Goal: Task Accomplishment & Management: Complete application form

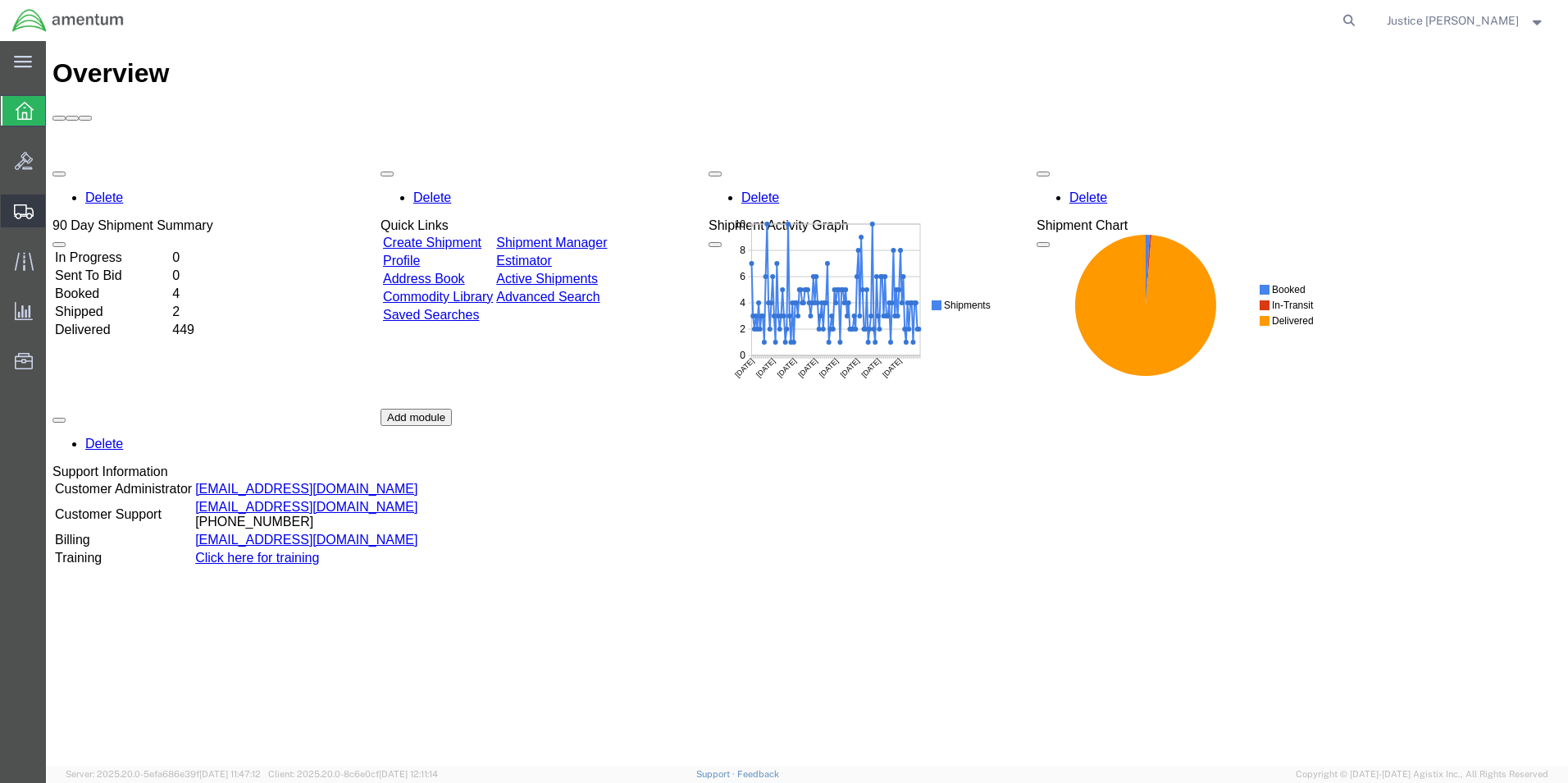
click at [0, 0] on span "Create Shipment" at bounding box center [0, 0] width 0 height 0
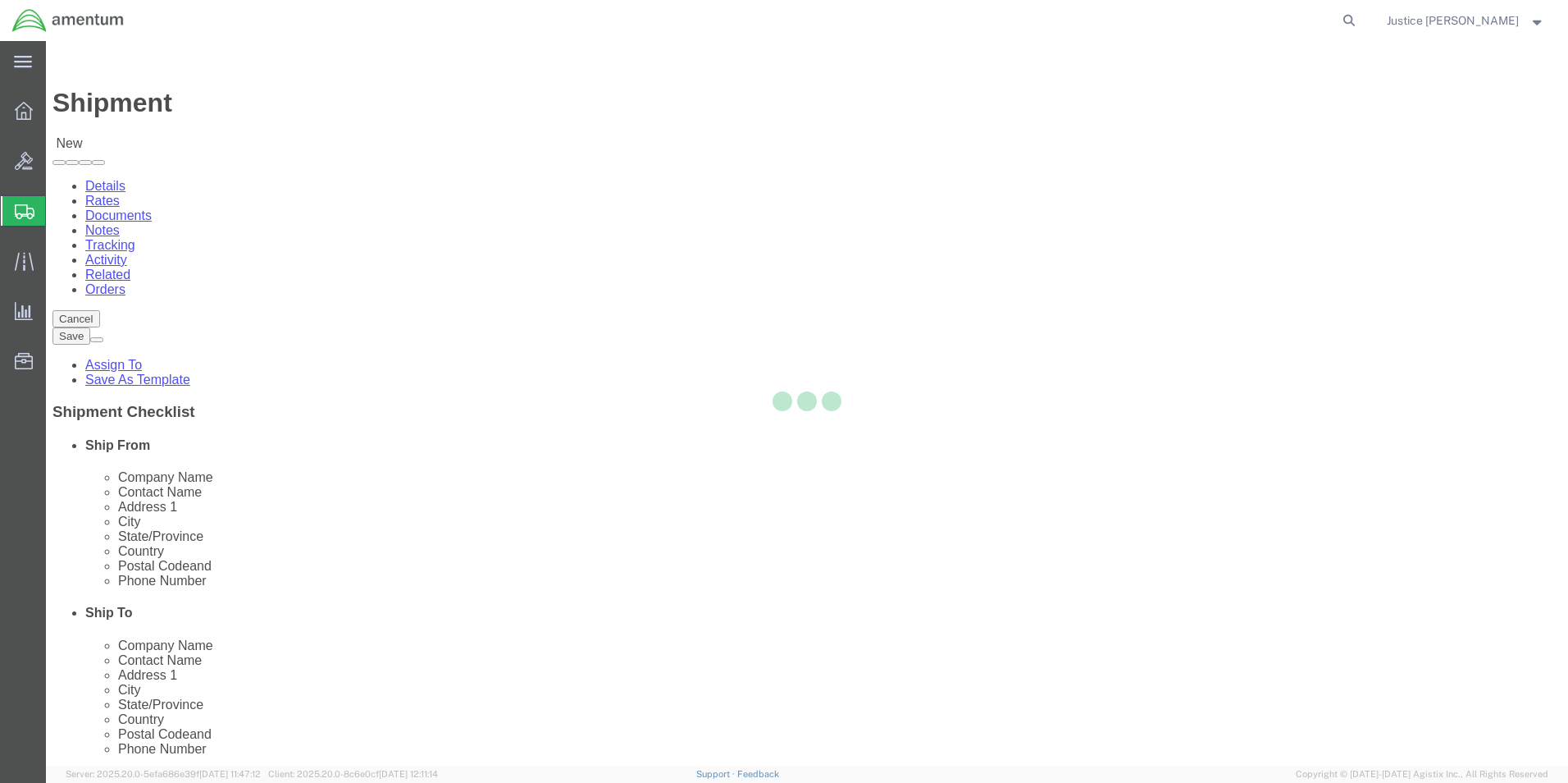
select select
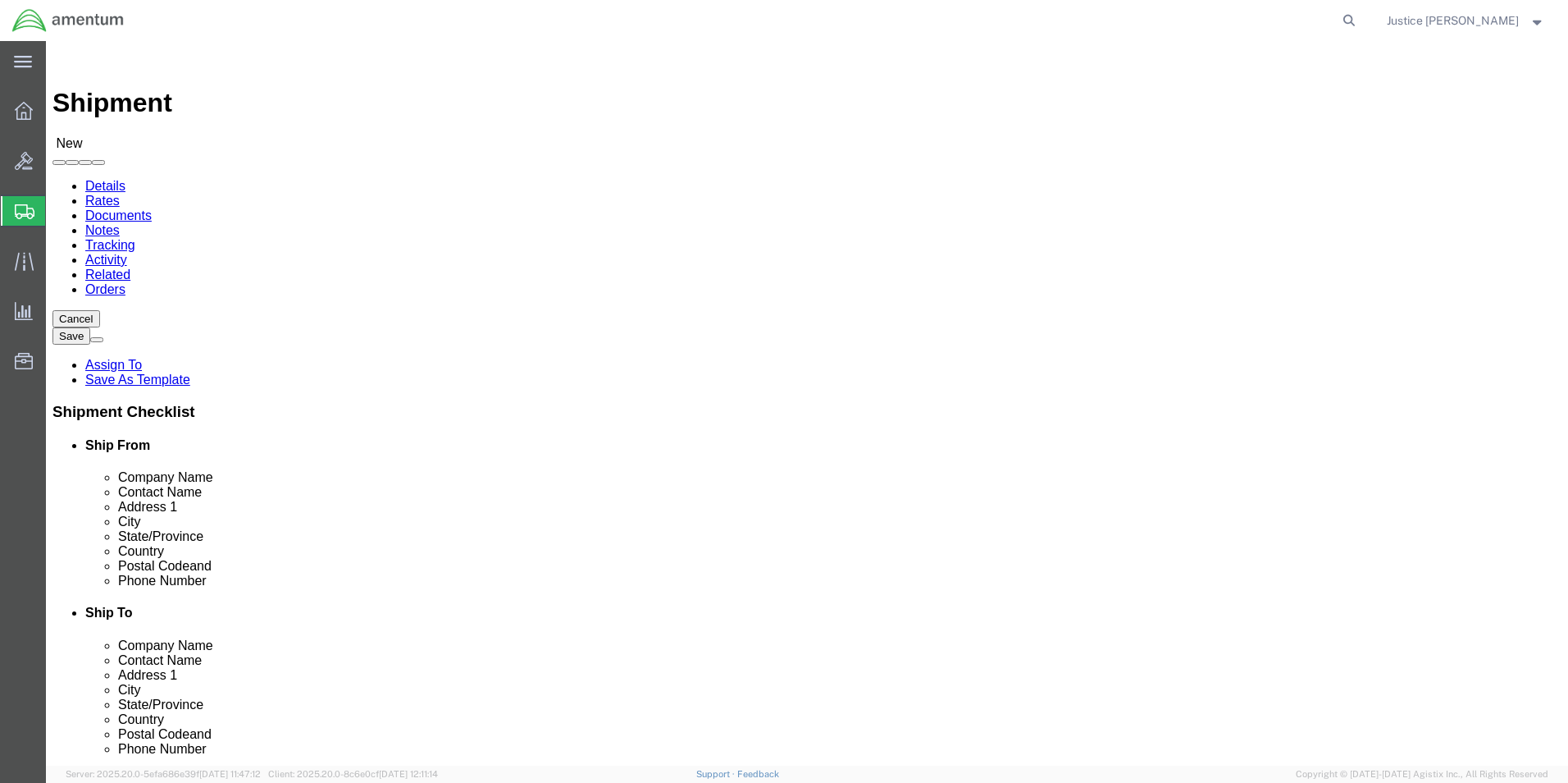
select select "MYPROFILE"
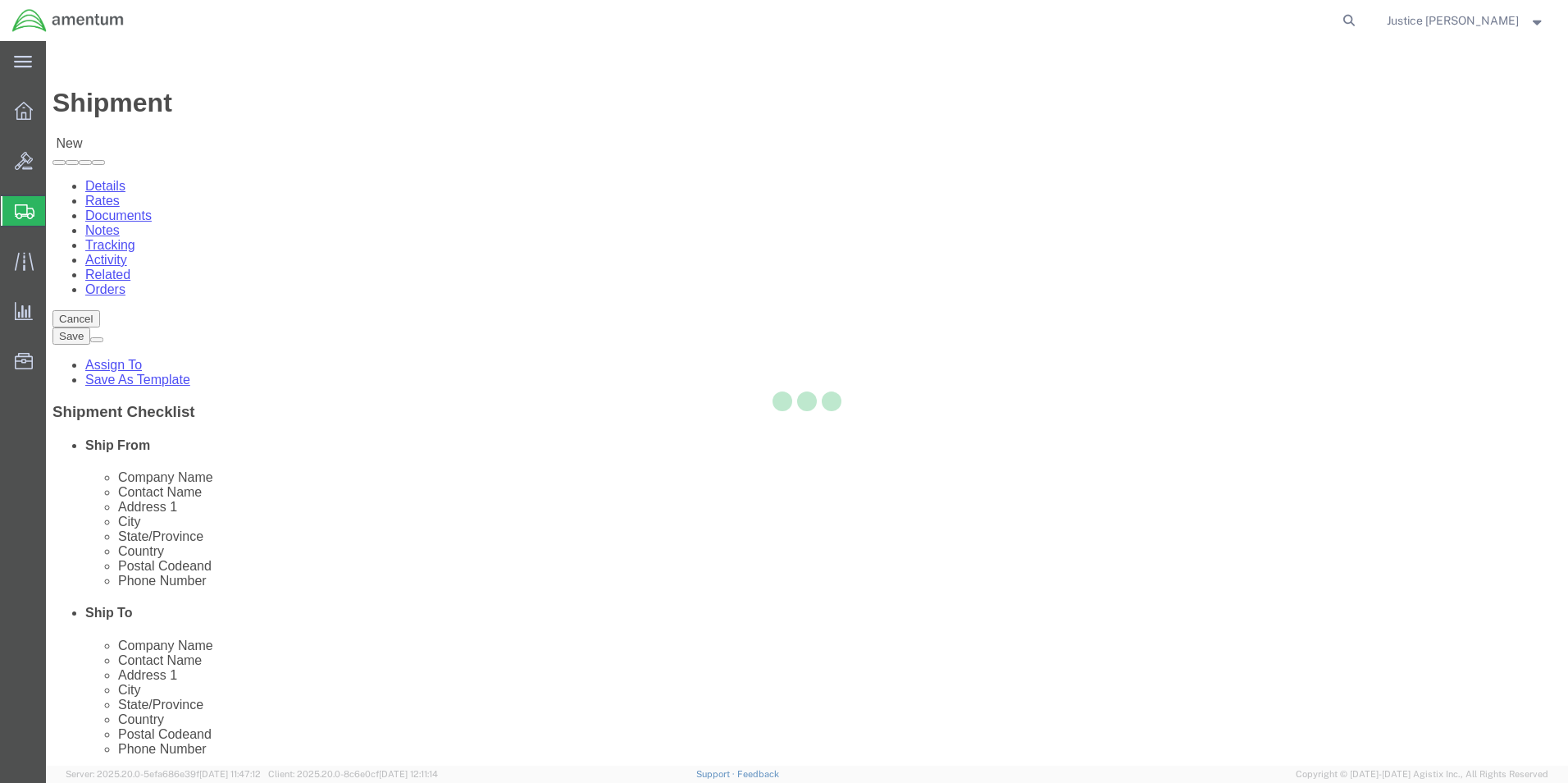
select select "OK"
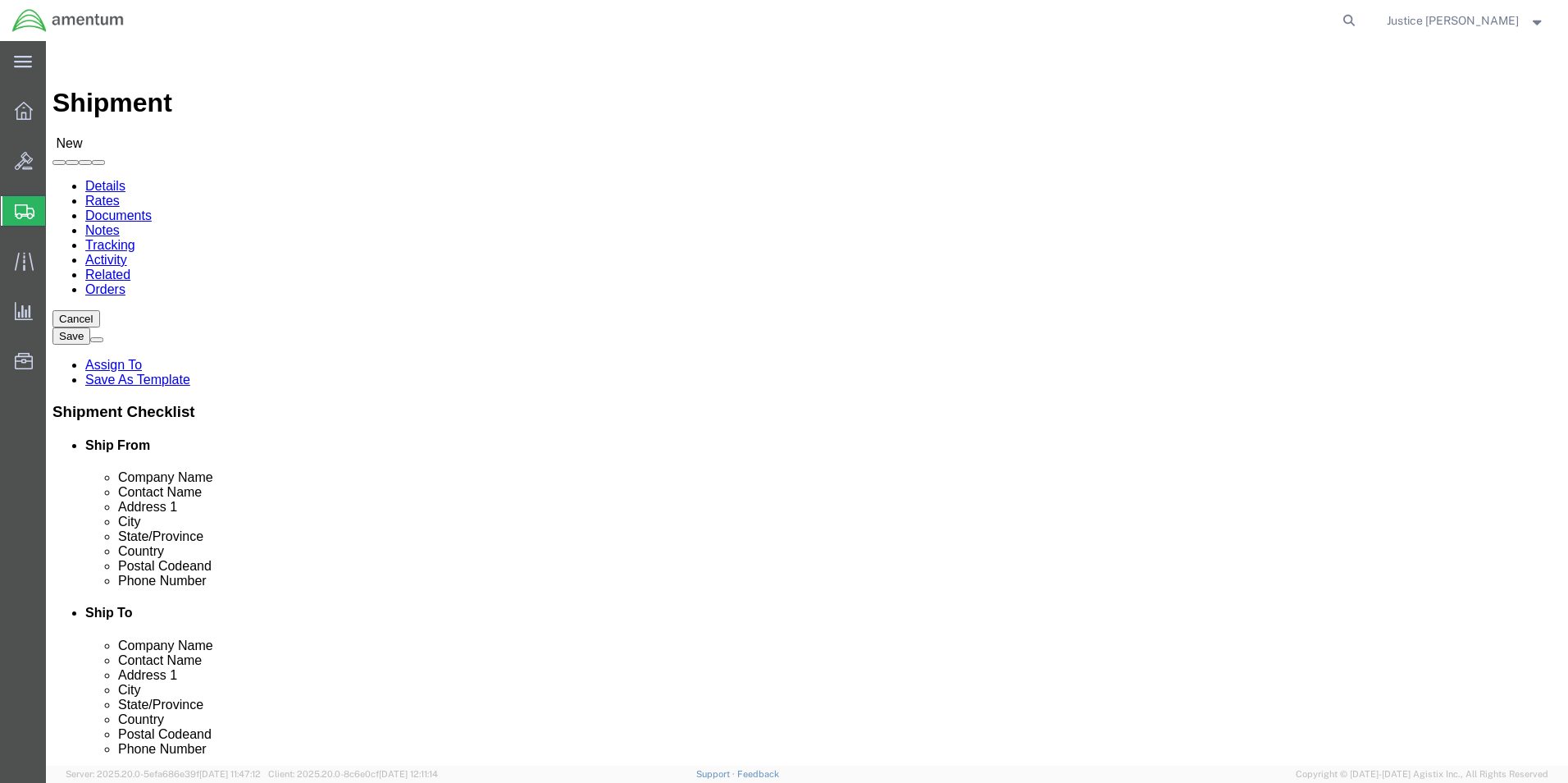
click div "Ship To Location Location My Profile Location 1002-4122-6 1006-5256-0 1026-8910…"
select select "49933"
click div "Ship From Location Location My Profile Location My Profile Location 1002-4122-6…"
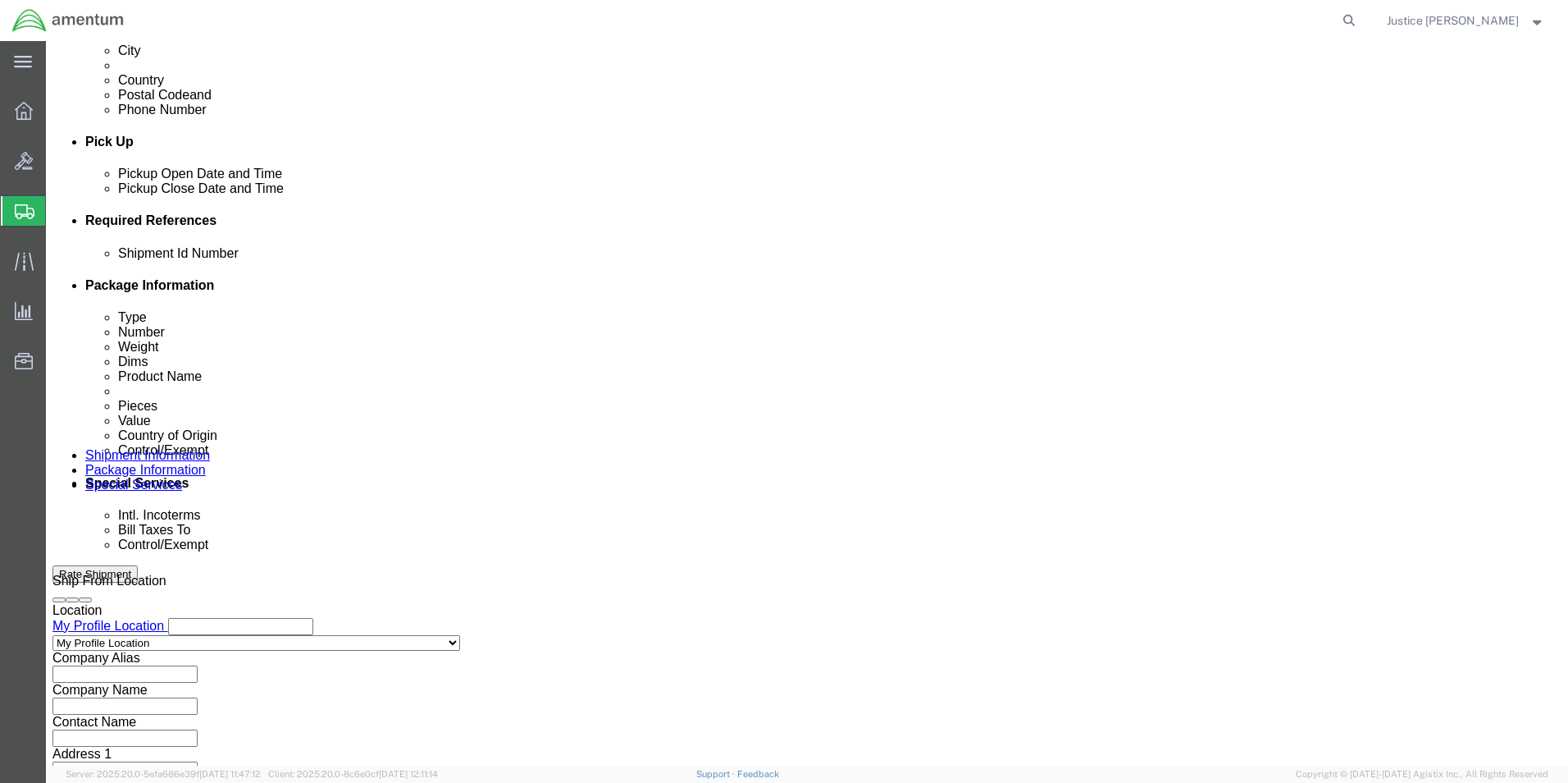
scroll to position [656, 0]
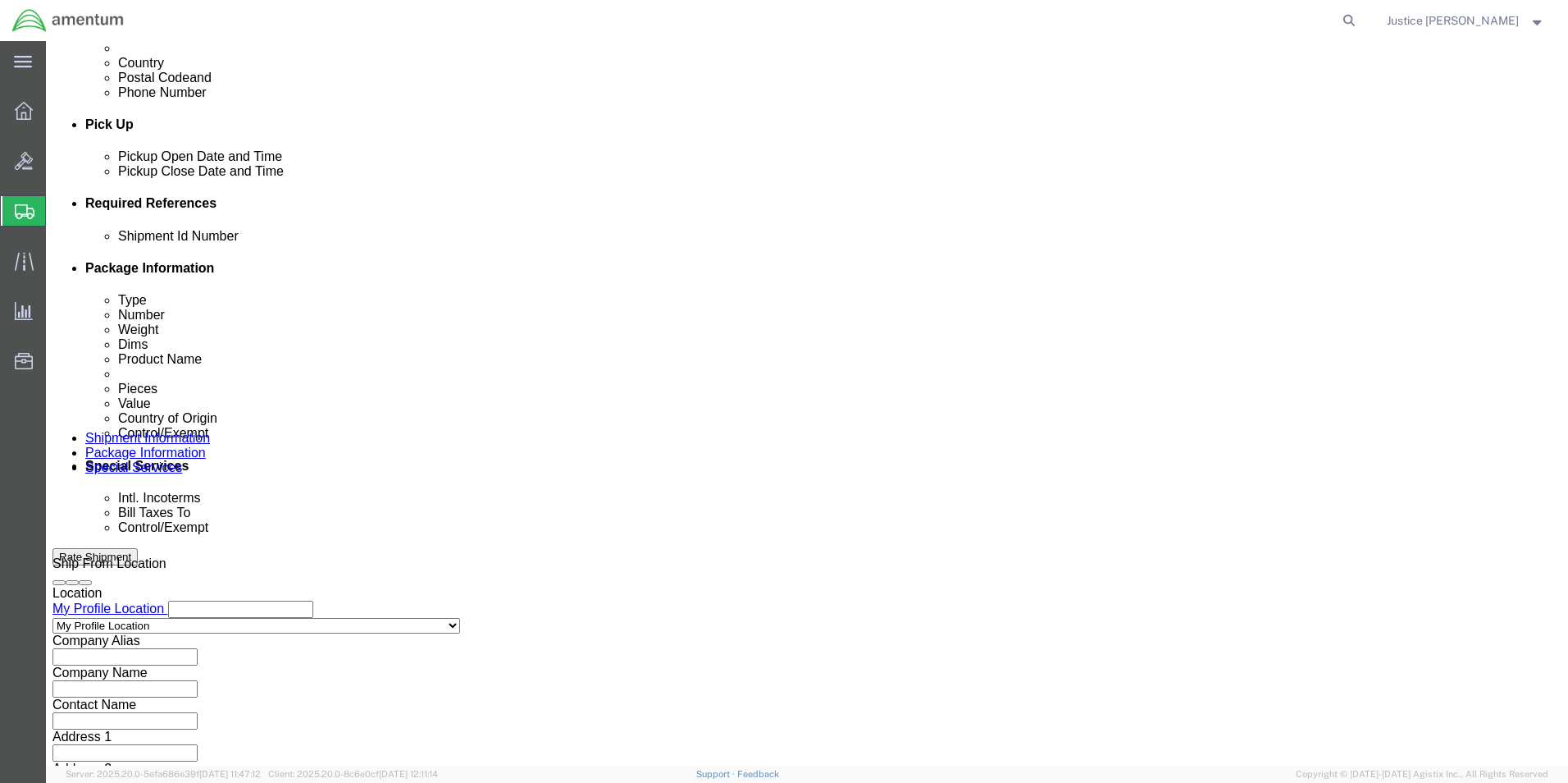
click button "Continue"
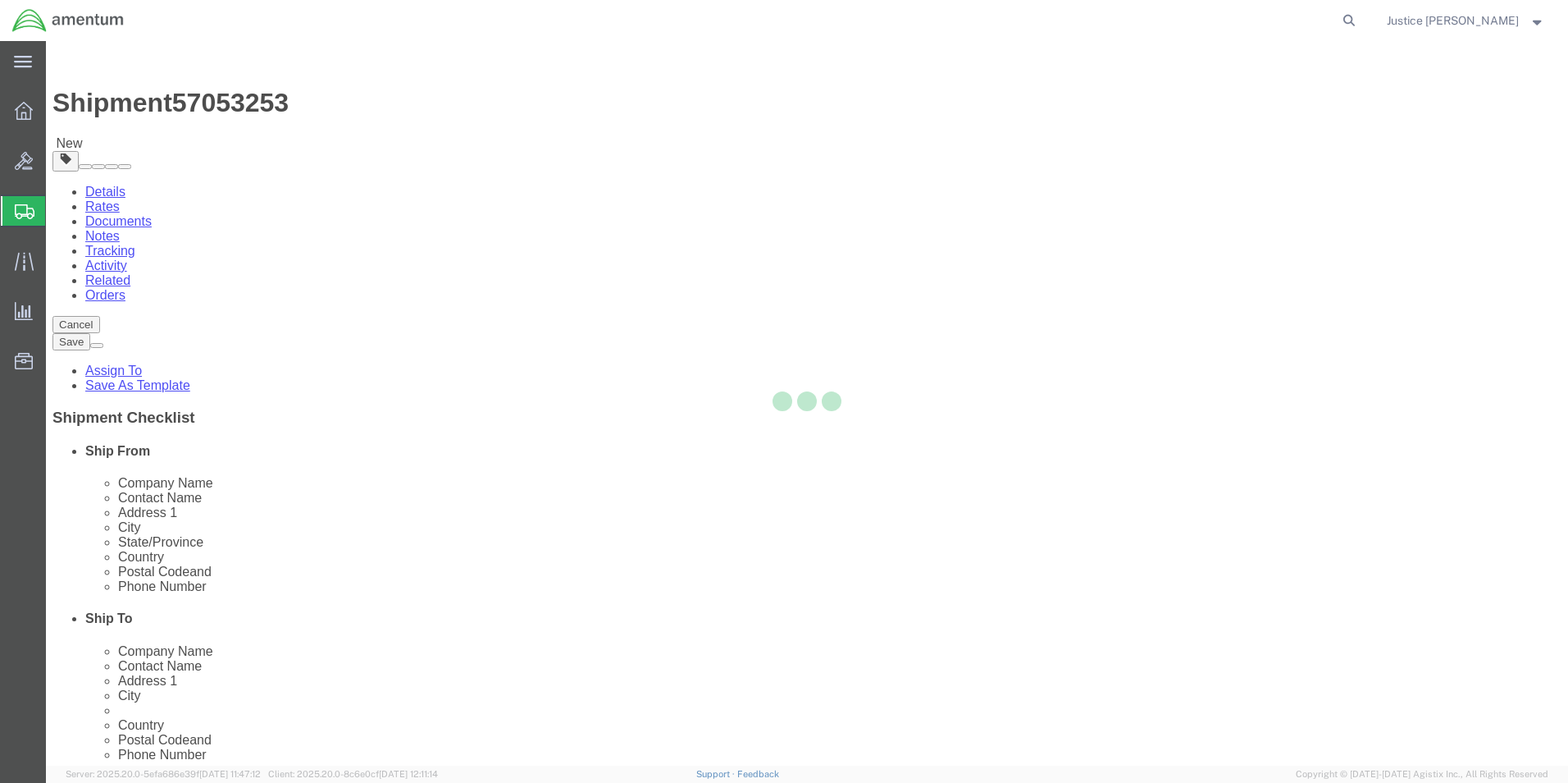
select select "CBOX"
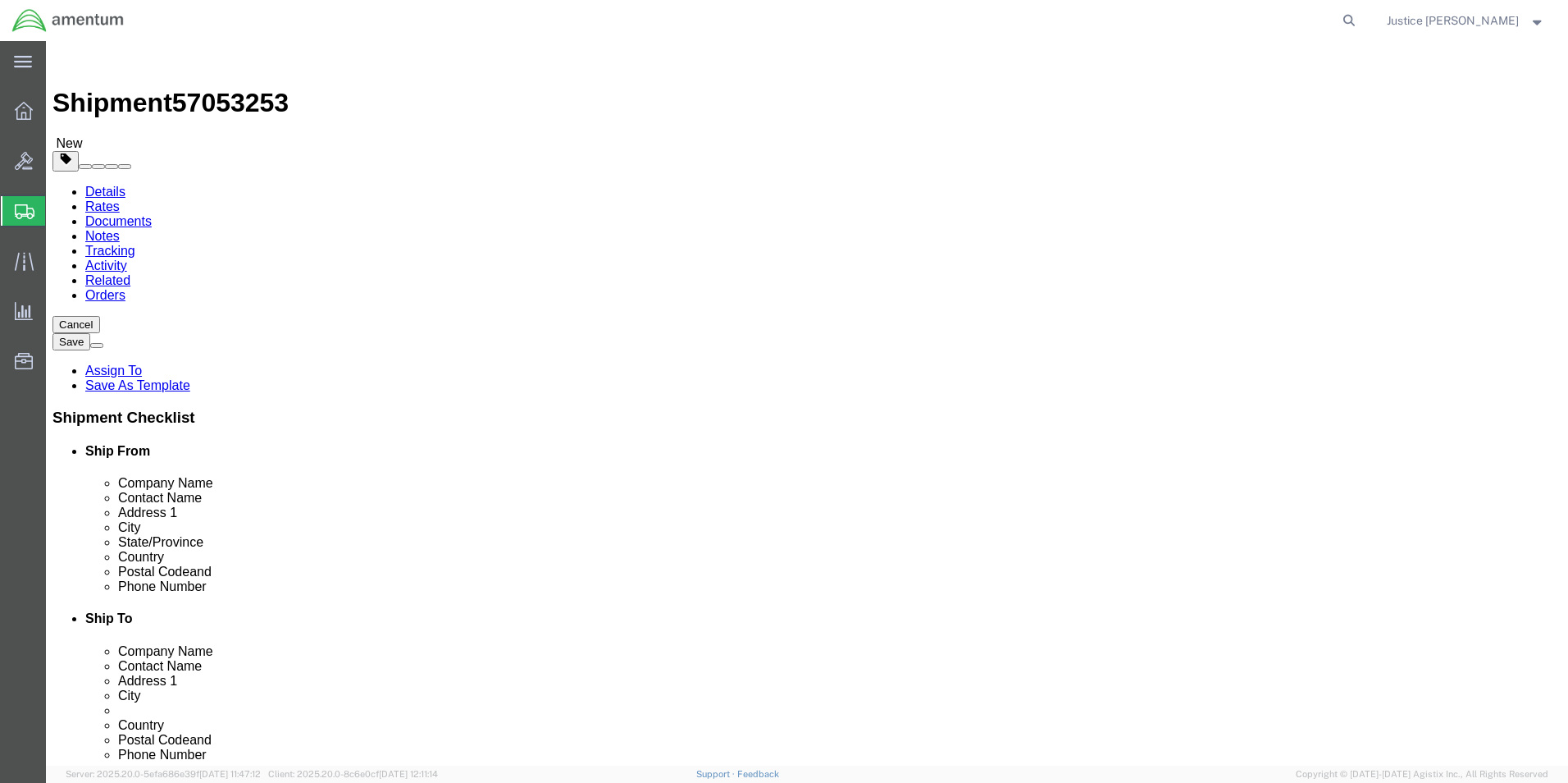
click button "Previous"
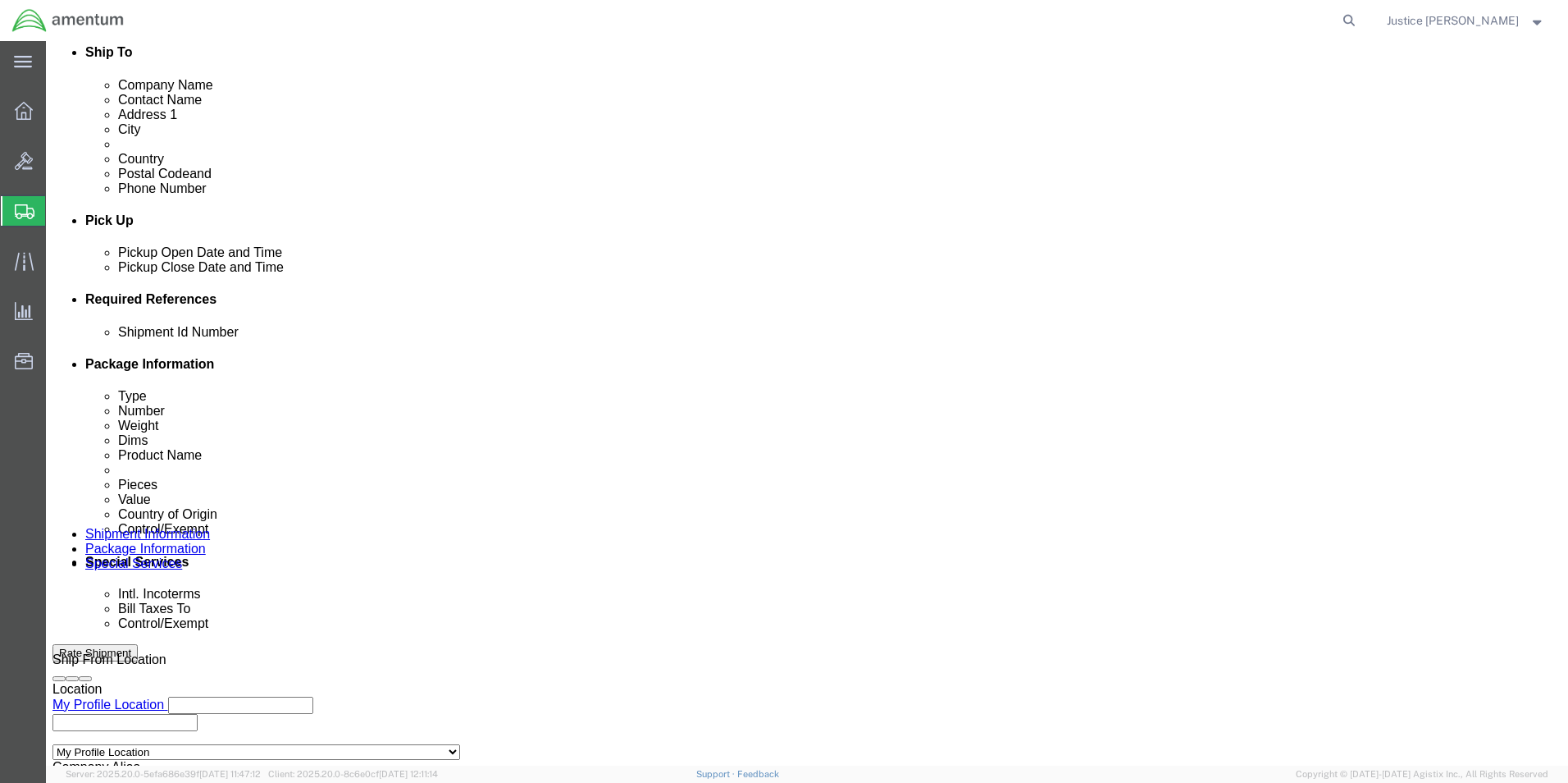
scroll to position [575, 0]
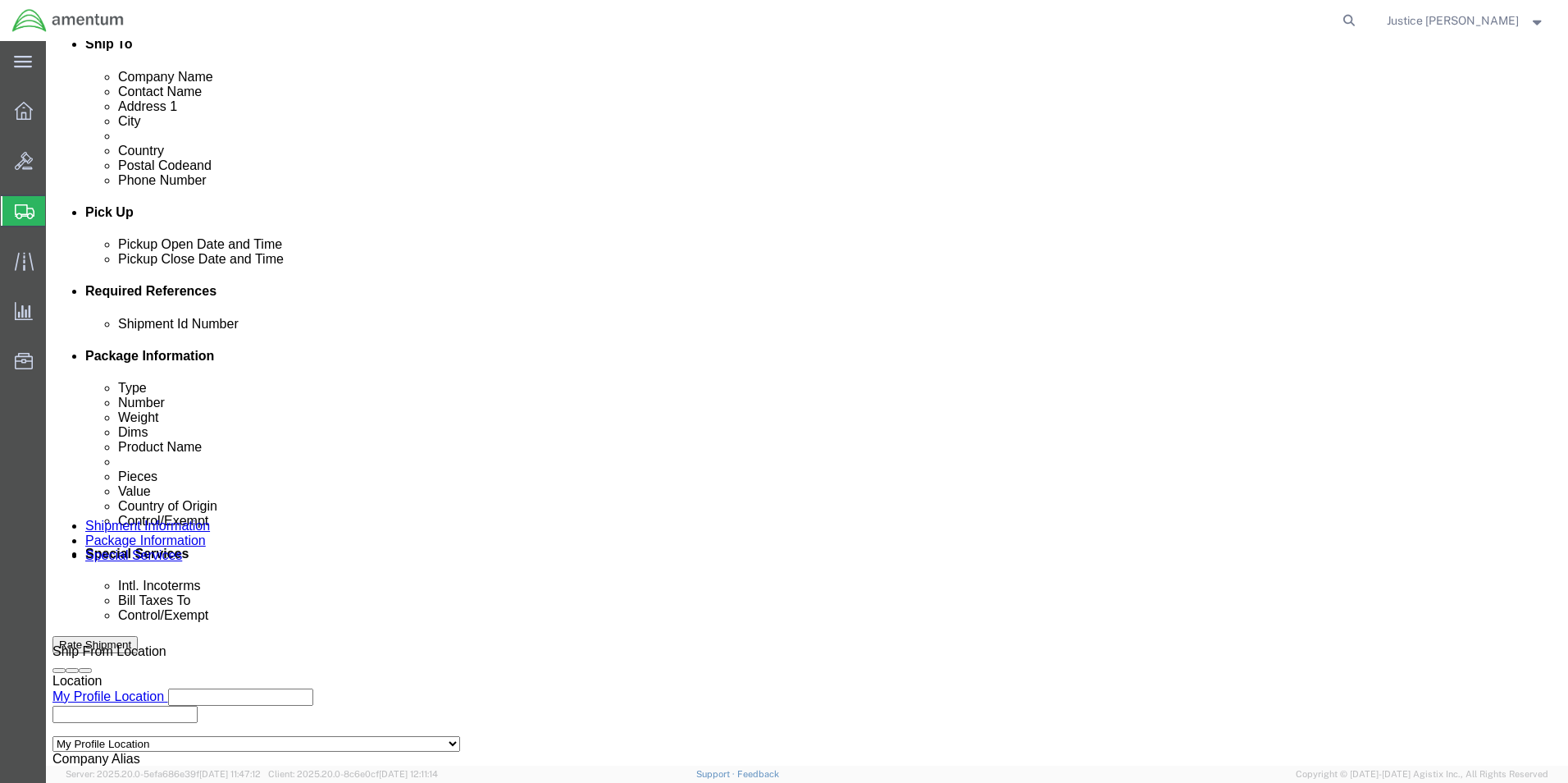
drag, startPoint x: 137, startPoint y: 15, endPoint x: 223, endPoint y: 25, distance: 86.6
click h1 "Shipment 57053253"
copy span "57053253"
click input "text"
paste input "57053253"
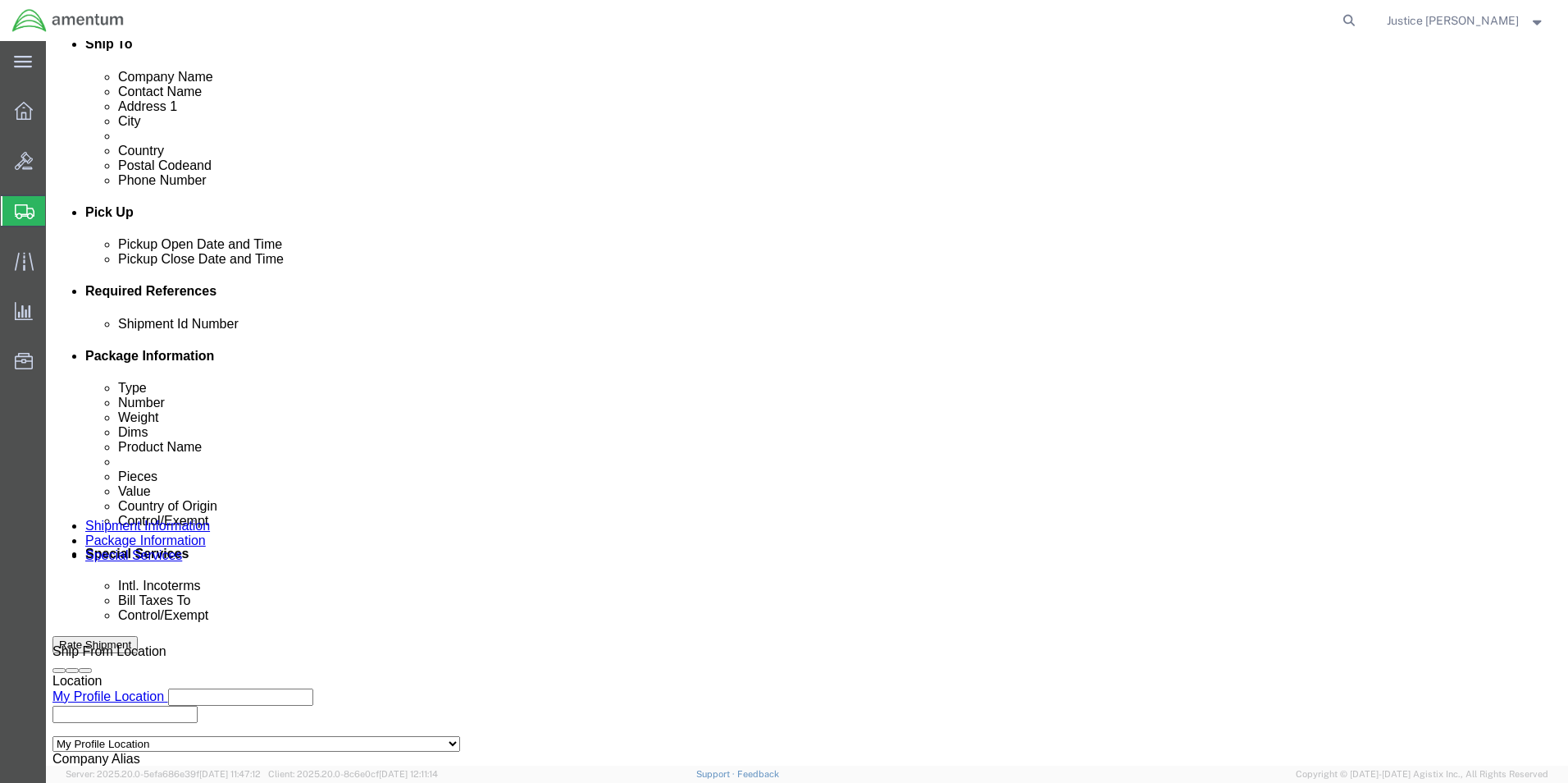
type input "57053253"
click div "Ship From Location Location My Profile Location My Profile Location 1002-4122-6…"
click button "Add reference"
click select "Select Account Type Activity ID Airline Appointment Number ASN Batch Request # …"
select select "DEPT"
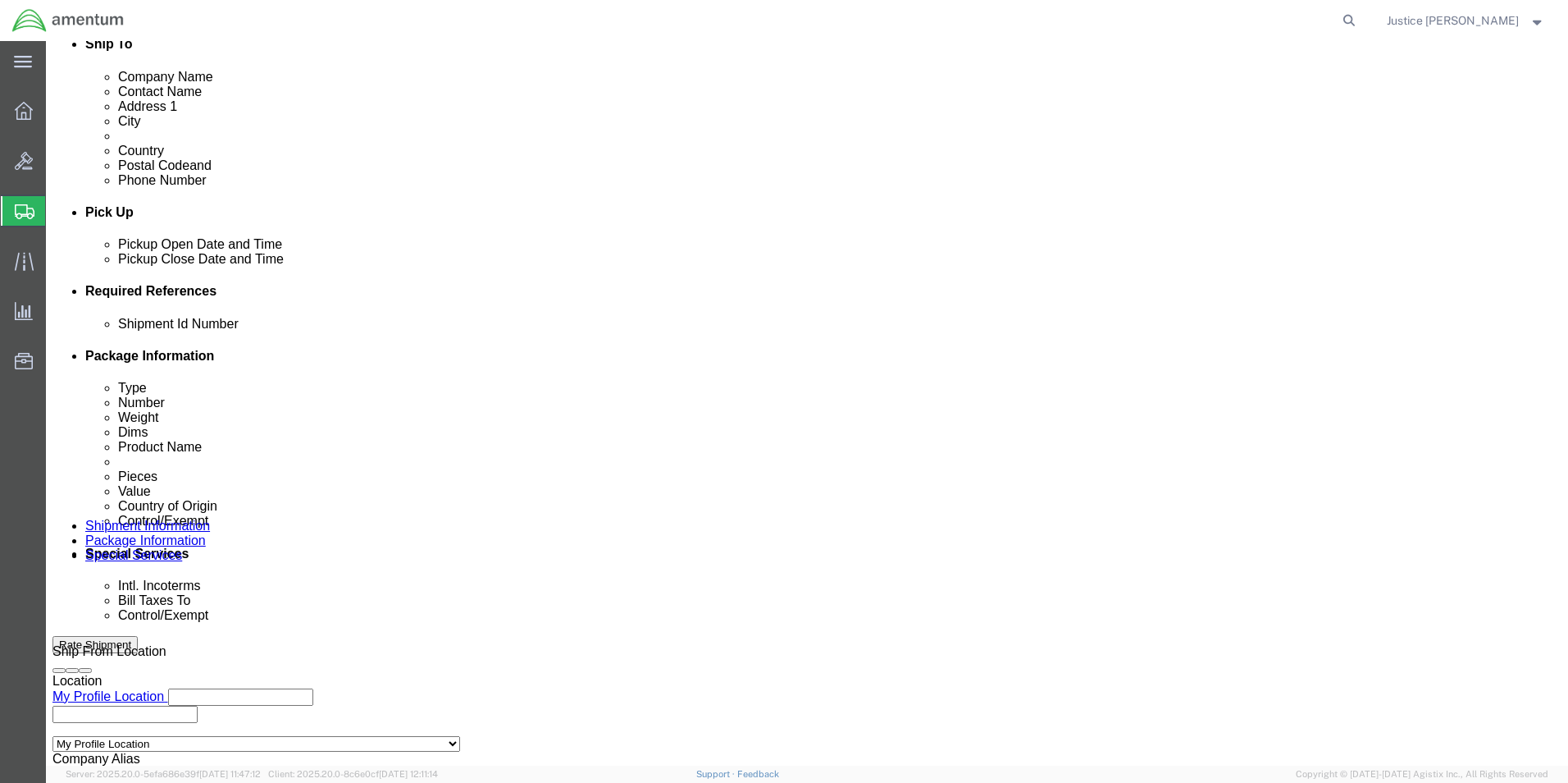
click select "Select Account Type Activity ID Airline Appointment Number ASN Batch Request # …"
click input "text"
type input "CBP"
click div "Shipment Id Number 57053253 Select Account Type Activity ID Airline Appointment…"
click button "Add reference"
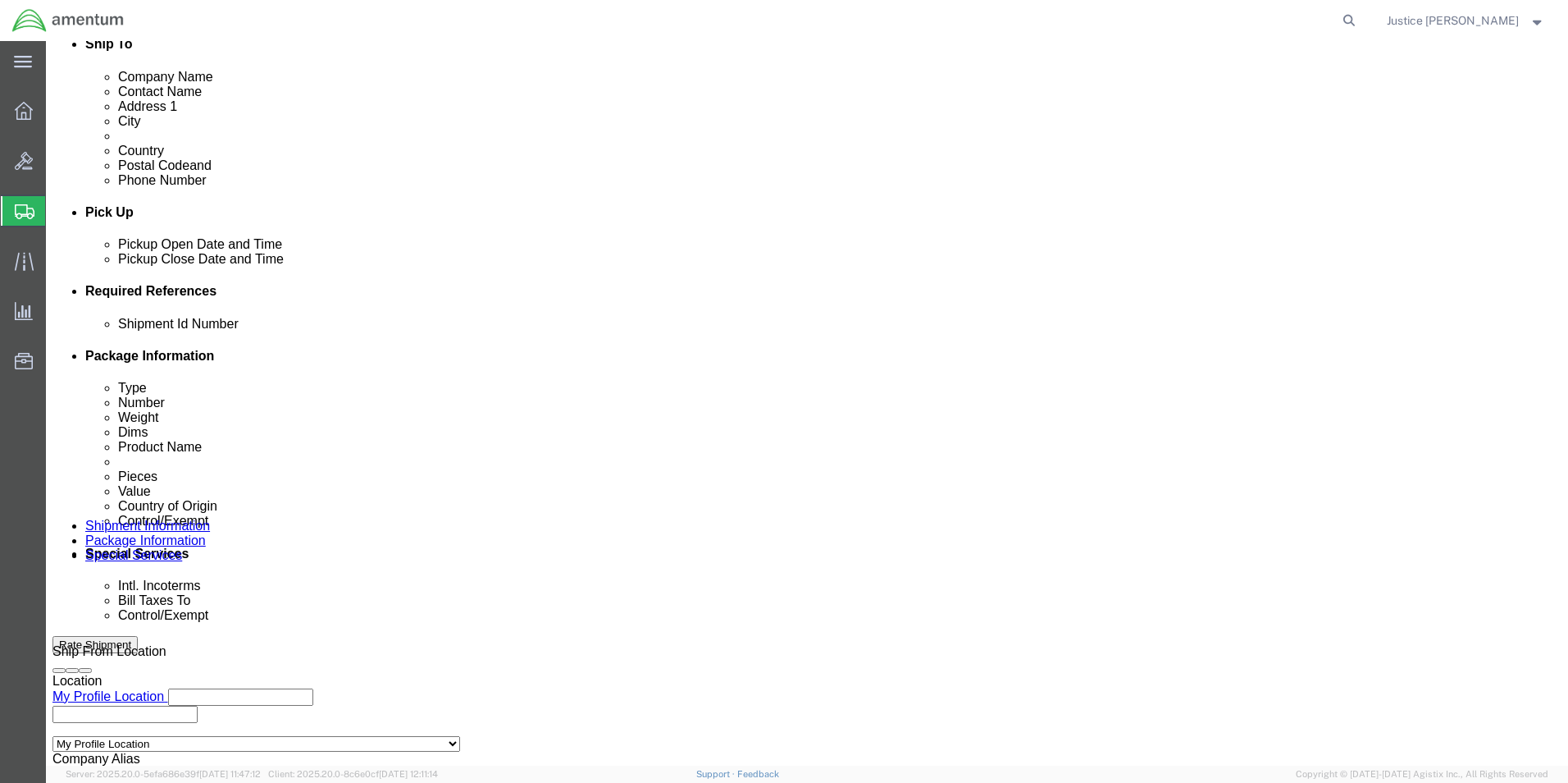
click select "Select Account Type Activity ID Airline Appointment Number ASN Batch Request # …"
select select "CUSTREF"
click select "Select Account Type Activity ID Airline Appointment Number ASN Batch Request # …"
click input "text"
type input "556-009144/556-009143"
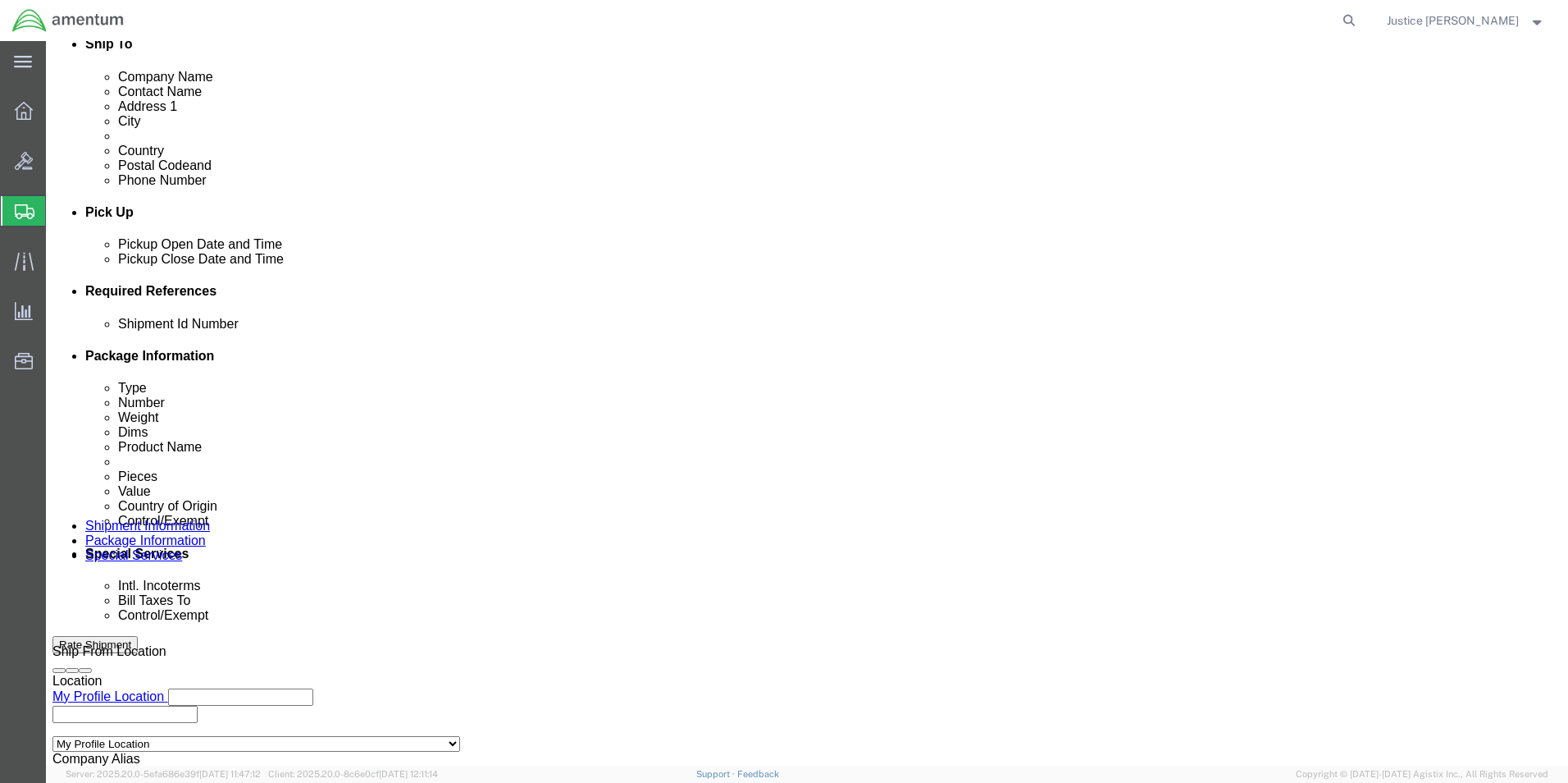
click div "Ship From Location Location My Profile Location My Profile Location 1002-4122-6…"
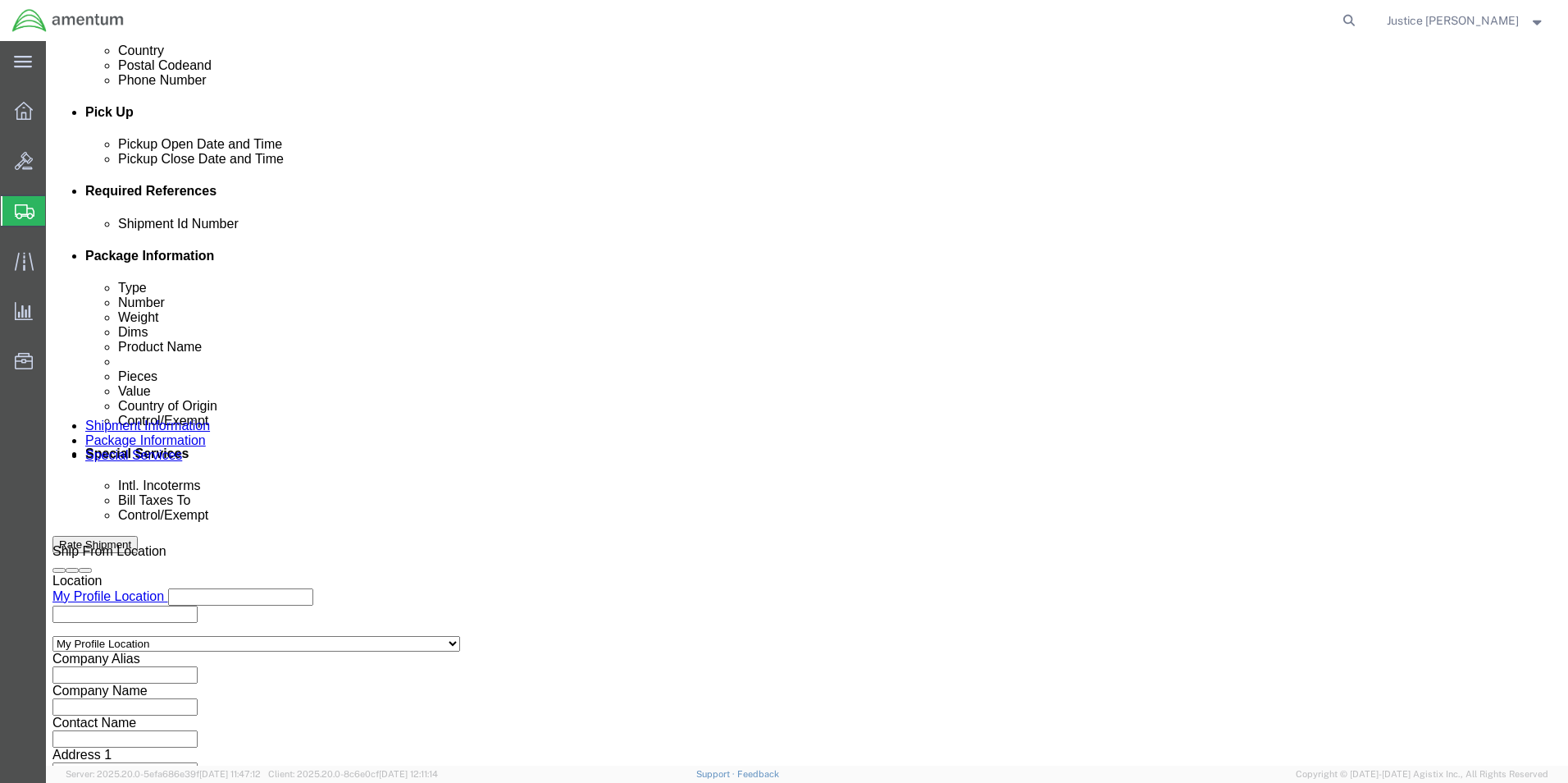
scroll to position [684, 0]
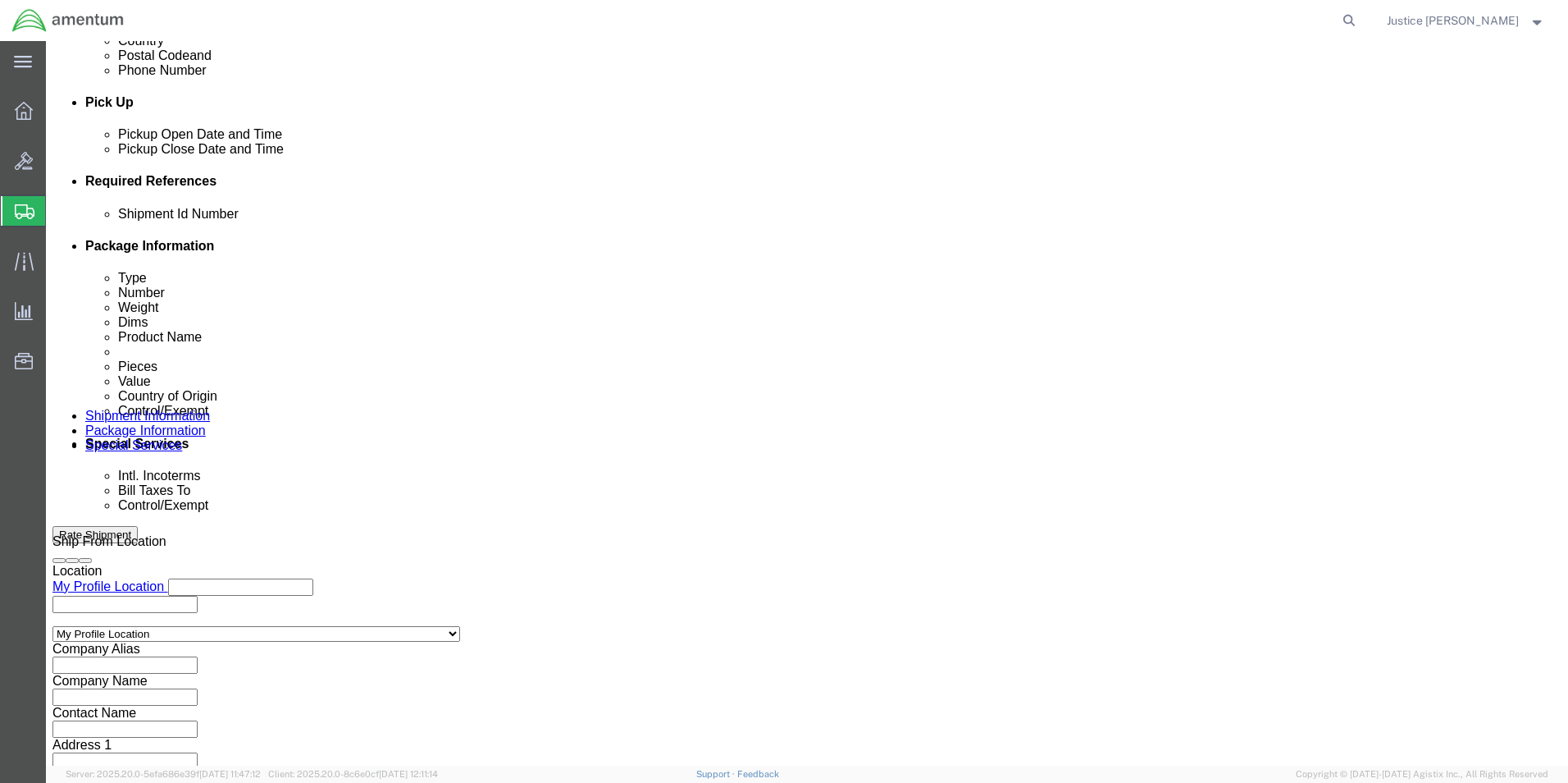
click button "Continue"
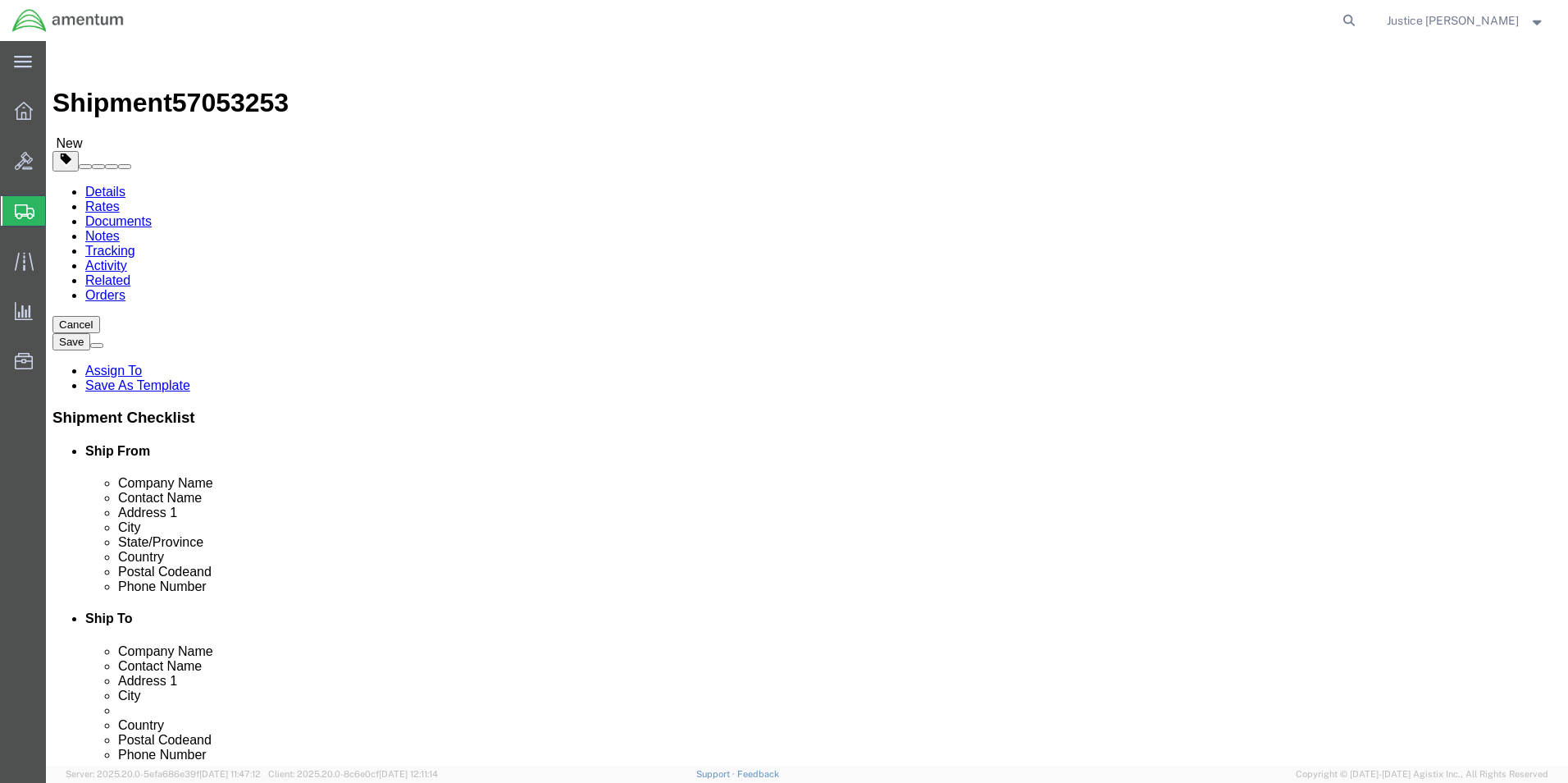
click input "text"
type input "9"
type input "30"
drag, startPoint x: 264, startPoint y: 379, endPoint x: 230, endPoint y: 385, distance: 34.5
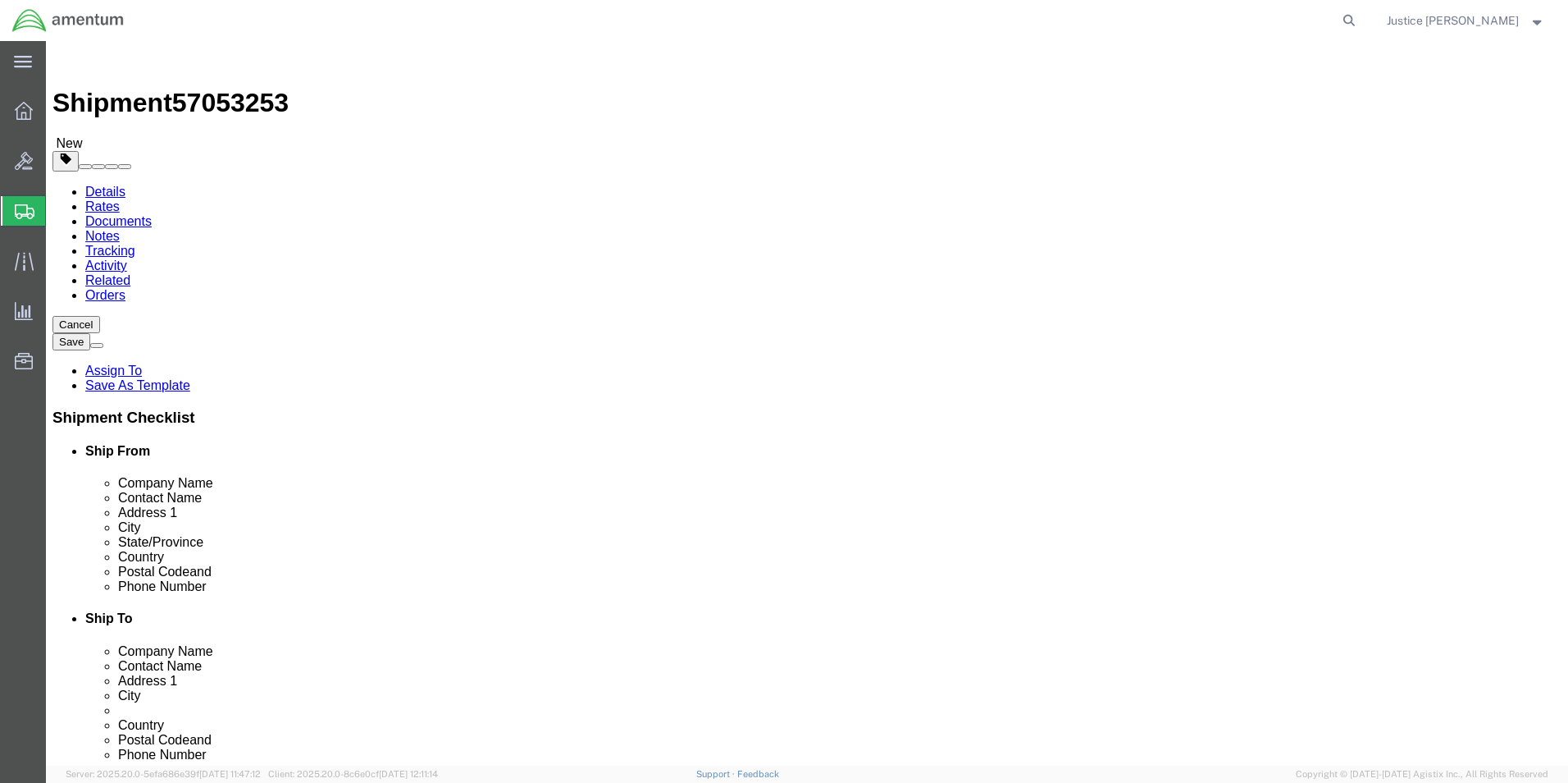
click input "0.00"
type input "7"
drag, startPoint x: 203, startPoint y: 597, endPoint x: 265, endPoint y: 562, distance: 71.2
click div "Please fix the following errors Ship From Location Location My Profile Location…"
click link "Add Content"
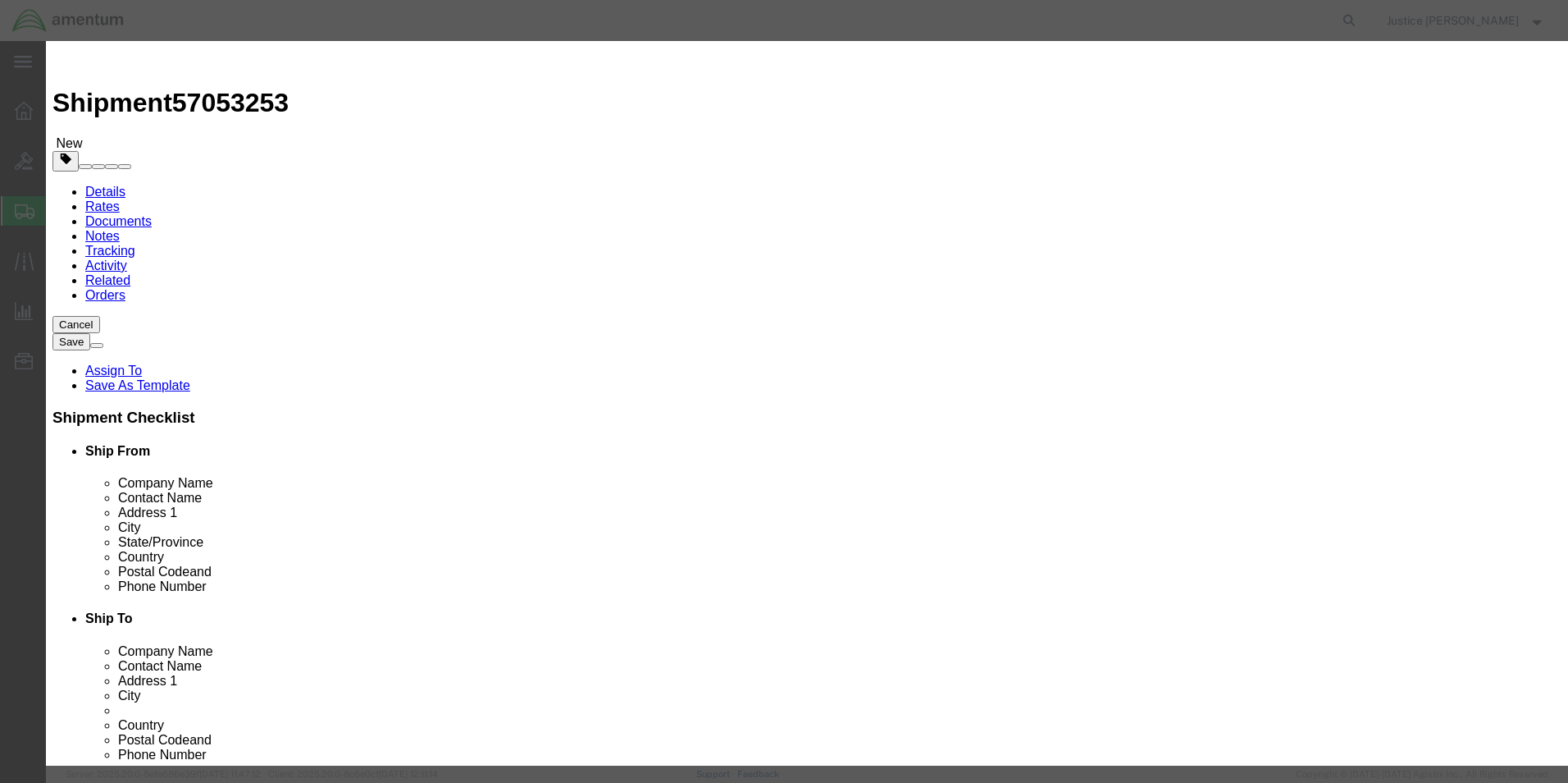
click input "text"
type input "A/C PARTS"
click div "Commodity library Product Name A/C PARTS Pieces 0 Select Bag Barrels 100Board F…"
drag, startPoint x: 480, startPoint y: 158, endPoint x: 455, endPoint y: 158, distance: 25.0
click div "Pieces 0 Select Bag Barrels 100Board Feet Bottle Box Blister Pack Carats Can Ca…"
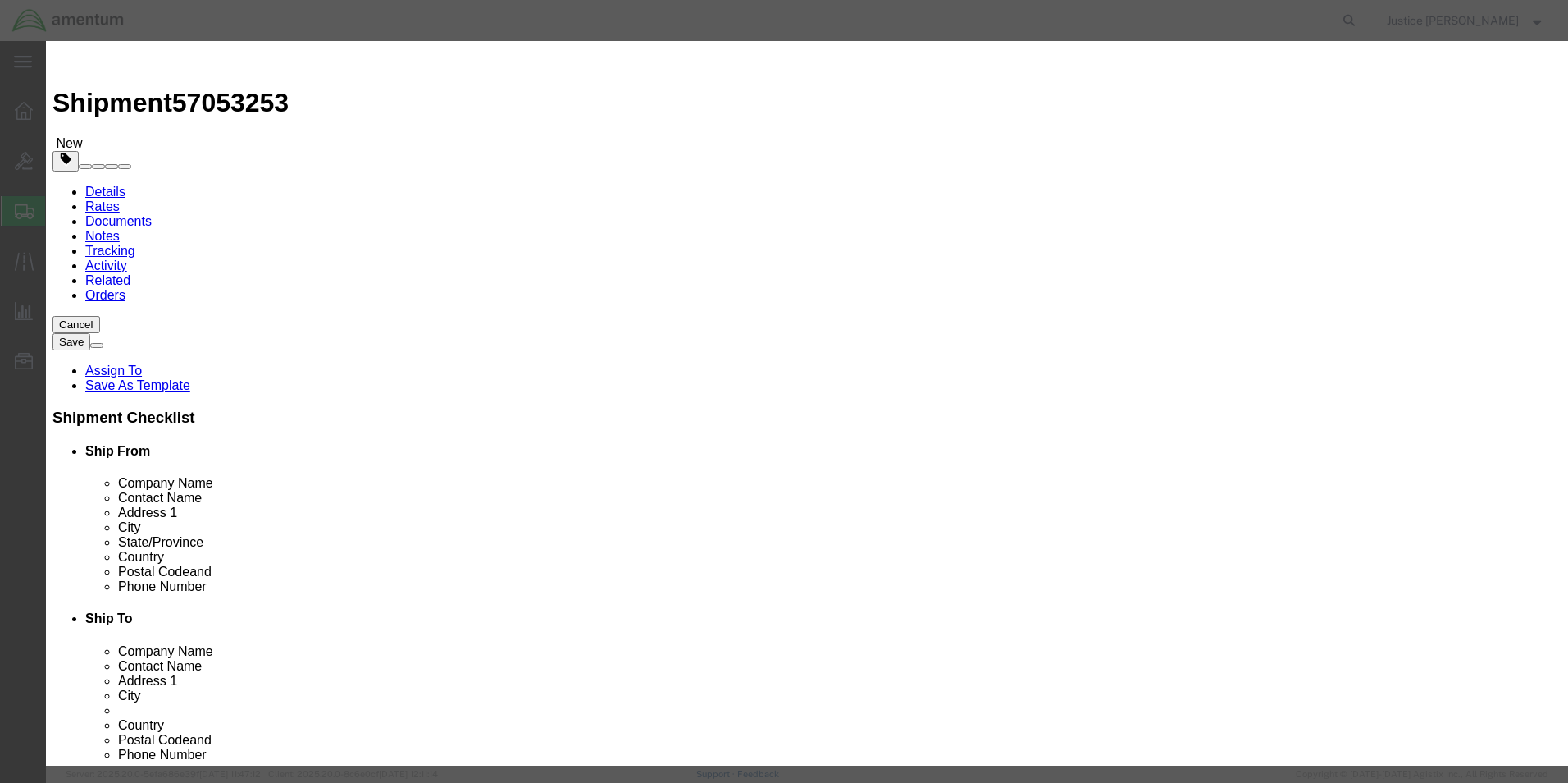
type input "2"
click div "Commodity library"
click input "text"
type input "2500"
click input "A/C PARTS"
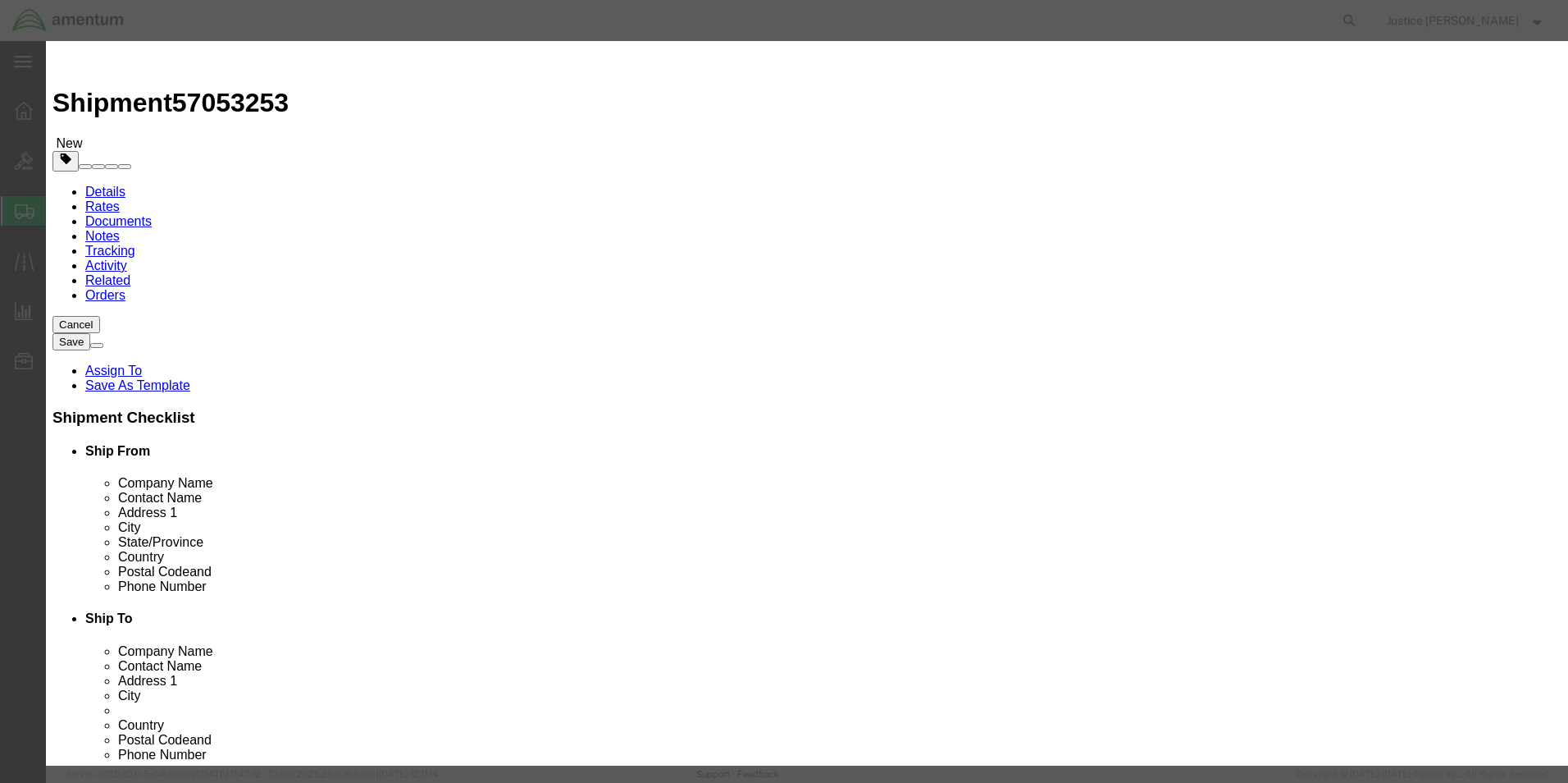
click div "Commodity library"
click select "Select Afghanistan Åland Islands Albania Algeria American Samoa Andorra Angola …"
select select "US"
click select "Select Afghanistan Åland Islands Albania Algeria American Samoa Andorra Angola …"
click div "Commodity library"
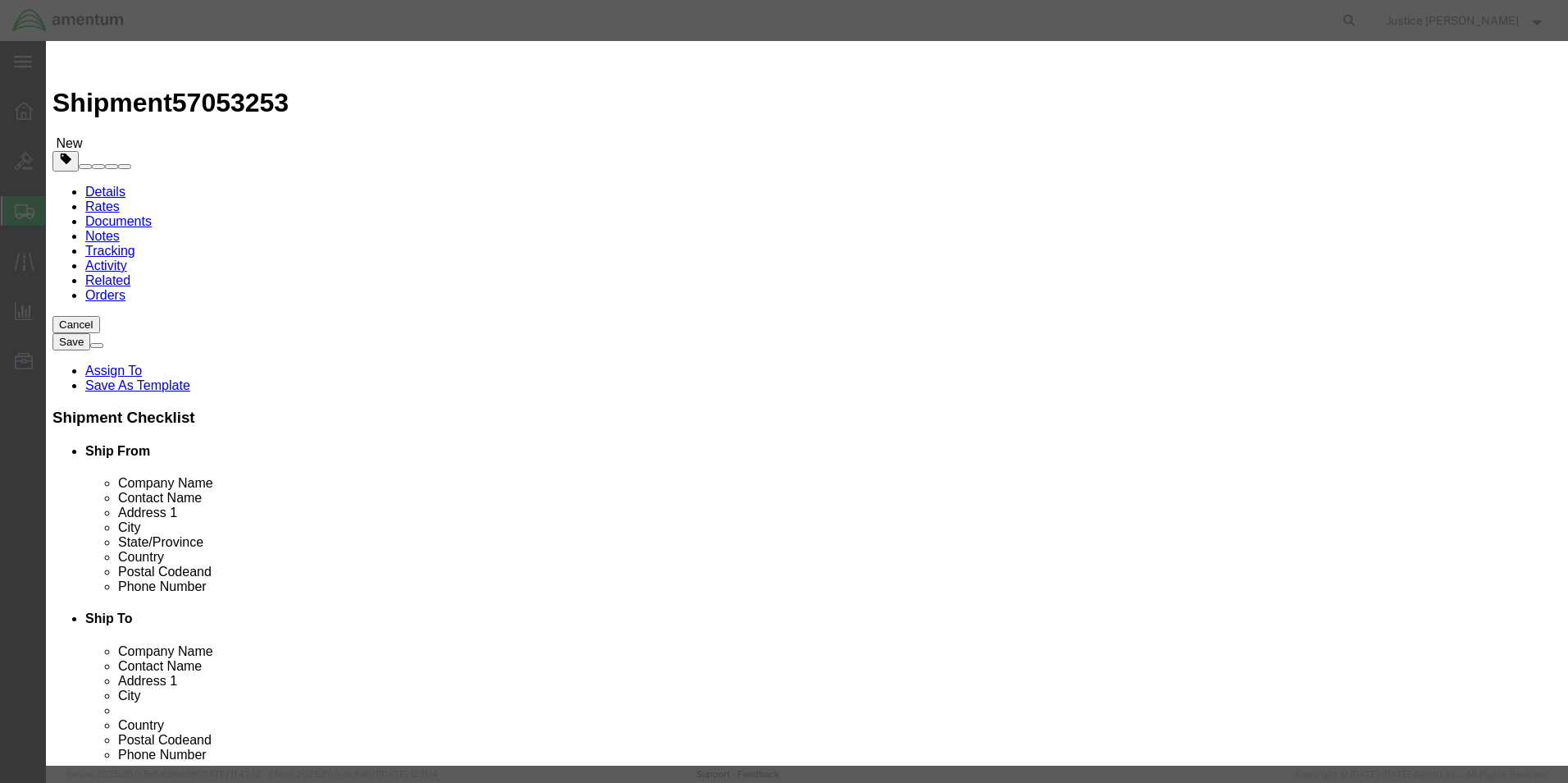
scroll to position [247, 0]
click select "Select ATF BIS DEA EPA FDA FTR ITAR OFAC Other (OPA)"
click label
click input "checkbox"
checkbox input "true"
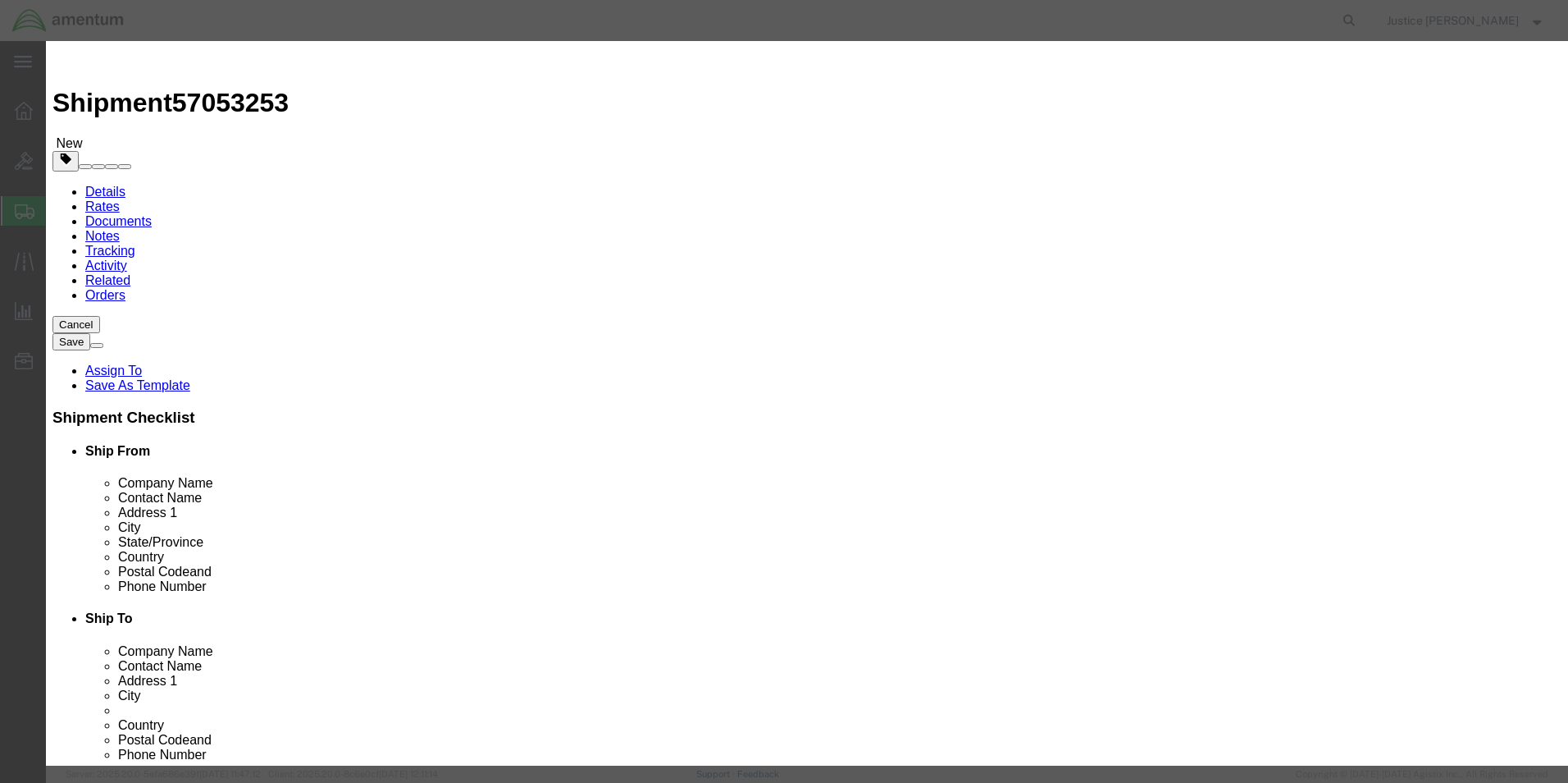
scroll to position [328, 0]
click select "Select ATF BIS DEA EPA FDA FTR ITAR OFAC Other (OPA)"
select select "FTR"
click select "Select ATF BIS DEA EPA FDA FTR ITAR OFAC Other (OPA)"
click label
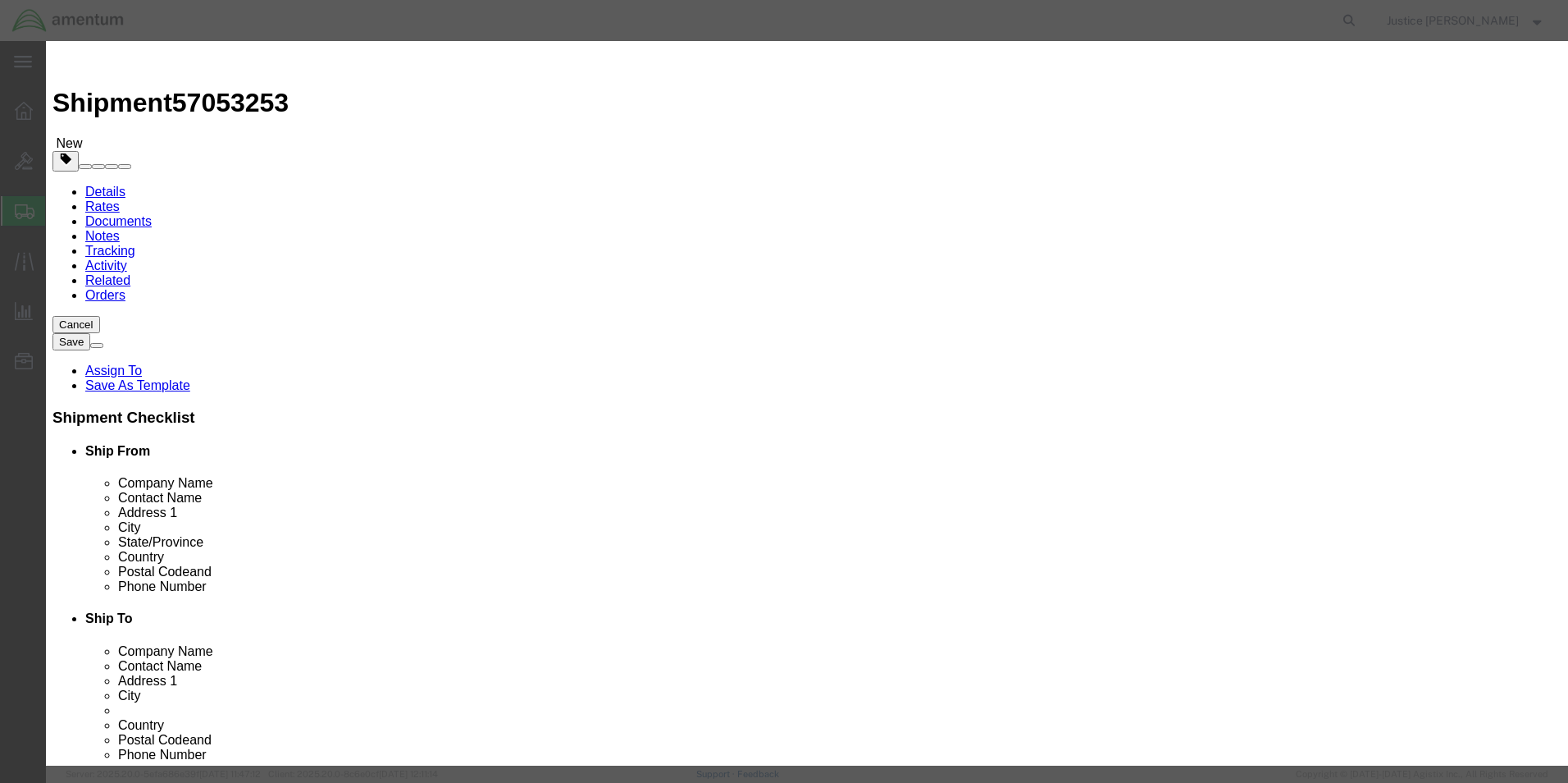
click input "checkbox"
click div "Controlled"
click label
click input "checkbox"
click label
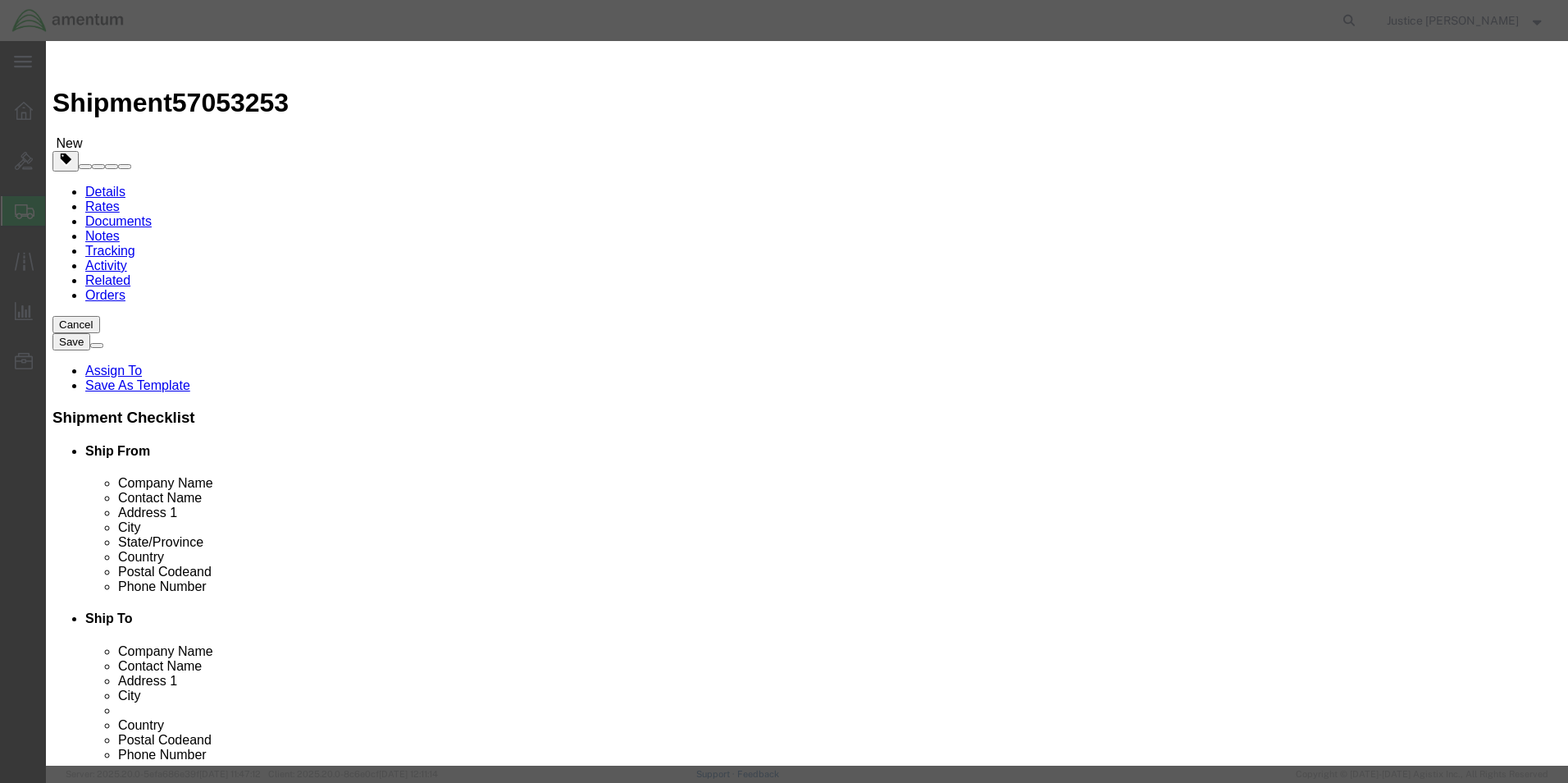
click input "checkbox"
click label
click input "checkbox"
checkbox input "false"
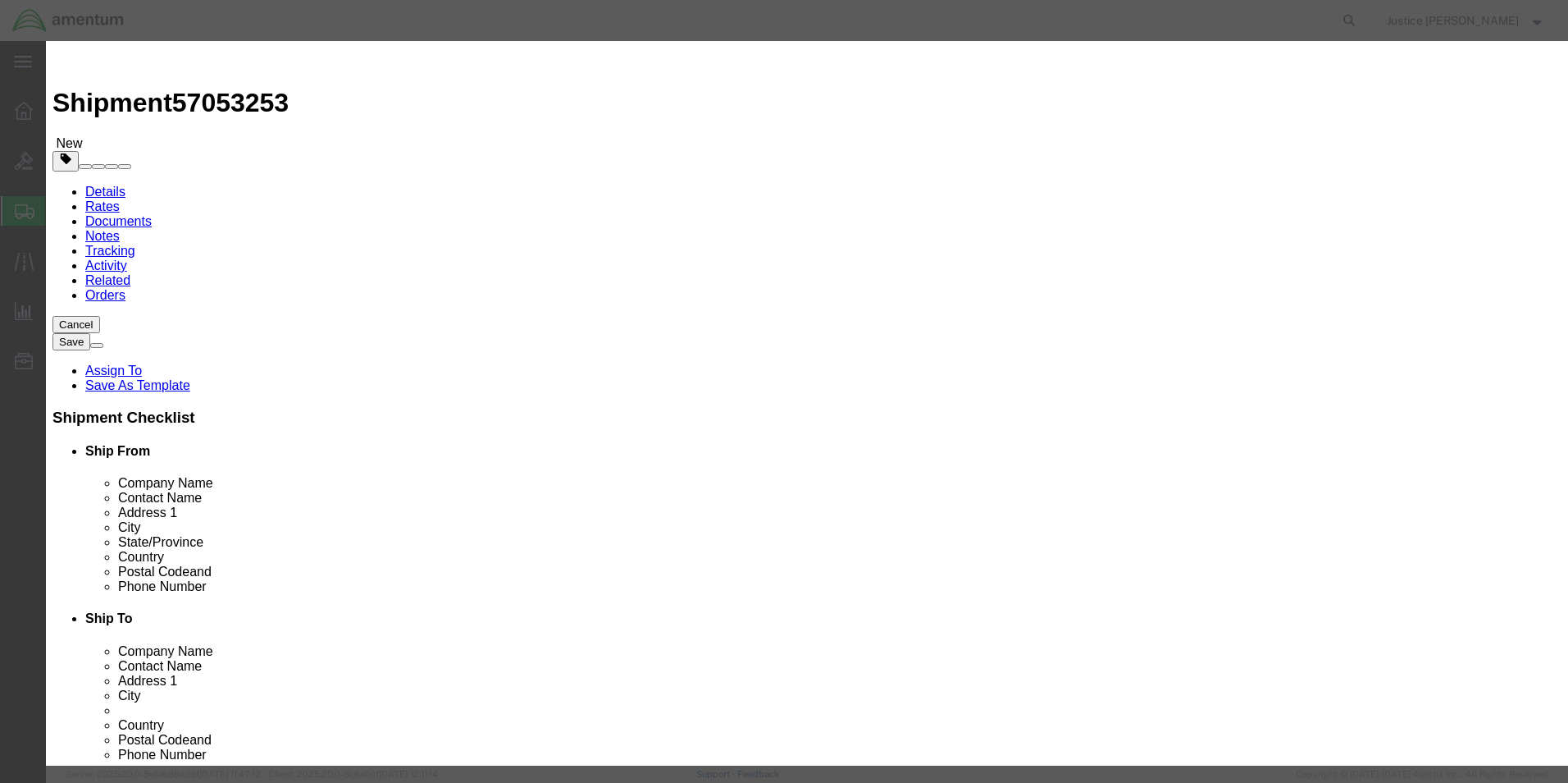
click select "Select 30.2(d)(2) 30.36 30.37(a) 30.37(f) 30.37(g) 30.37(h) 30.37(i) 30.37(j) 3…"
select select "30.37(a)"
click select "Select 30.2(d)(2) 30.36 30.37(a) 30.37(f) 30.37(g) 30.37(h) 30.37(i) 30.37(j) 3…"
click div "Export - US HTS/Tariff Code Enter HTS num ECCN Control/Exempt Select ATF BIS DE…"
click button "Save & Close"
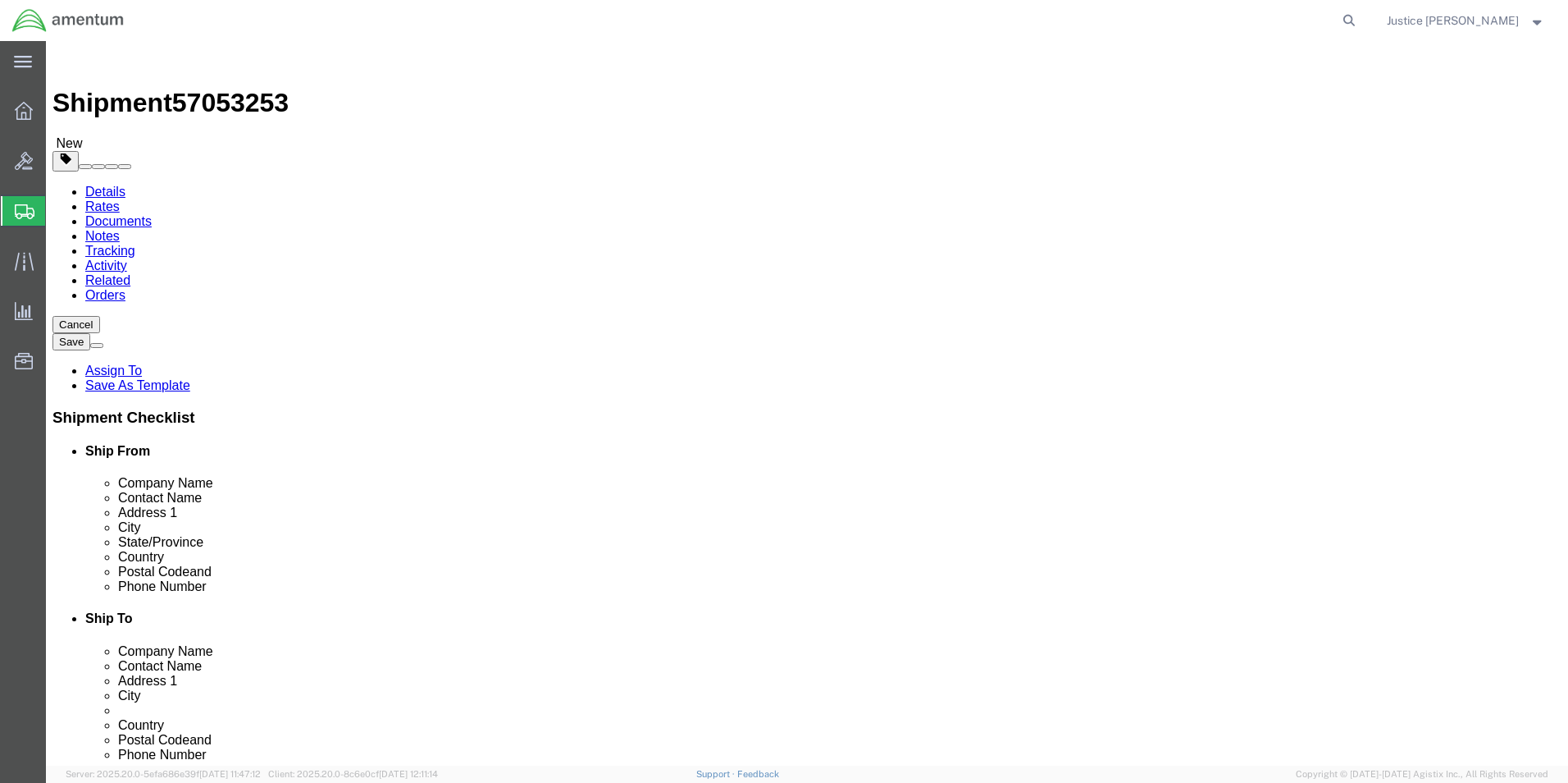
click button "Continue"
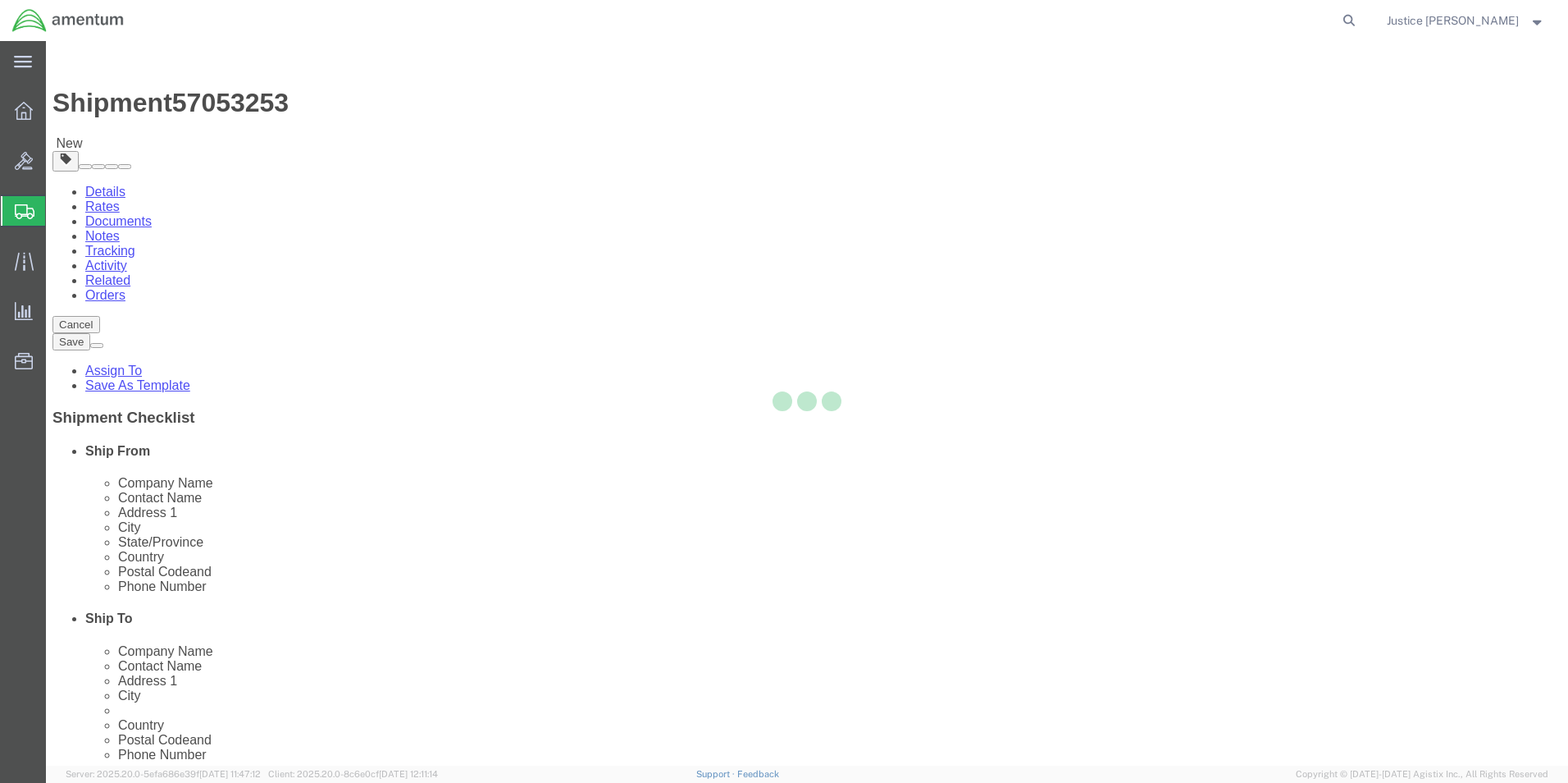
select select
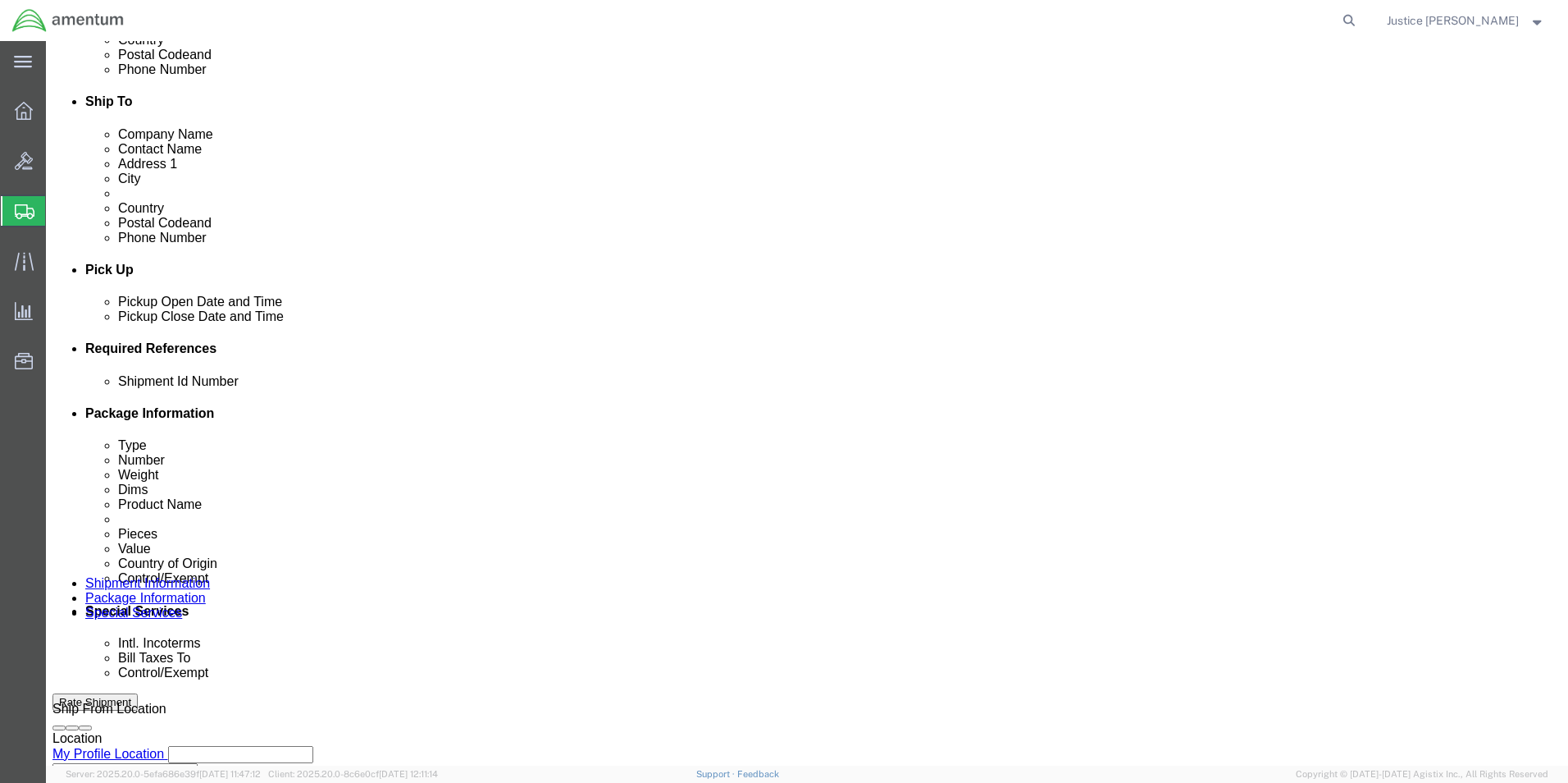
scroll to position [656, 0]
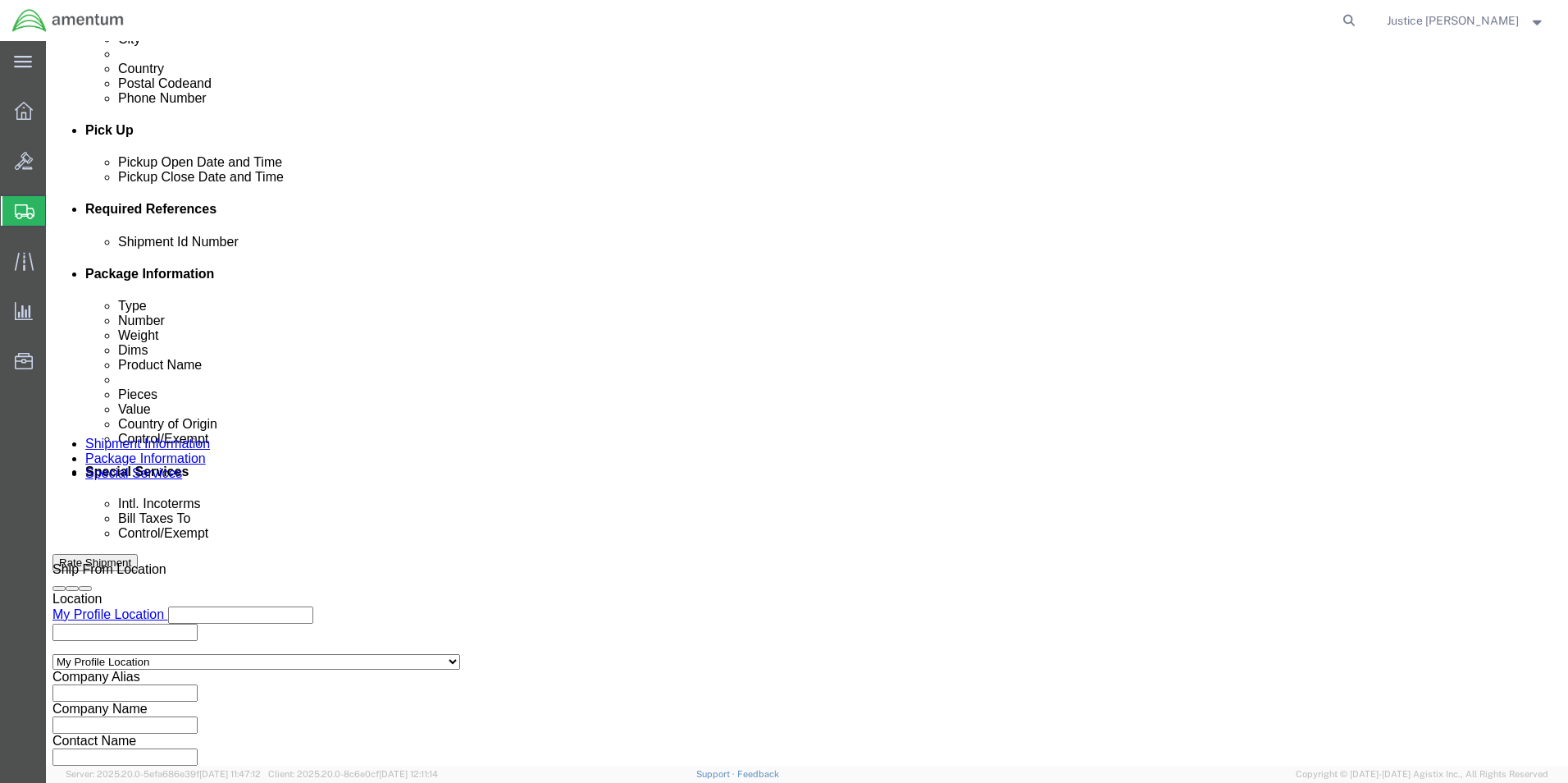
click select "Select Carriage Insurance Paid Carriage Paid To Cost and Freight Cost Insurance…"
select select "DAP"
click select "Select Carriage Insurance Paid Carriage Paid To Cost and Freight Cost Insurance…"
select select "SHIP"
click div "Intl. Incoterms Select Carriage Insurance Paid Carriage Paid To Cost and Freigh…"
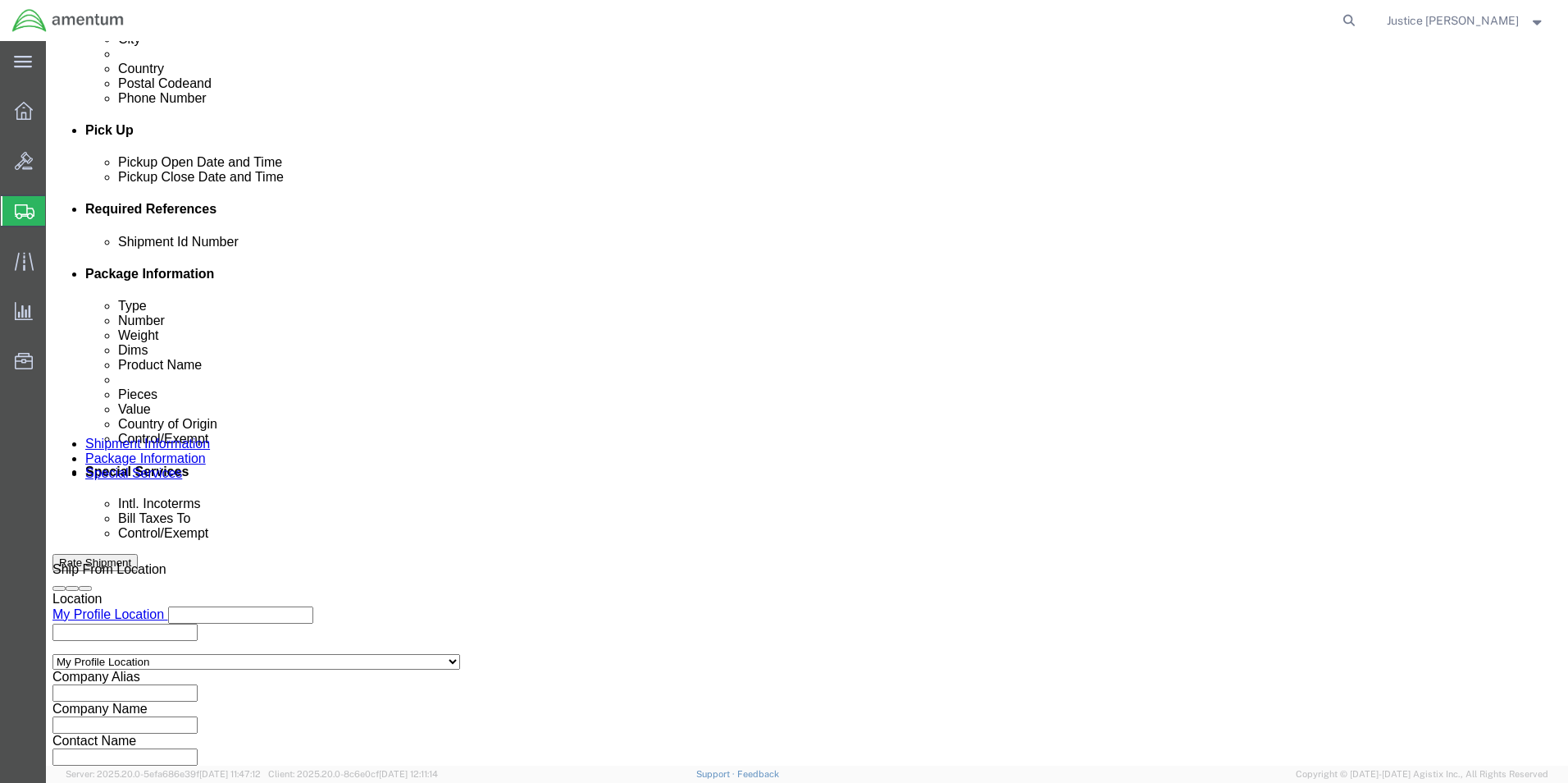
click select "Select Recipient Account Sender/Shipper Third Party Account"
select select "SHIP"
click select "Select Recipient Account Sender/Shipper Third Party Account"
click div "Manage special services Handling Options Hold at Location Return Info Service O…"
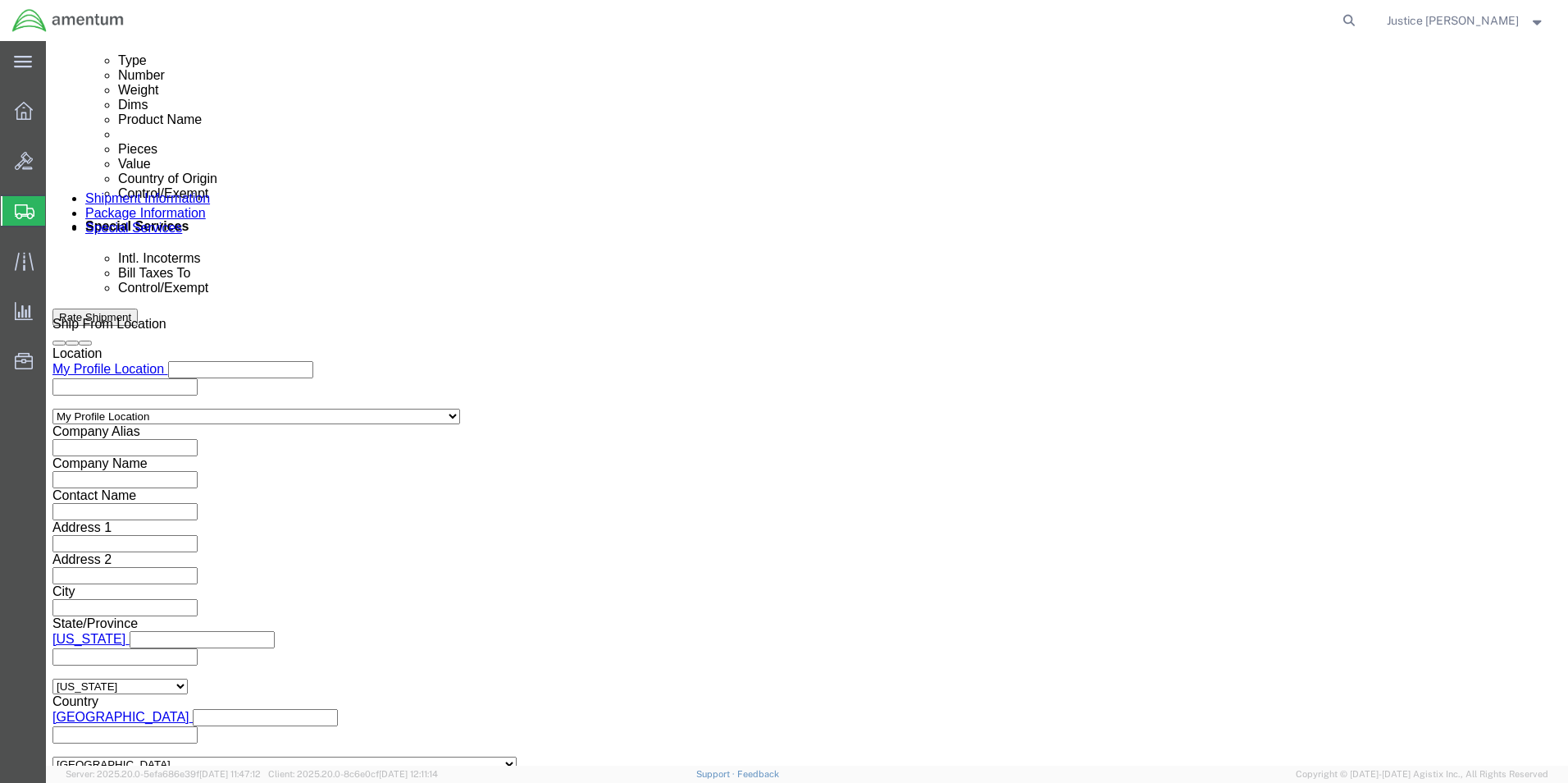
scroll to position [903, 0]
click select "Select ATF BIS DEA EPA FDA FTR ITAR OFAC Other (OPA)"
select select "FTR"
click select "Select ATF BIS DEA EPA FDA FTR ITAR OFAC Other (OPA)"
click select "Select 30.2(d)(2) 30.36 30.37(a) 30.37(f) 30.37(g) 30.37(h) 30.37(i) 30.37(j) 3…"
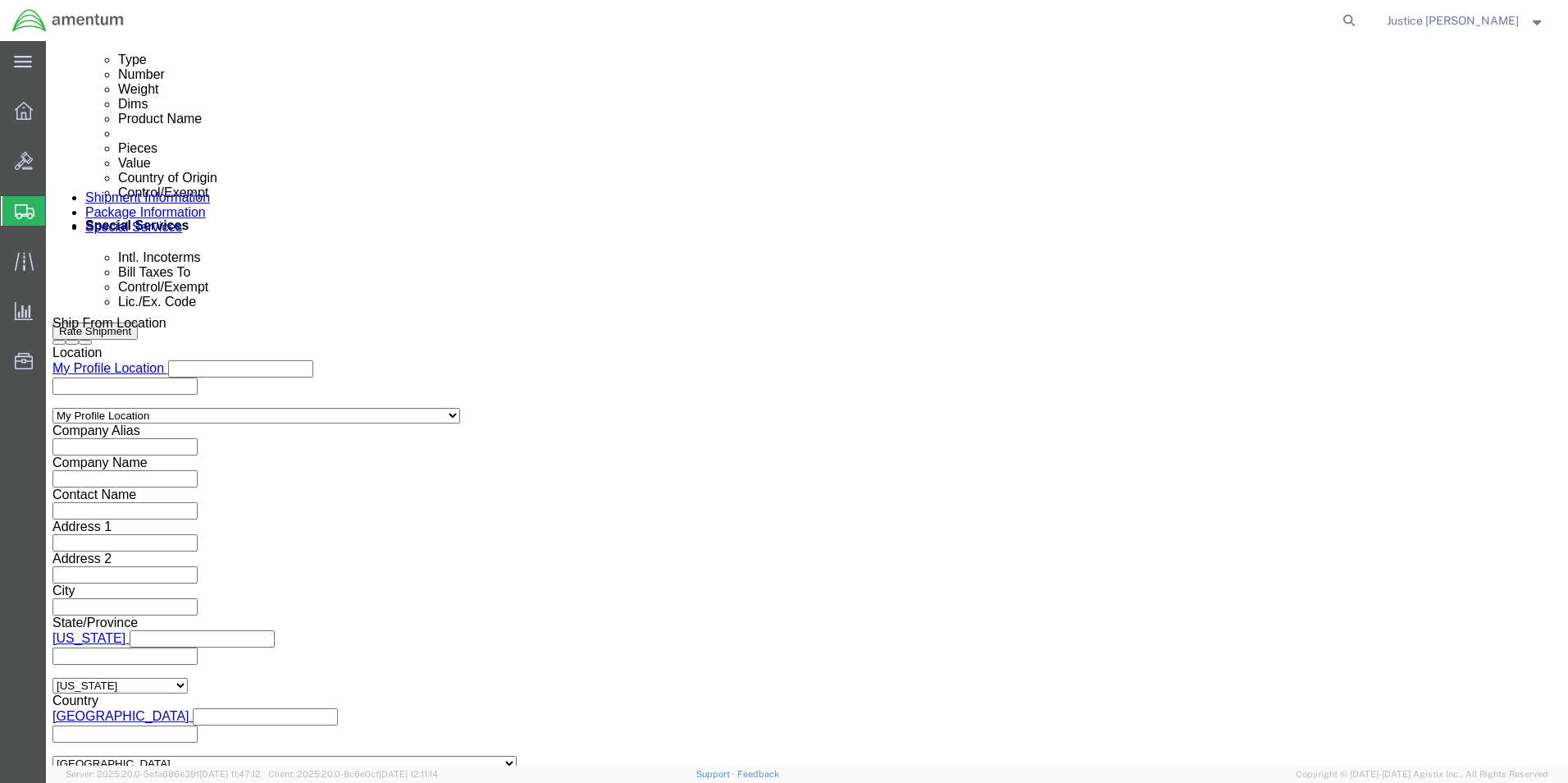
select select "30.37(a)"
click select "Select 30.2(d)(2) 30.36 30.37(a) 30.37(f) 30.37(g) 30.37(h) 30.37(i) 30.37(j) 3…"
click label "Controlled Export?"
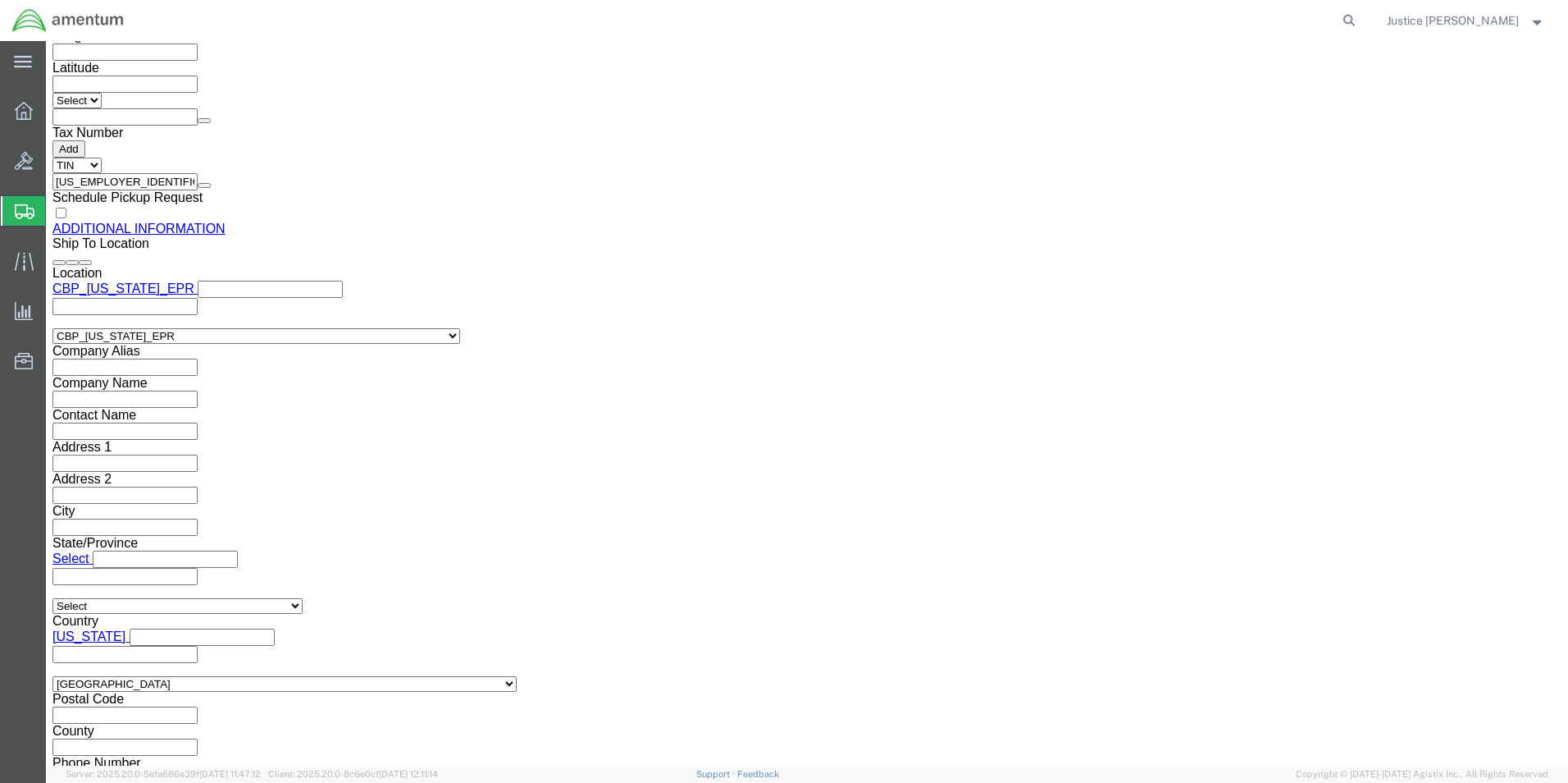
scroll to position [2139, 0]
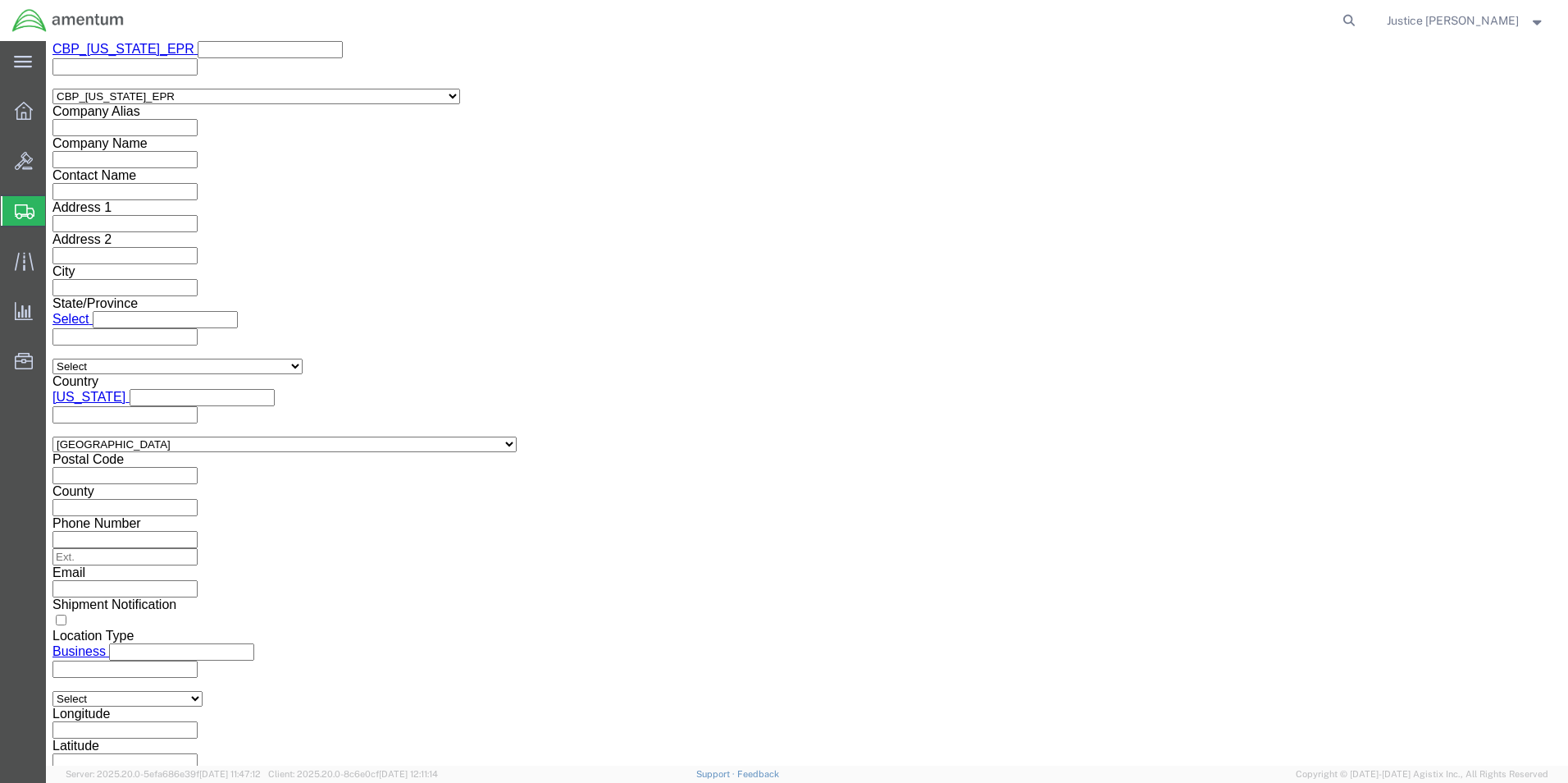
click button "Rate Shipment"
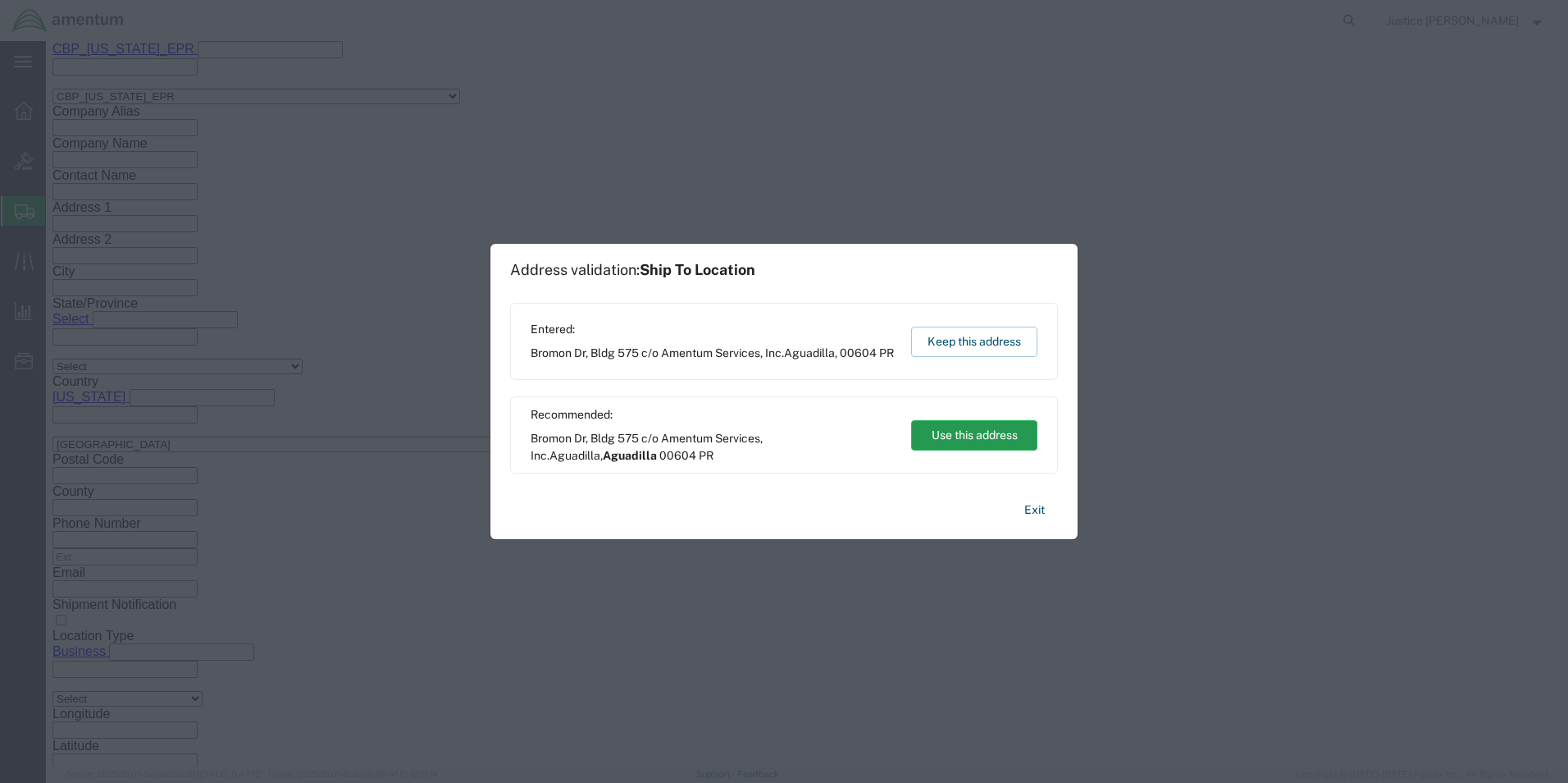
click at [984, 436] on button "Use this address" at bounding box center [974, 436] width 126 height 30
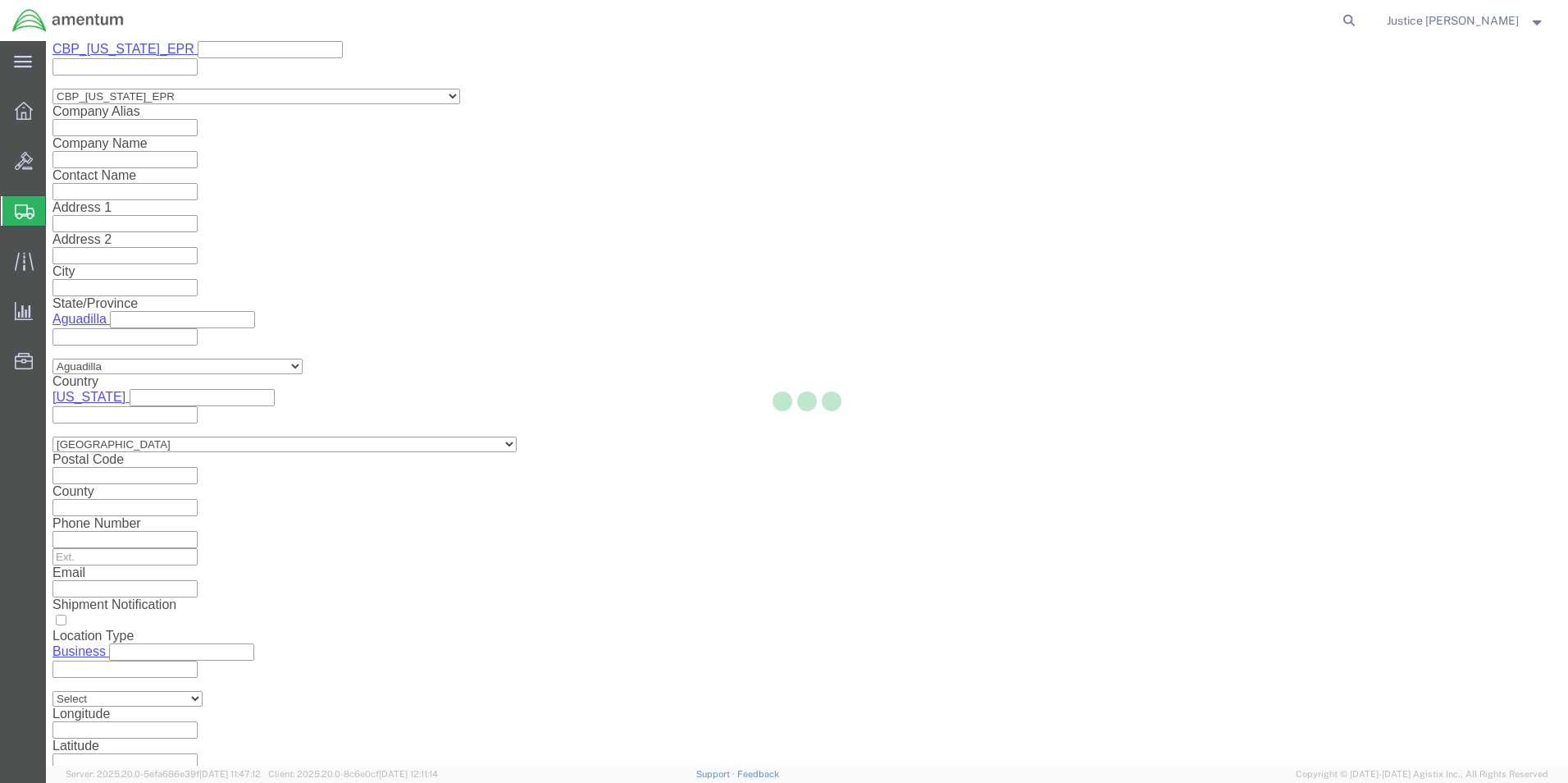
select select
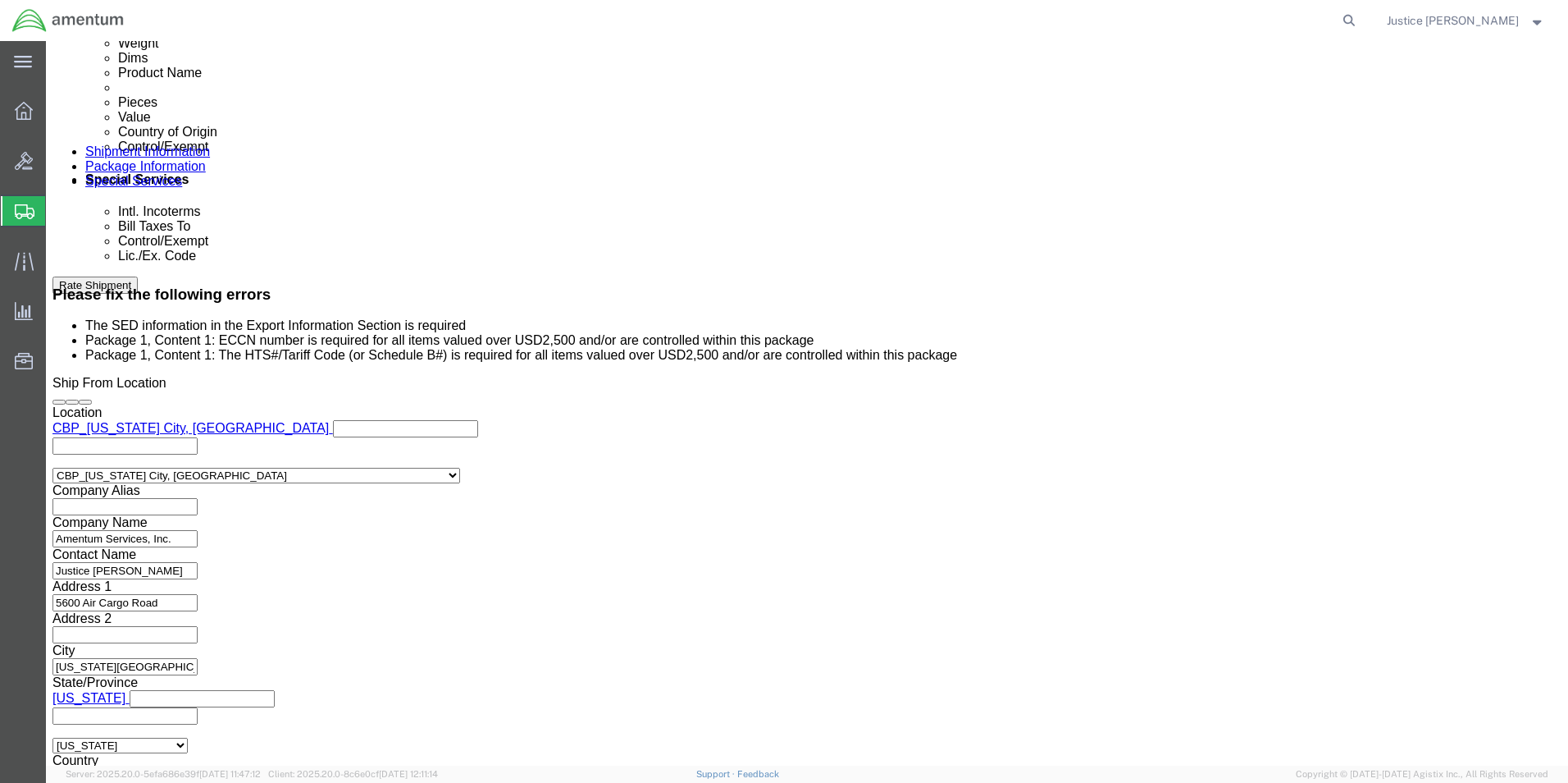
scroll to position [1072, 0]
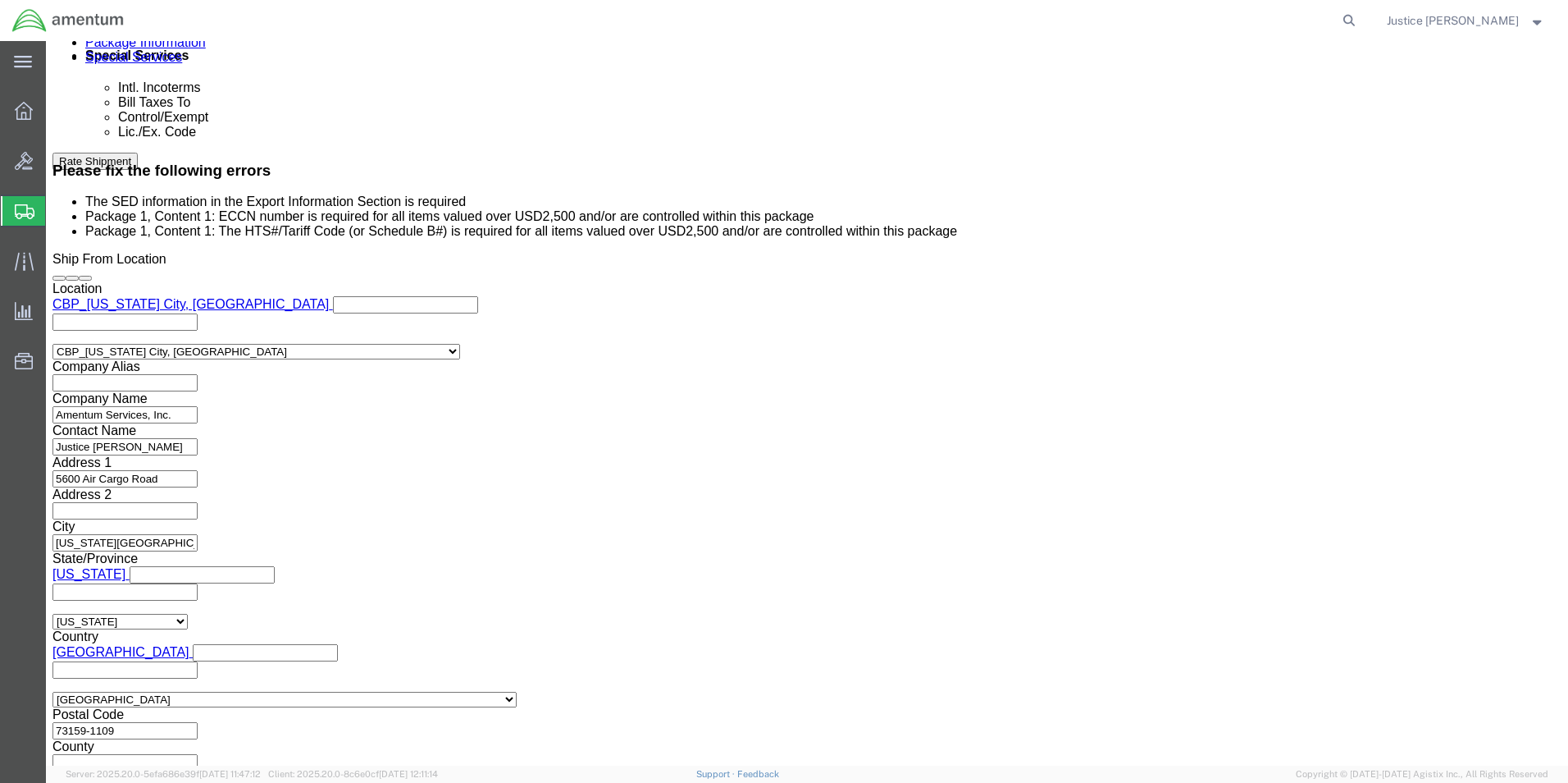
click select "Select AES-Direct EEI Carrier File EEI EEI Exempt"
select select "EXEM"
click select "Select AES-Direct EEI Carrier File EEI EEI Exempt"
click div "Manage special services Handling Options Hold at Location Return Info Service O…"
click select "Select AES-Direct EEI Carrier File EEI EEI Exempt"
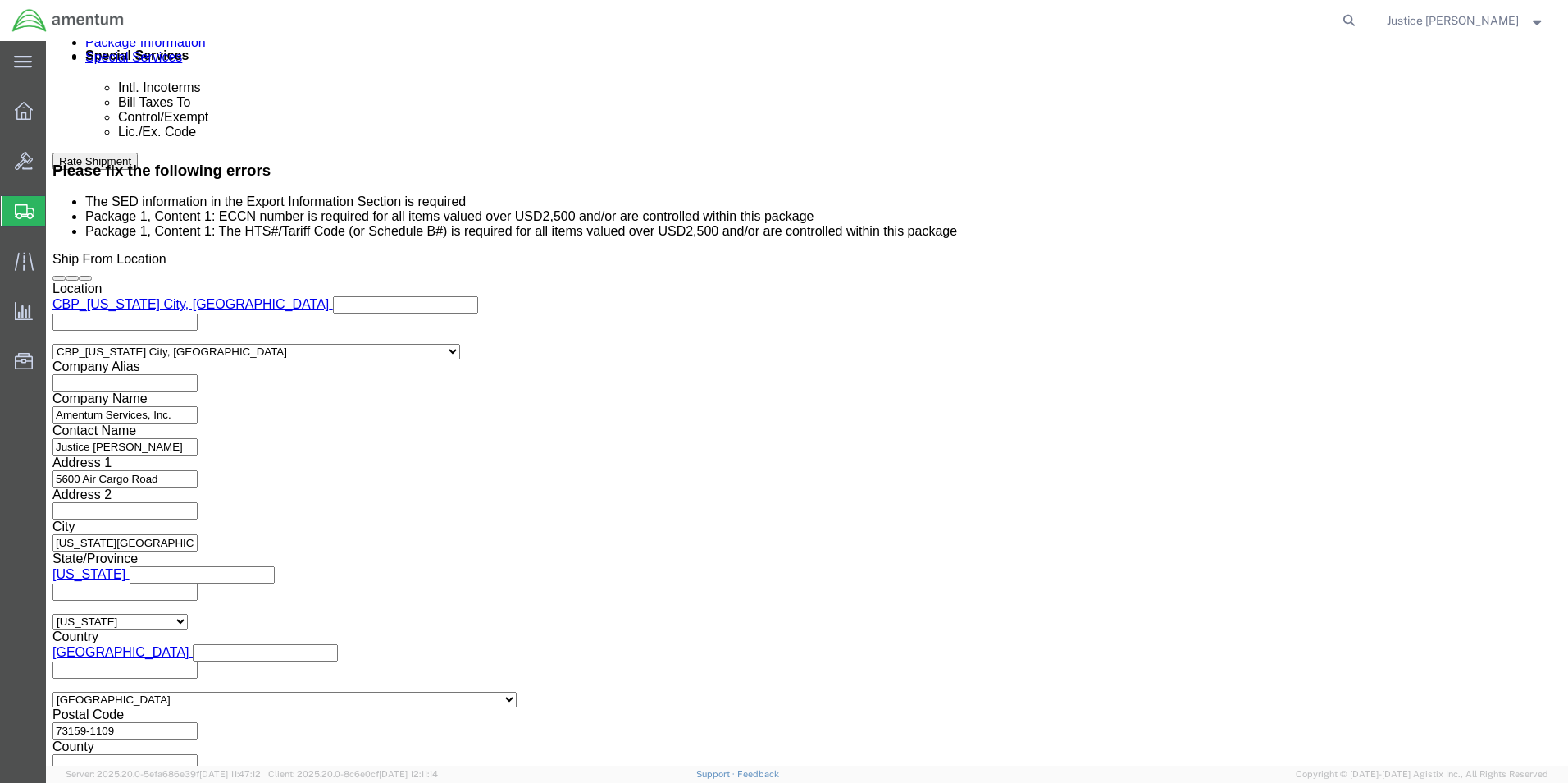
click div "Manage special services Handling Options Hold at Location Return Info Service O…"
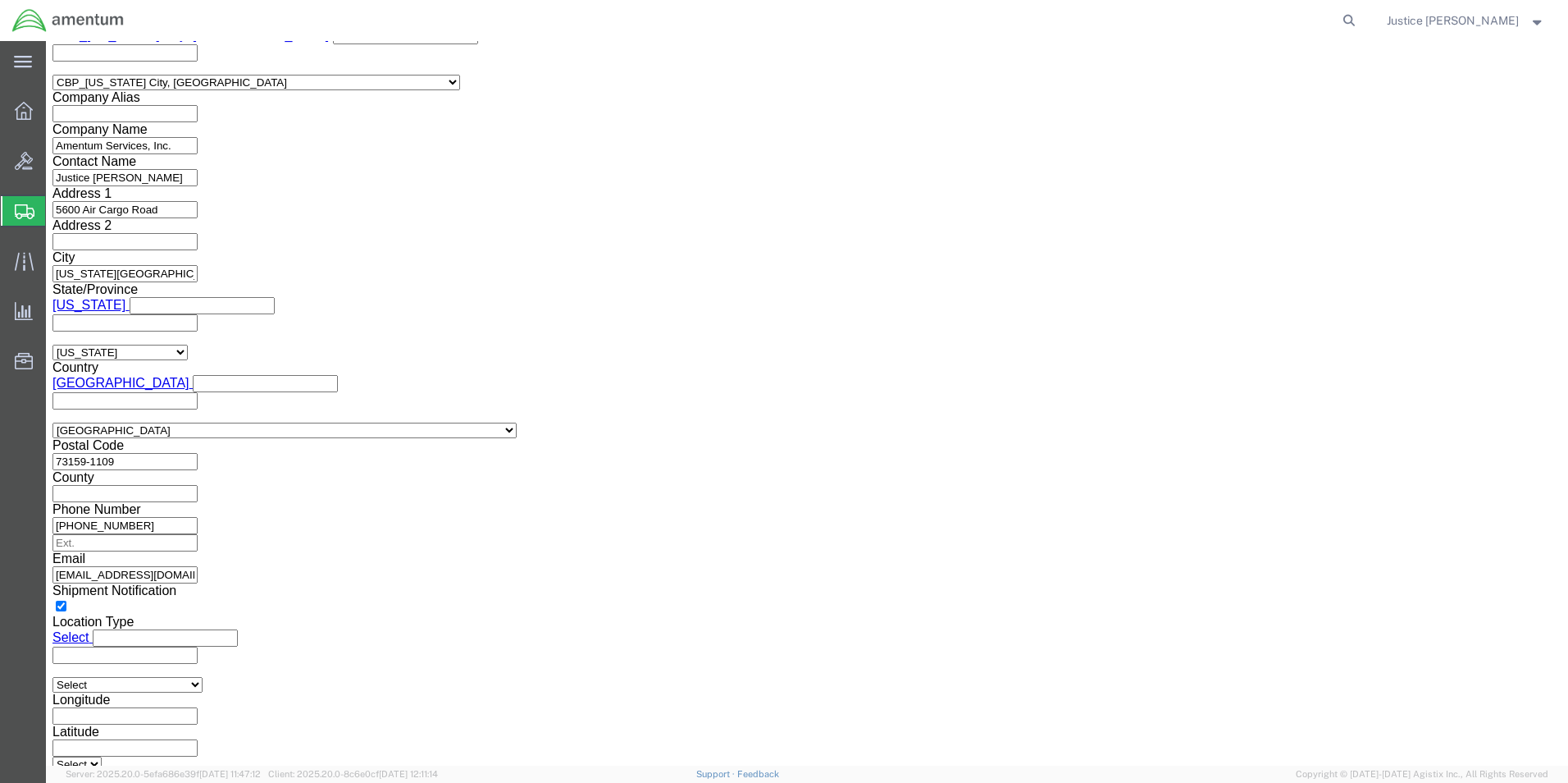
scroll to position [1565, 0]
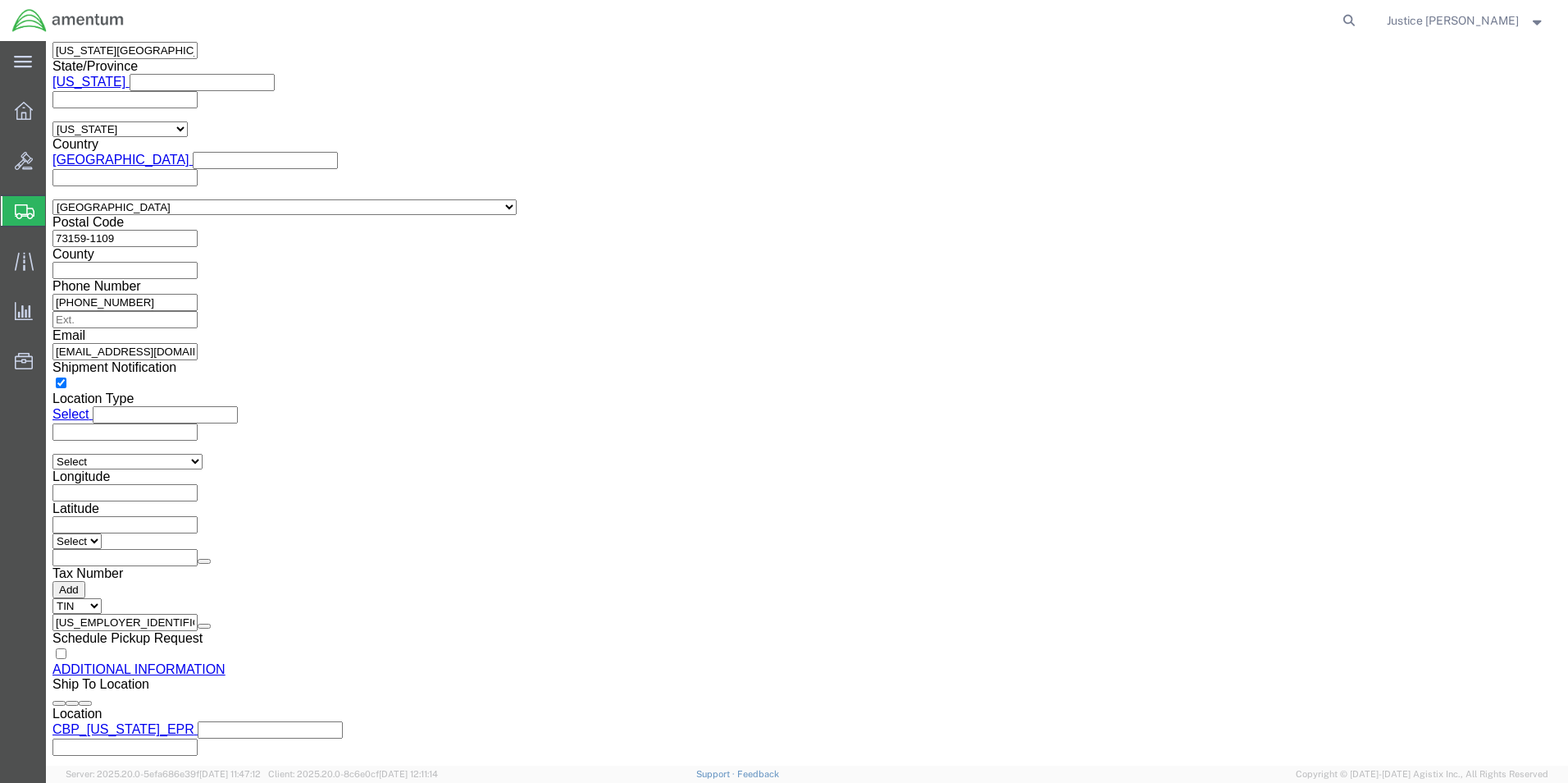
click button "Rate Shipment"
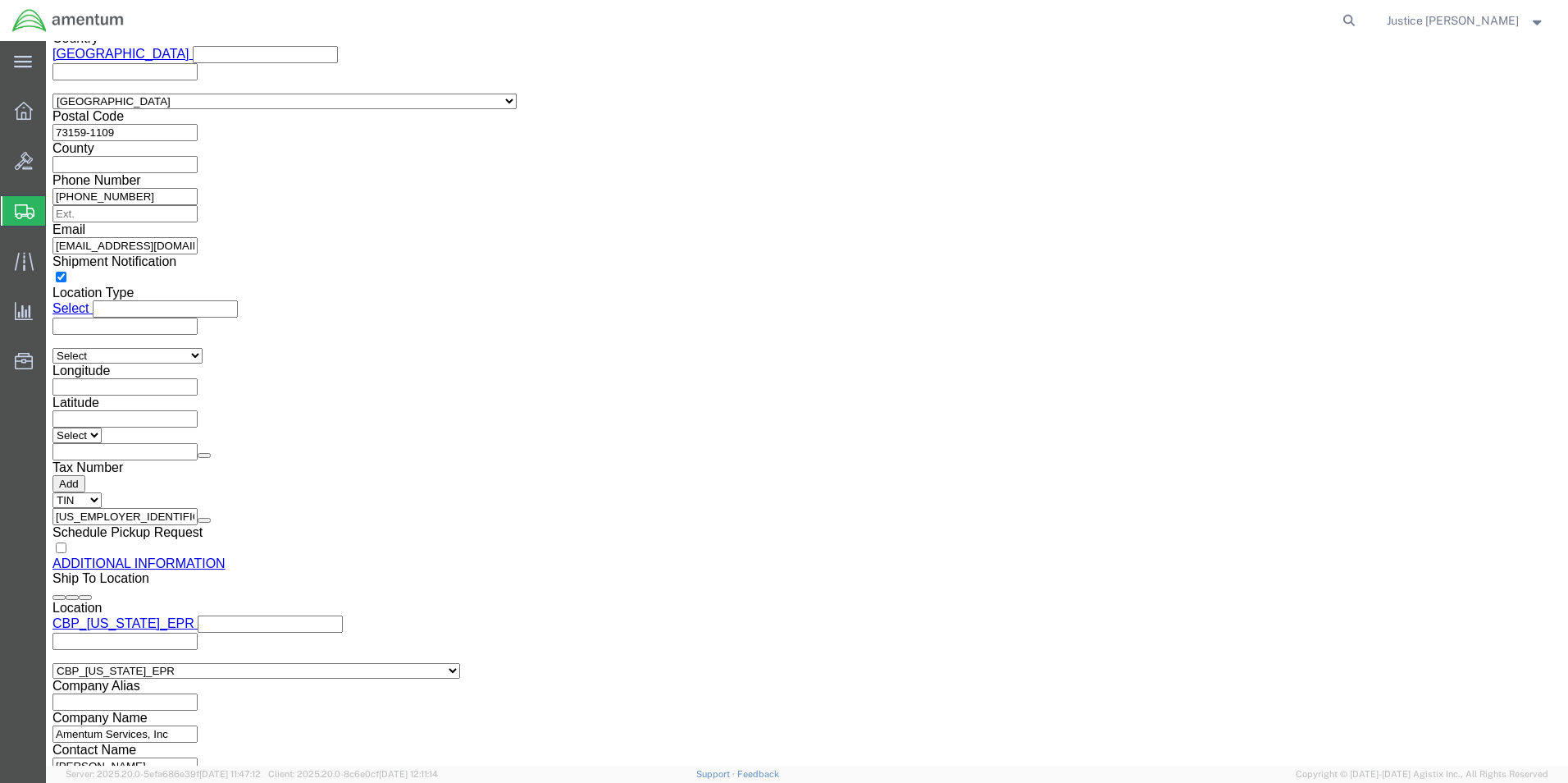
scroll to position [1464, 0]
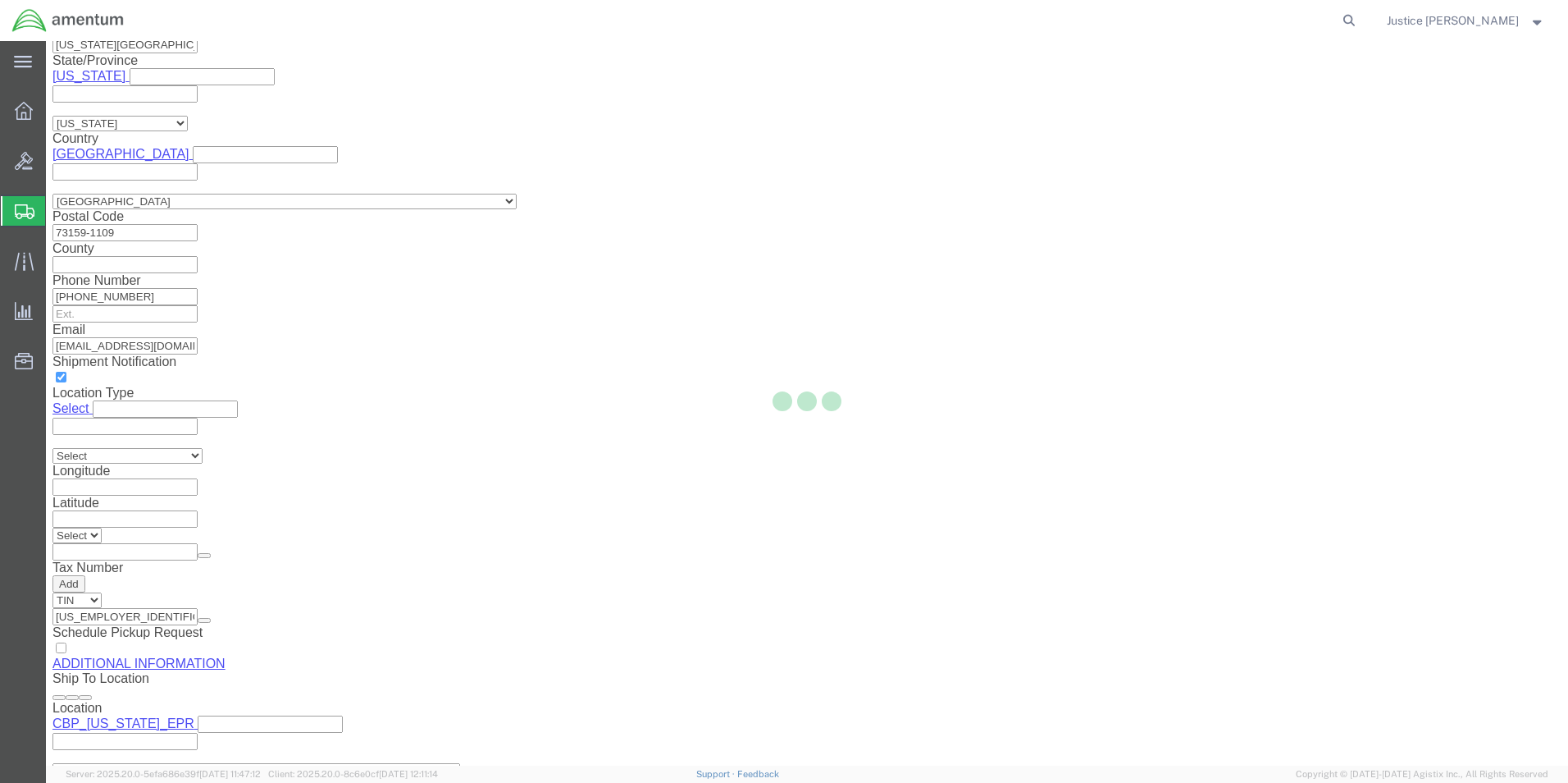
select select
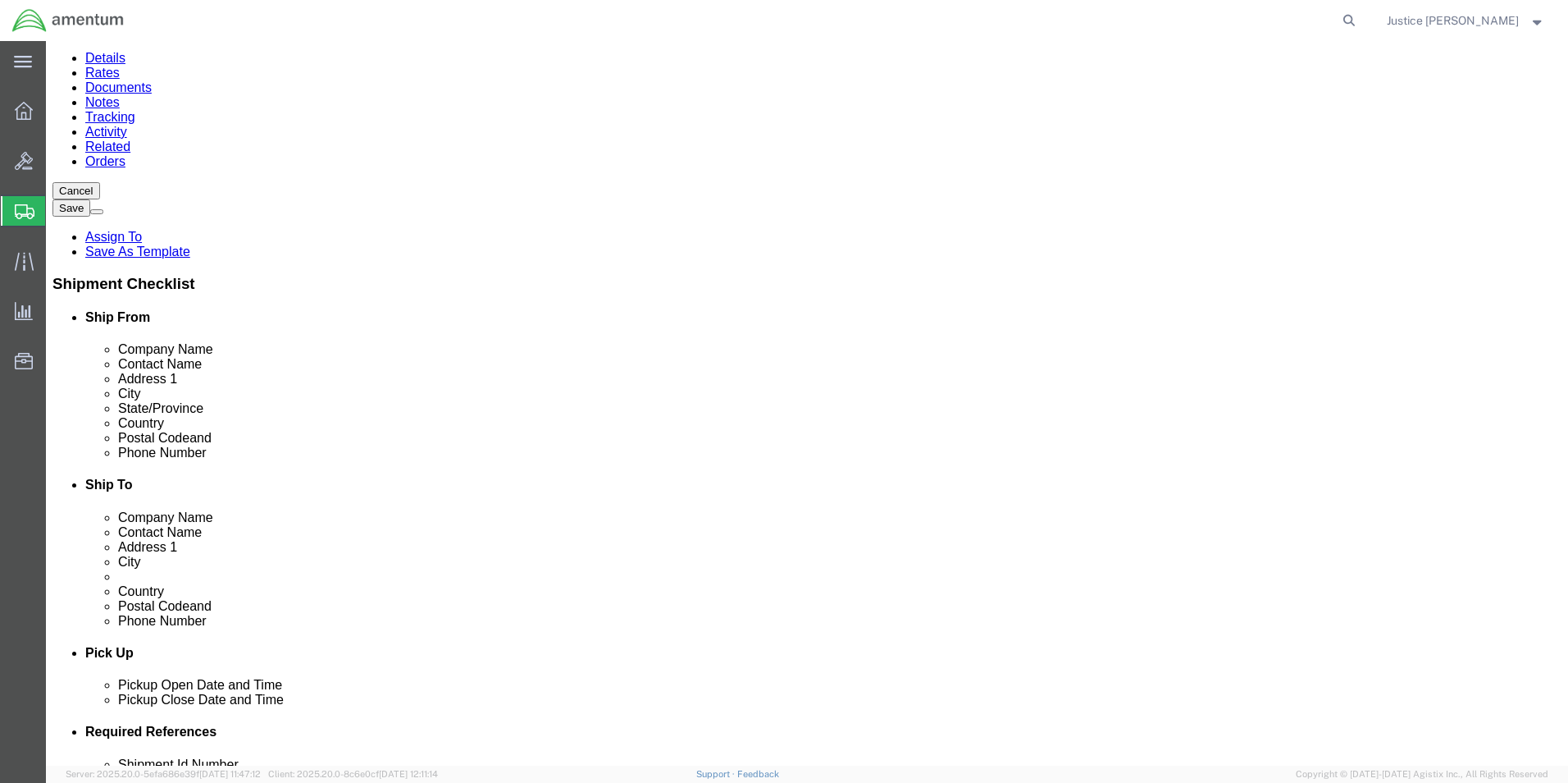
scroll to position [0, 0]
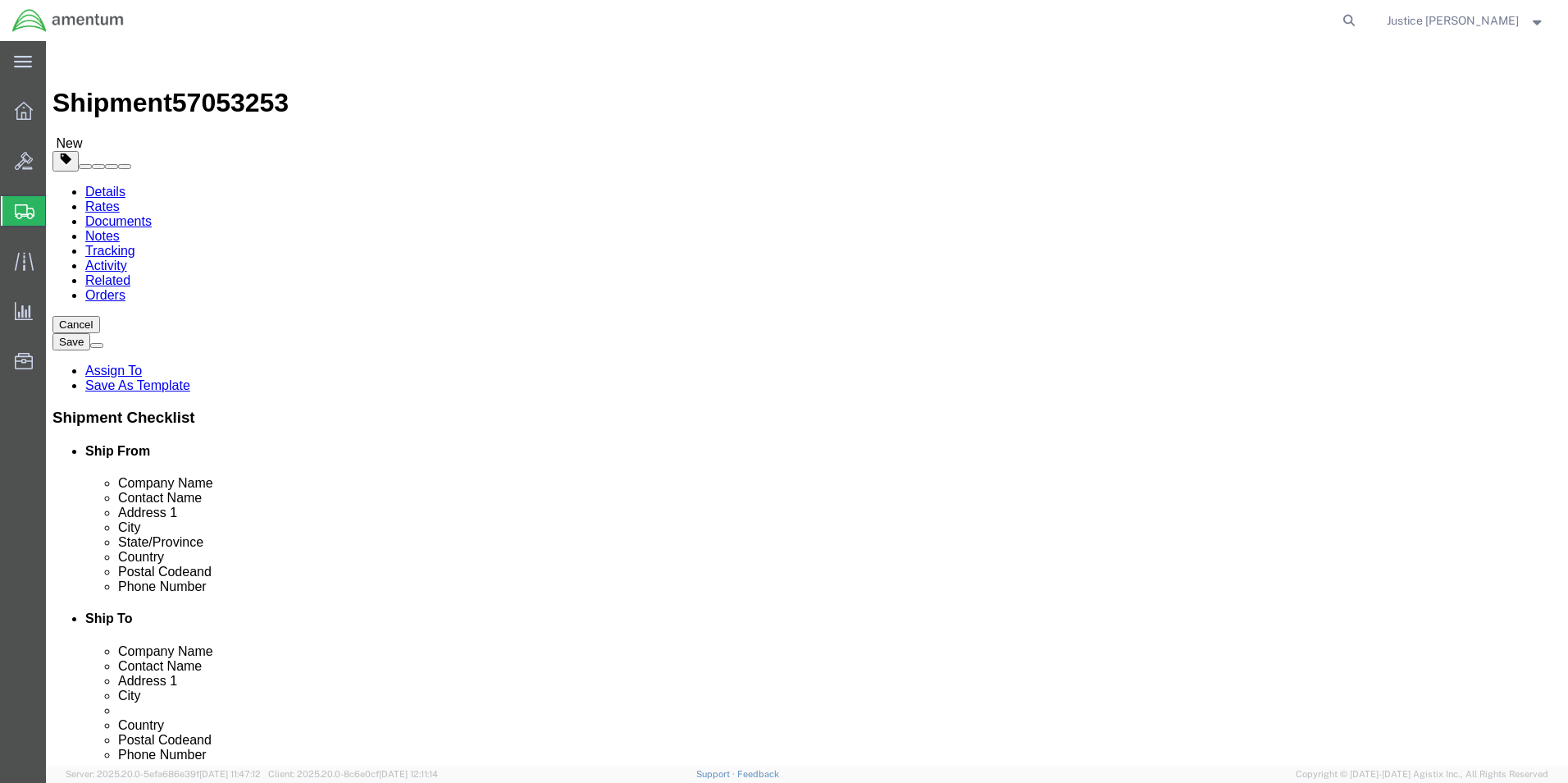
click link "Package Information"
click icon
click dd "2.00 Each"
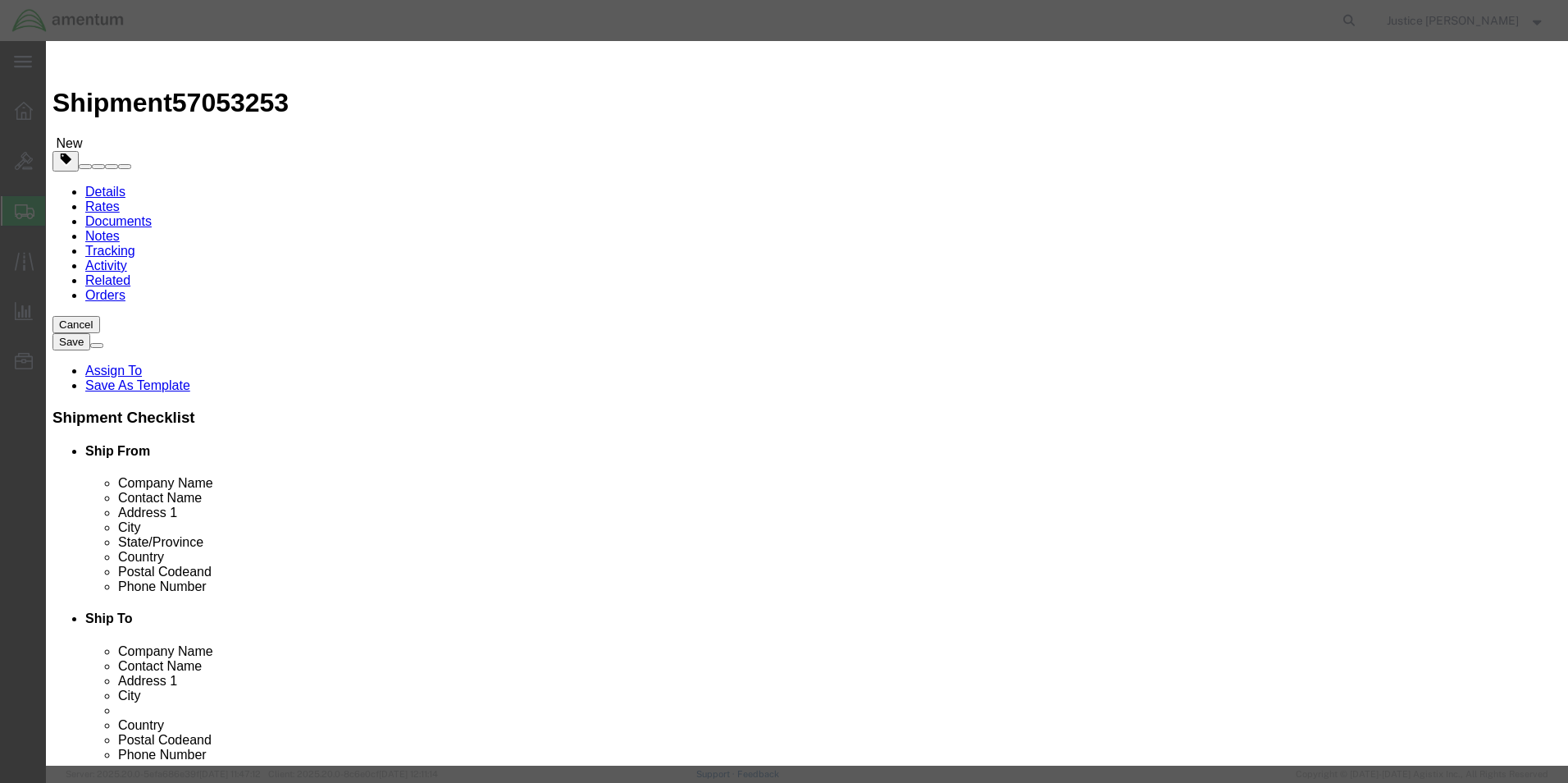
click input "2500.00"
type input "2000"
click button "Save & Close"
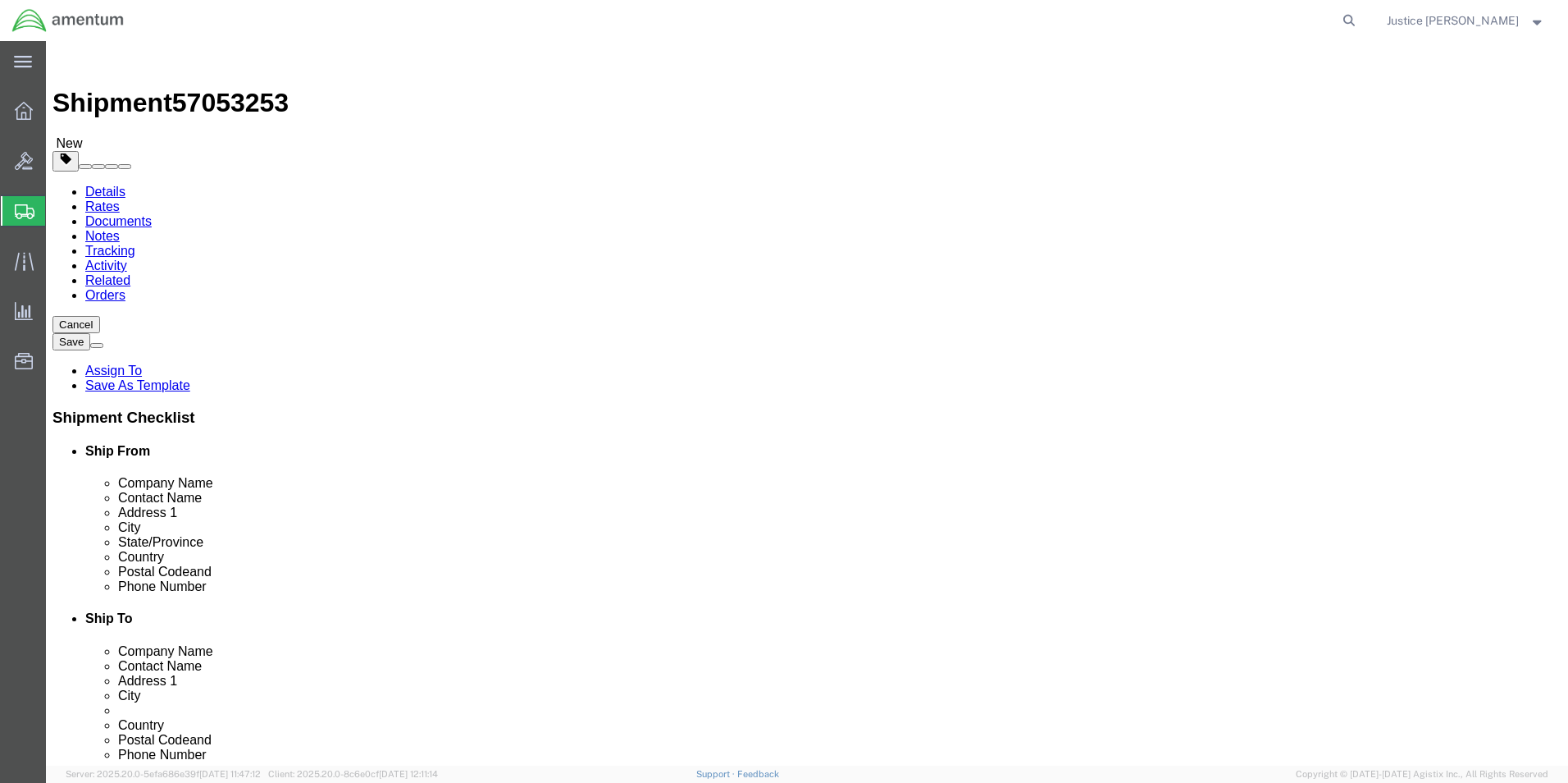
click button "Continue"
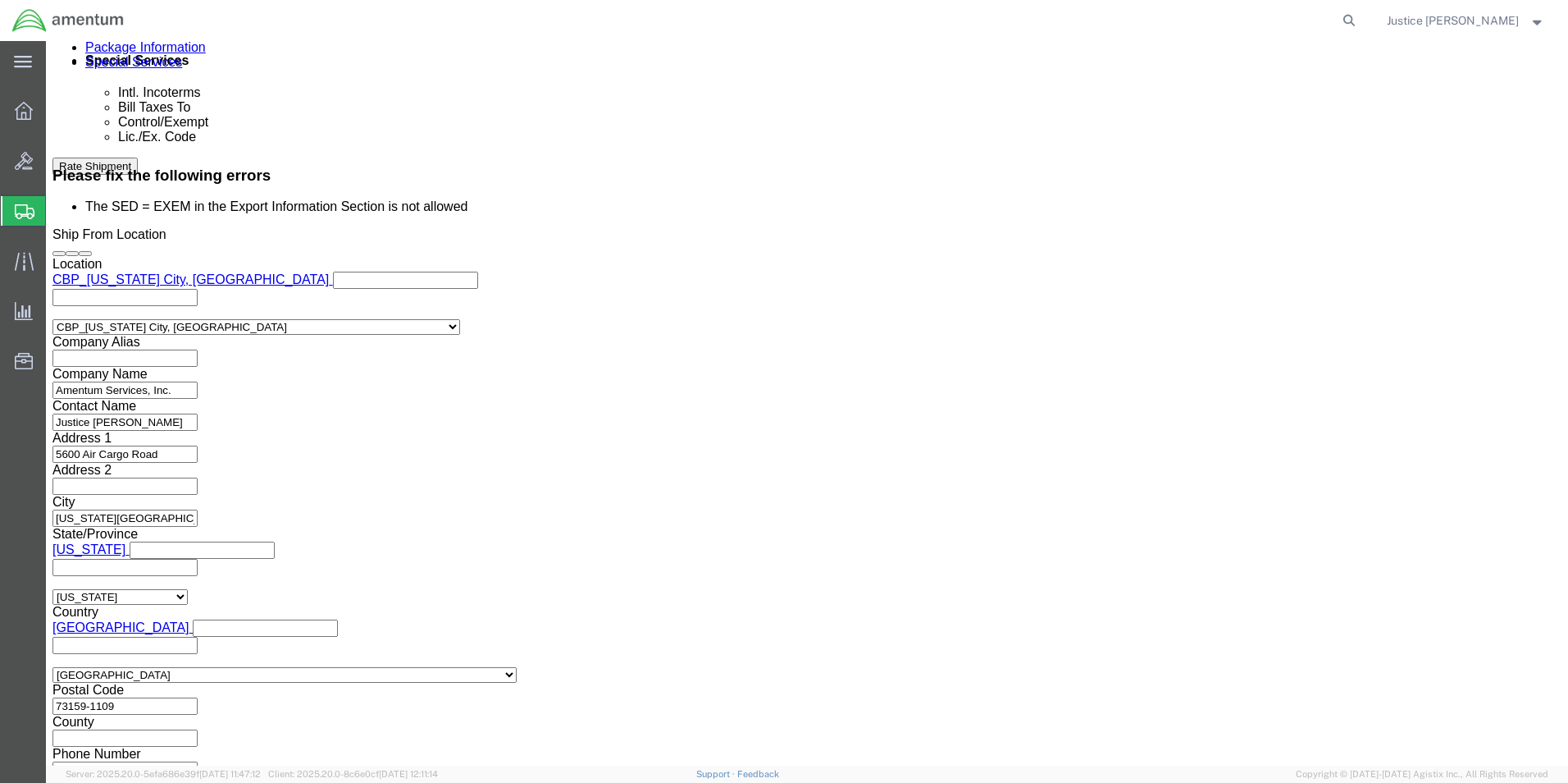
scroll to position [1067, 0]
click select "Select AES-Direct EEI Carrier File EEI EEI Exempt"
select select
click select "Select AES-Direct EEI Carrier File EEI EEI Exempt"
click div "US Export Info"
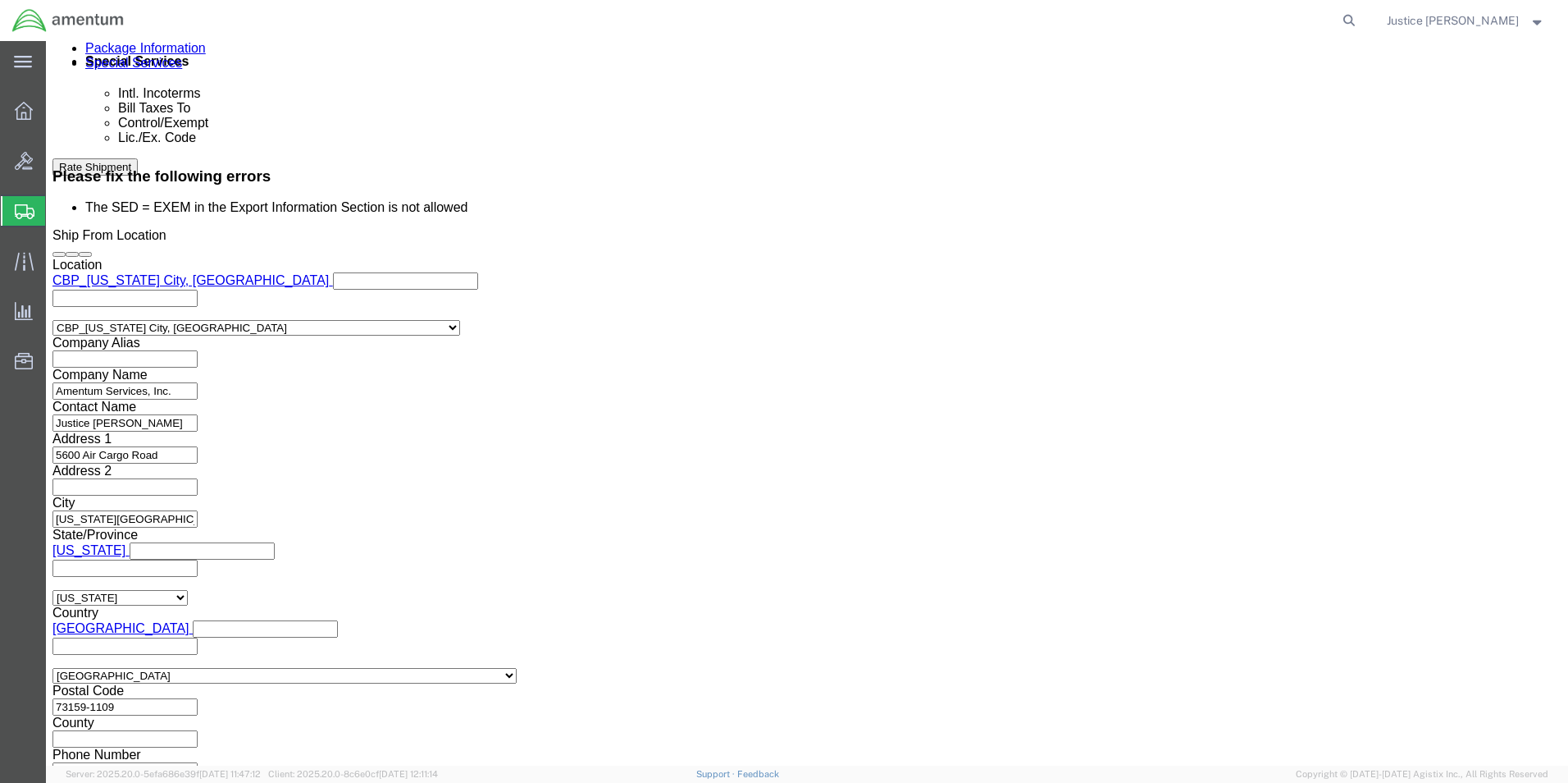
drag, startPoint x: 1333, startPoint y: 685, endPoint x: 464, endPoint y: 447, distance: 901.0
click button "Rate Shipment"
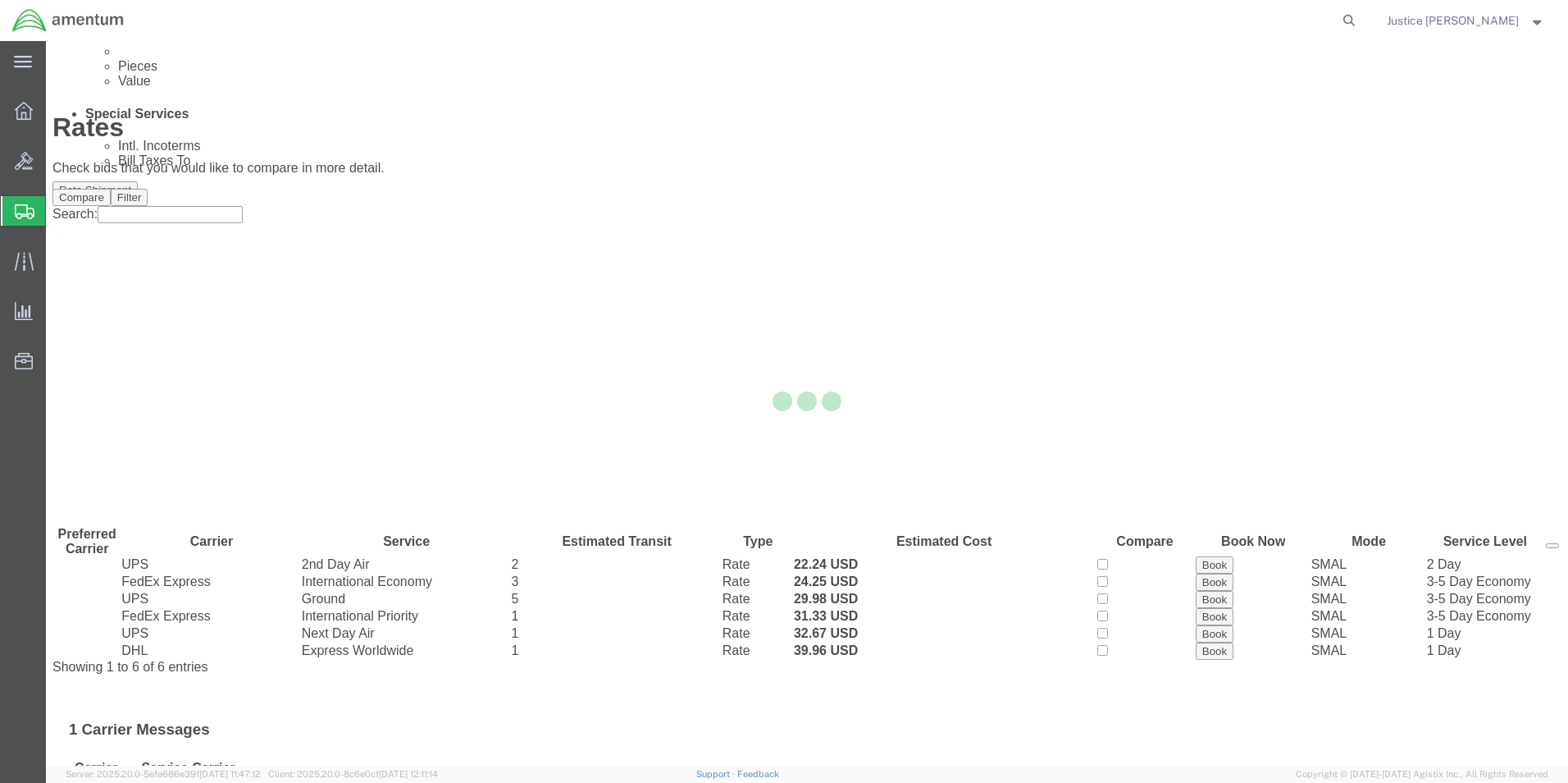
scroll to position [0, 0]
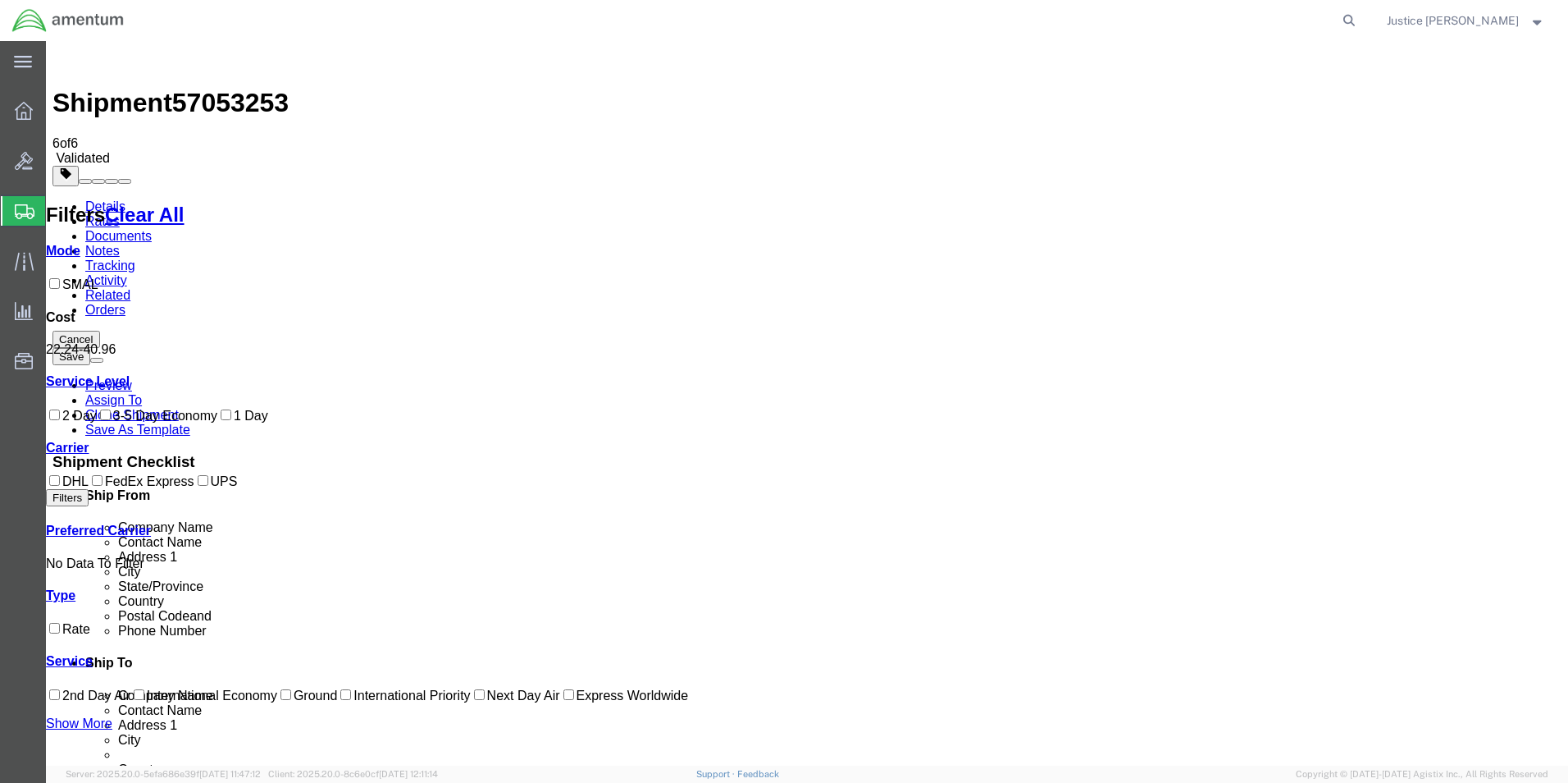
click at [108, 200] on link "Details" at bounding box center [106, 206] width 40 height 14
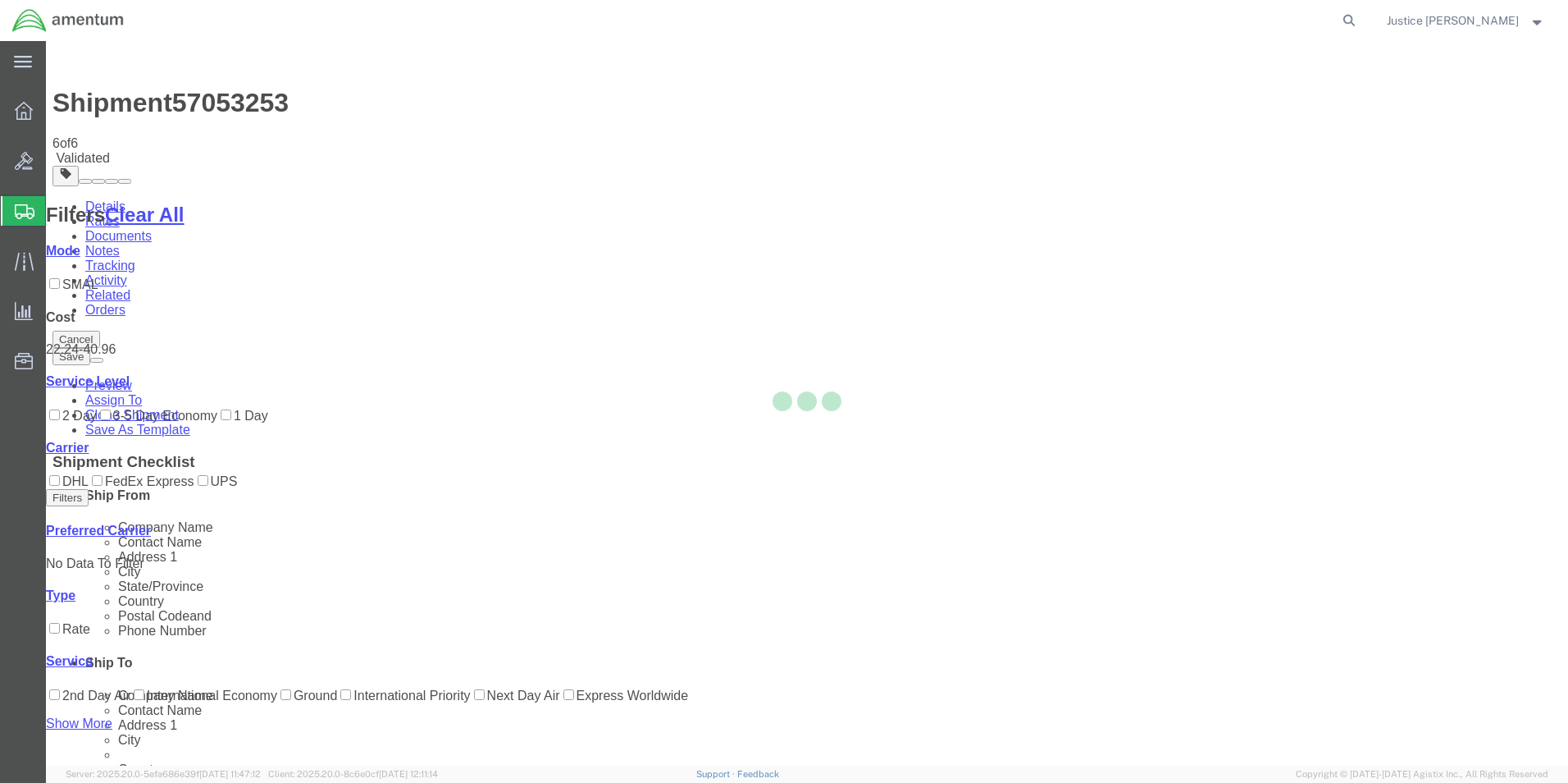
select select "49916"
select select "49933"
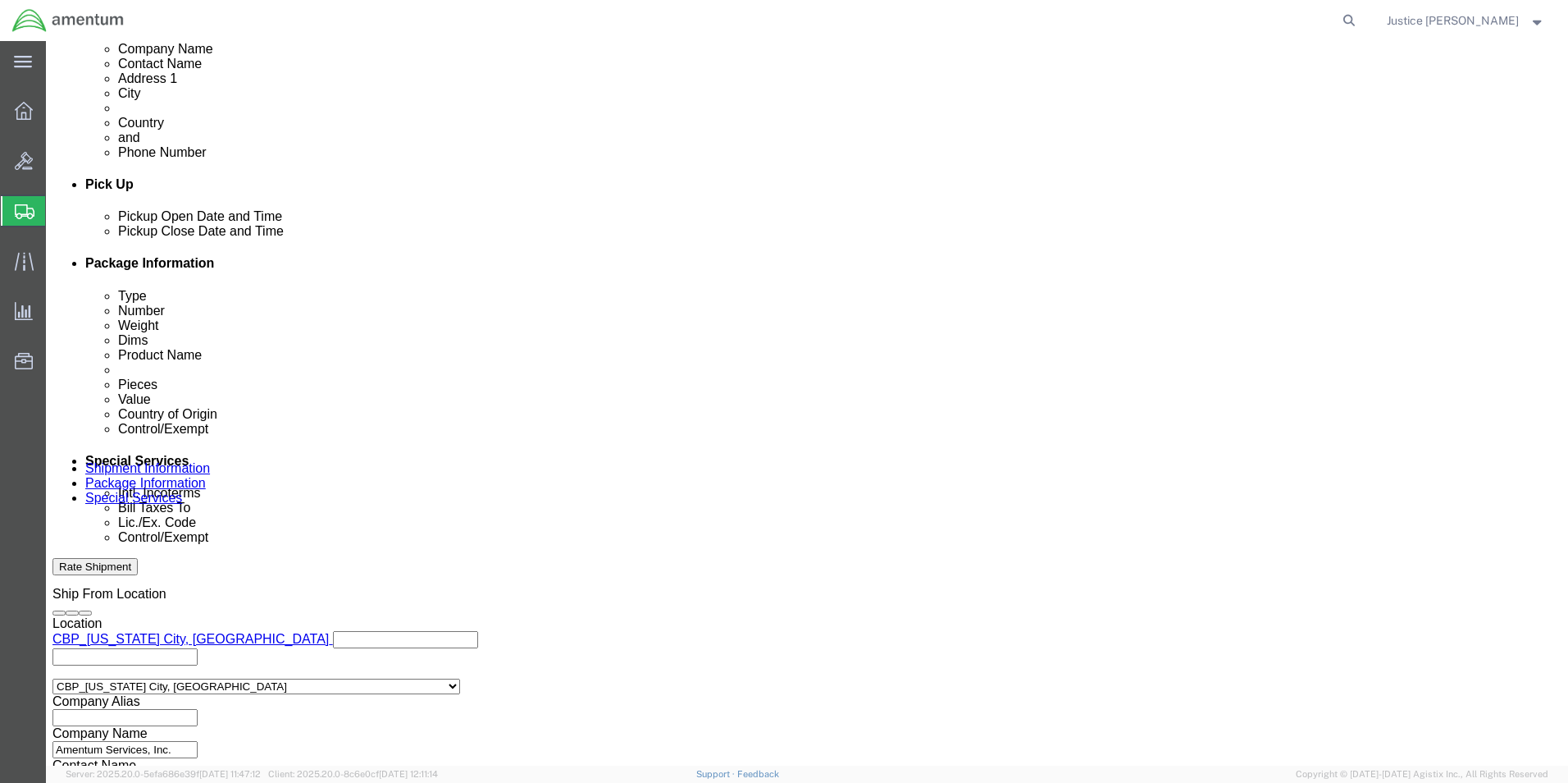
scroll to position [656, 0]
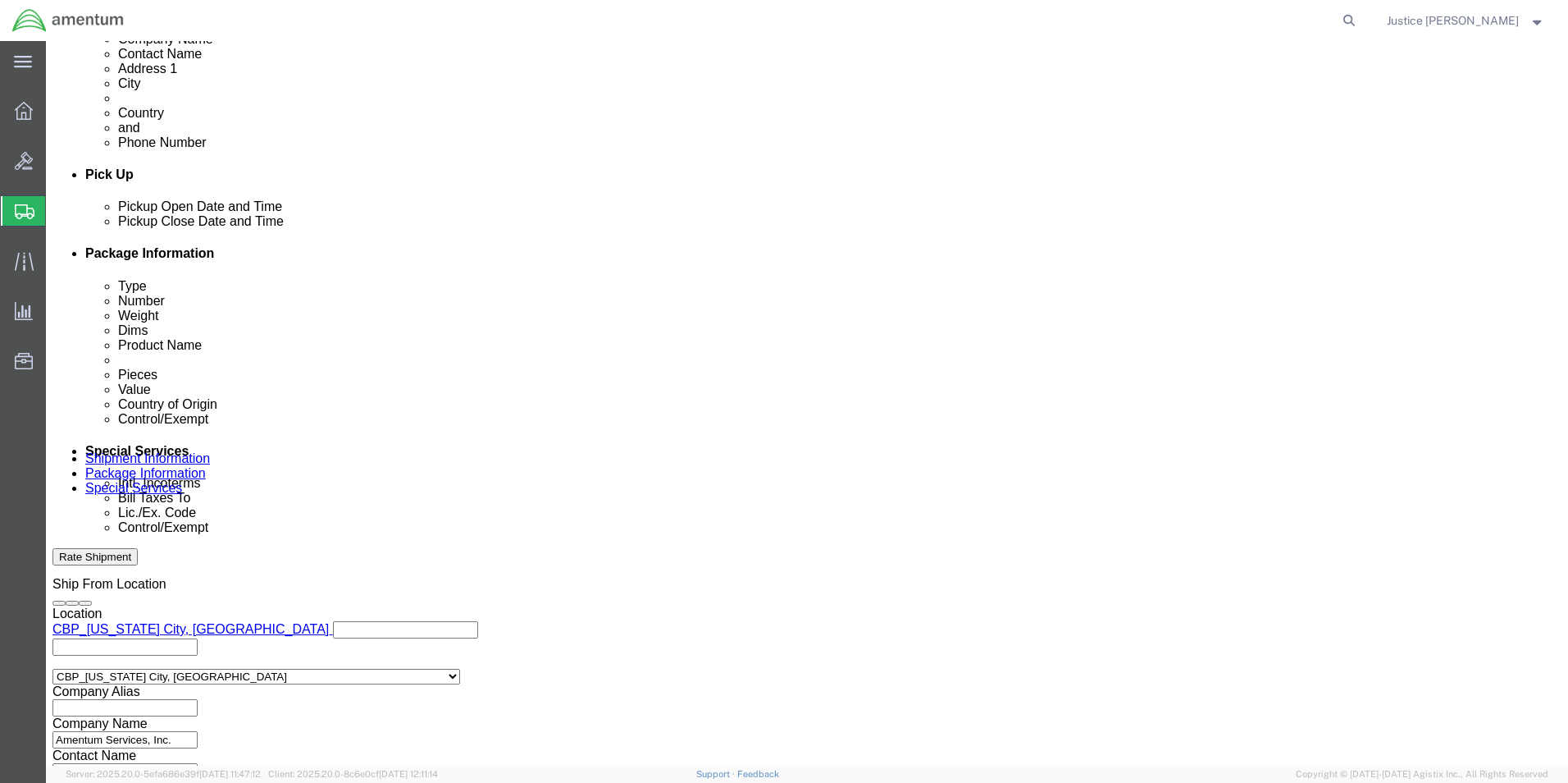
click button "Rate Shipment"
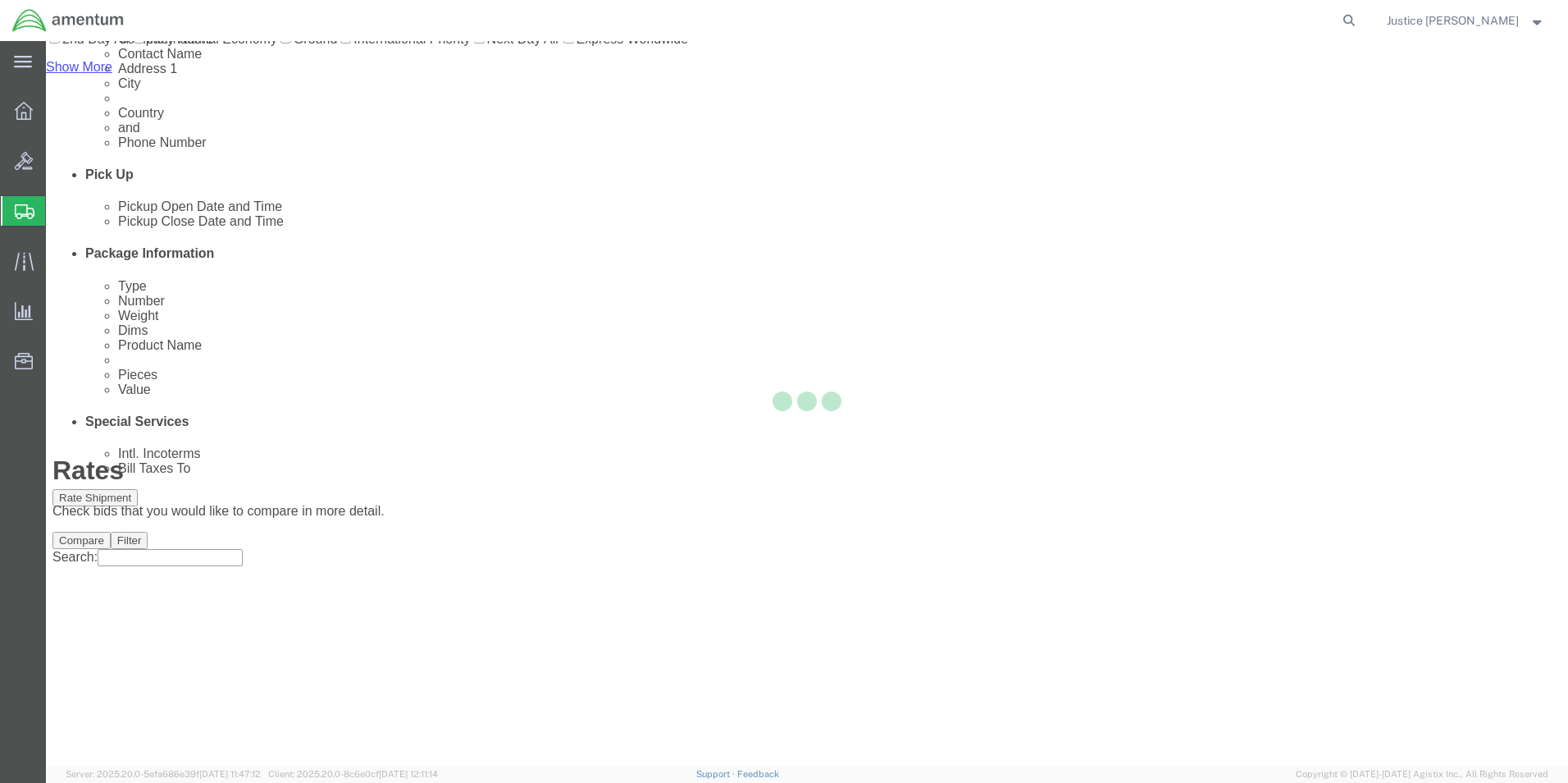
scroll to position [0, 0]
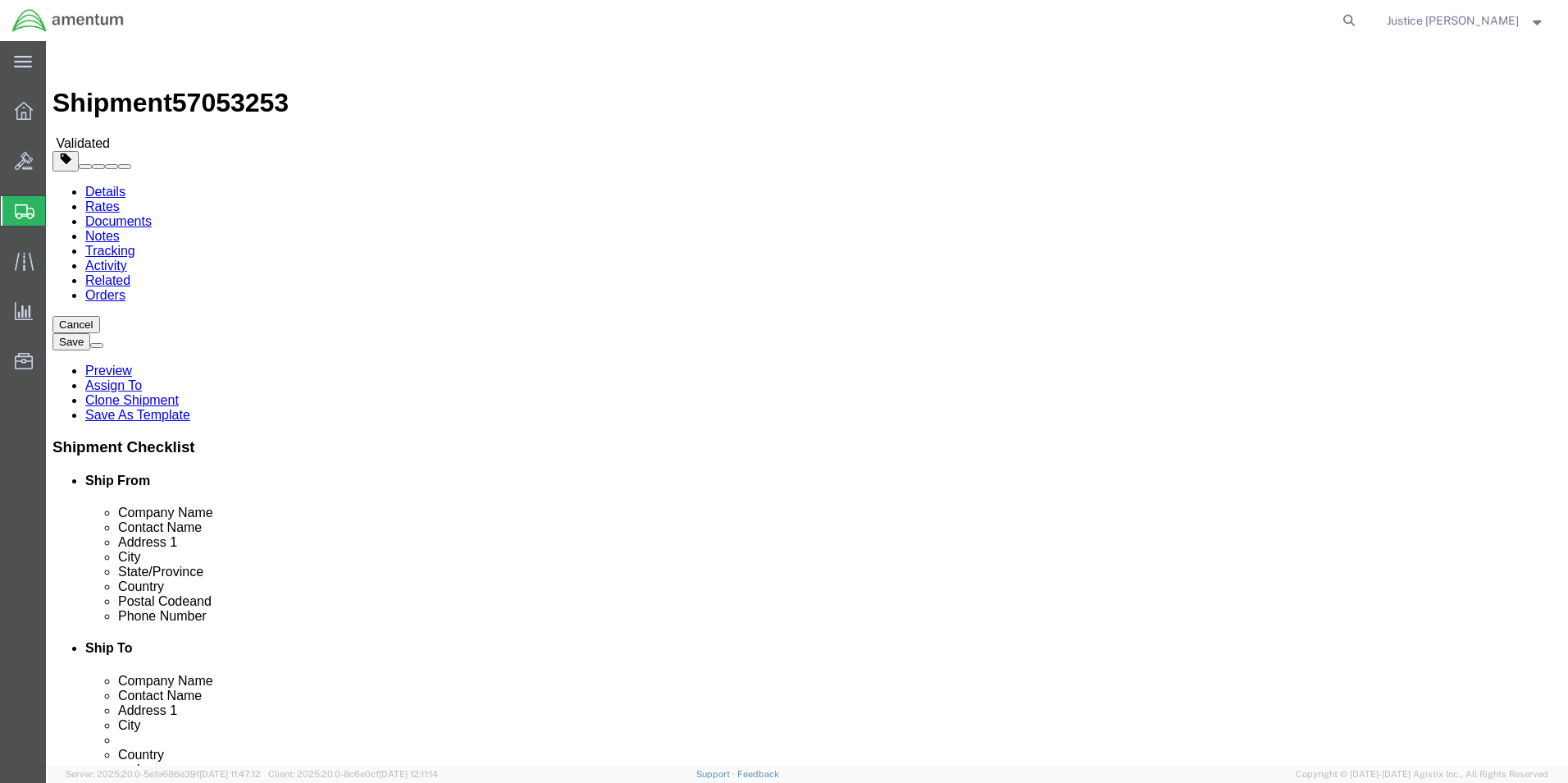
select select "49916"
select select "49933"
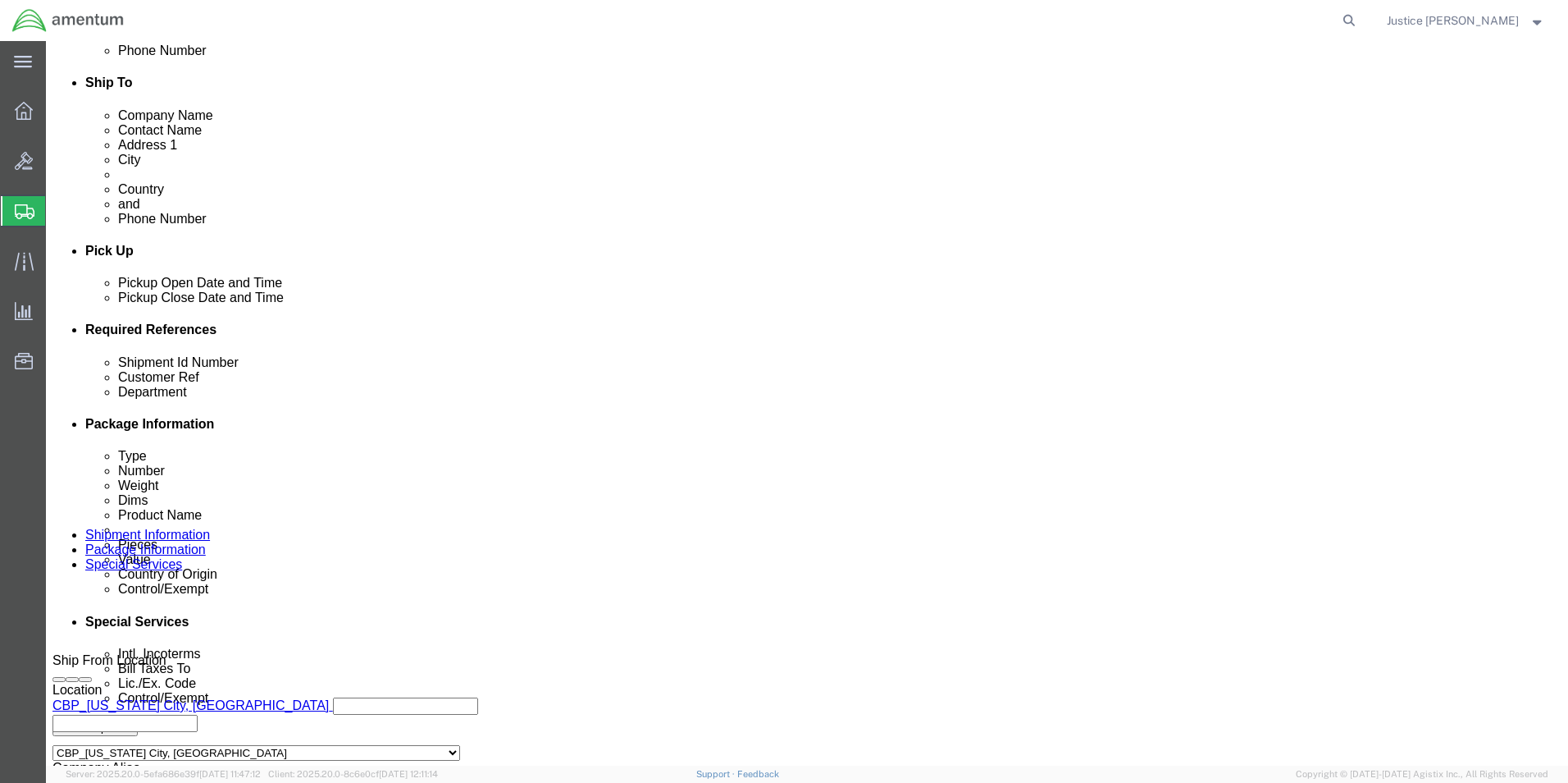
scroll to position [575, 0]
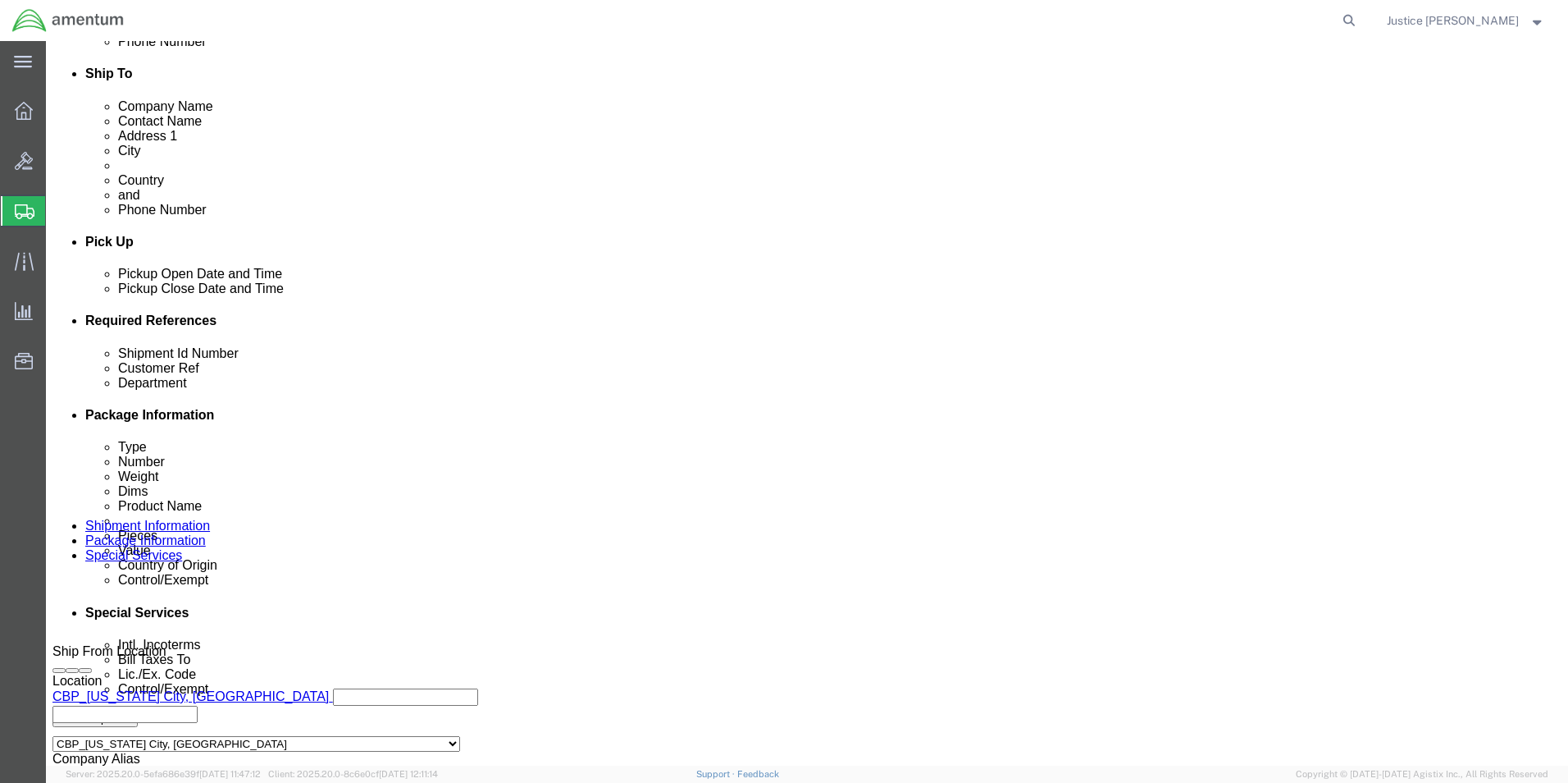
click input "556-009144/556-009143"
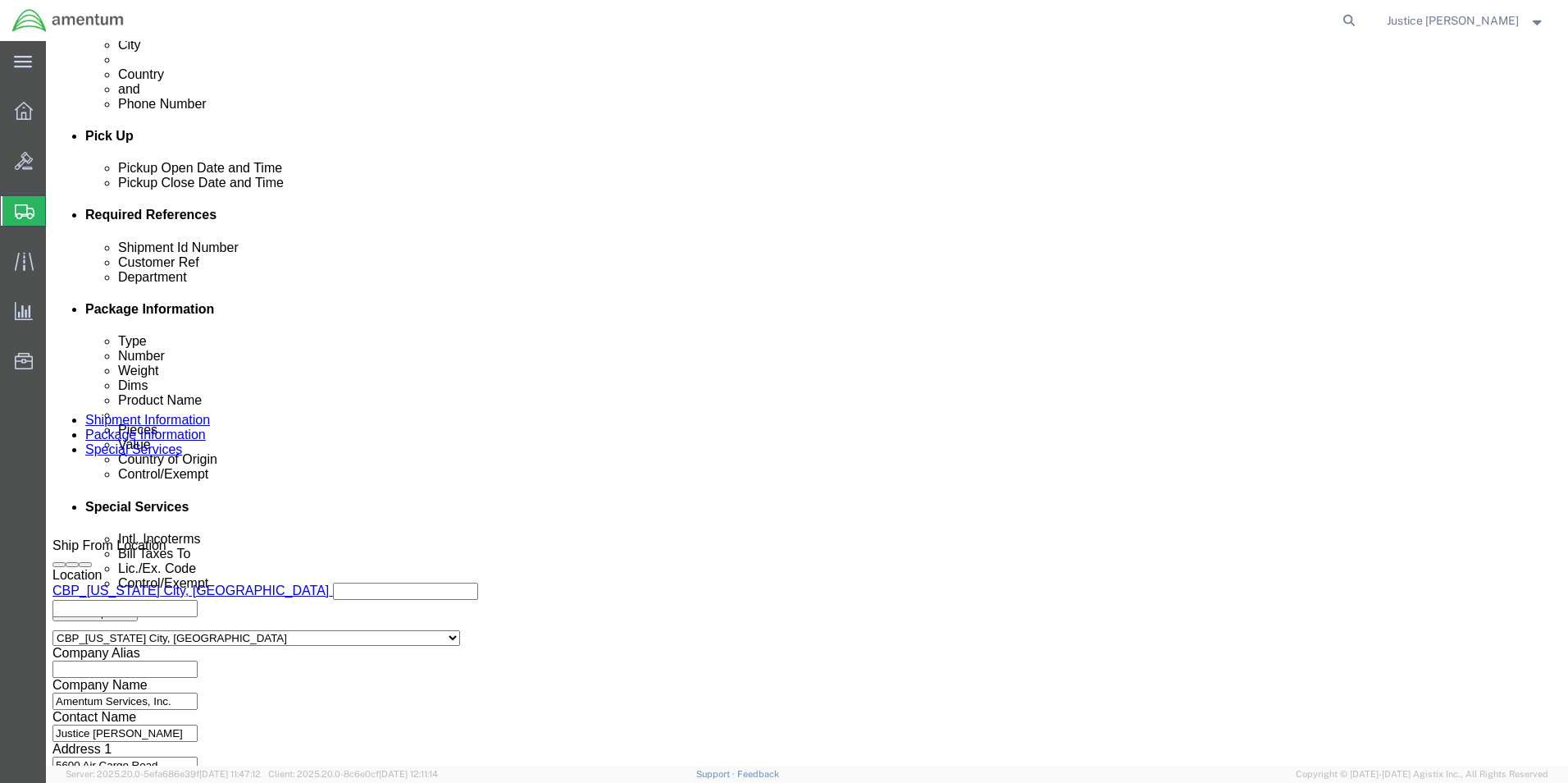
scroll to position [684, 0]
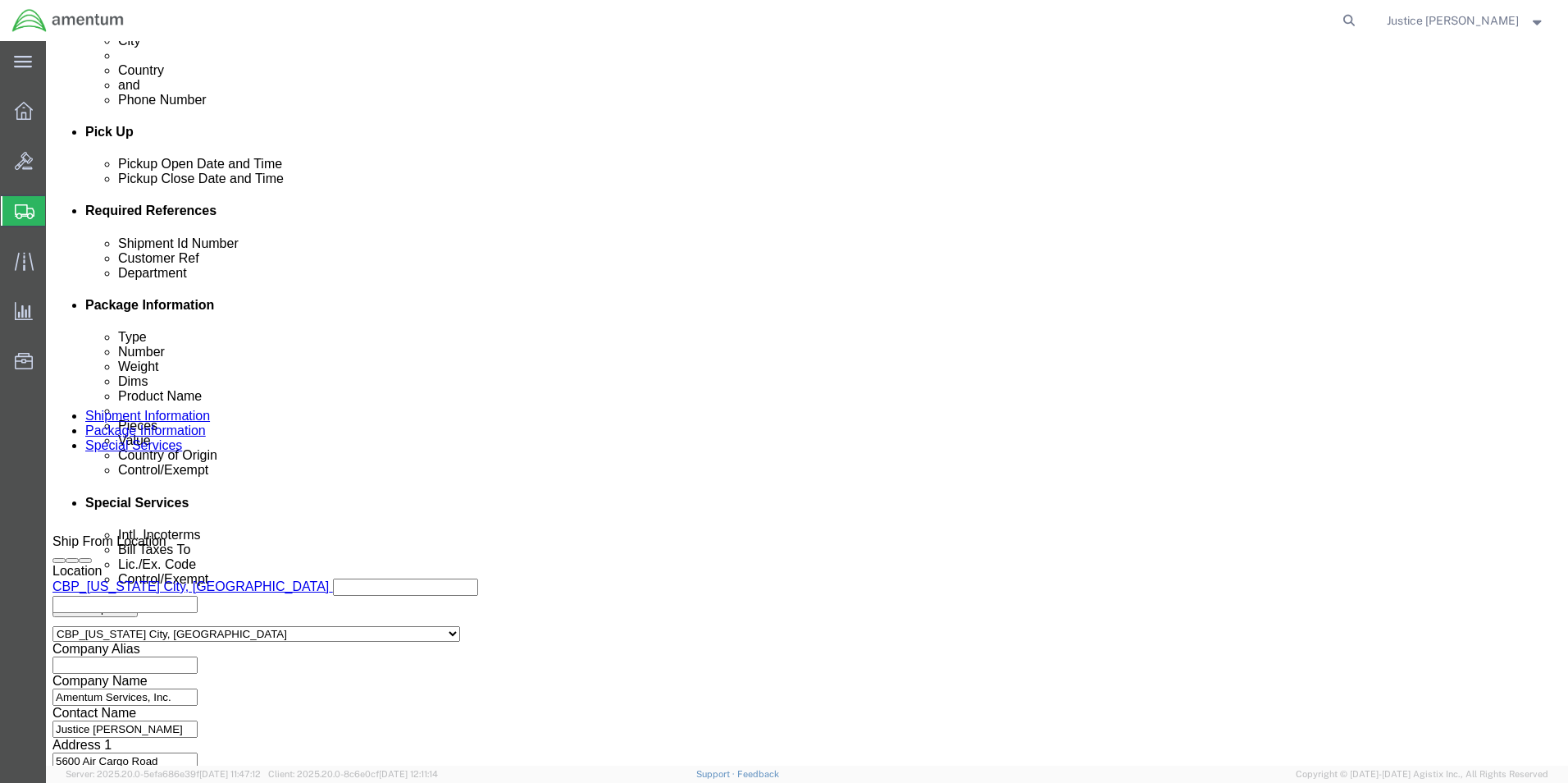
type input "REQUEST 556-009144/556-009143"
click button "Continue"
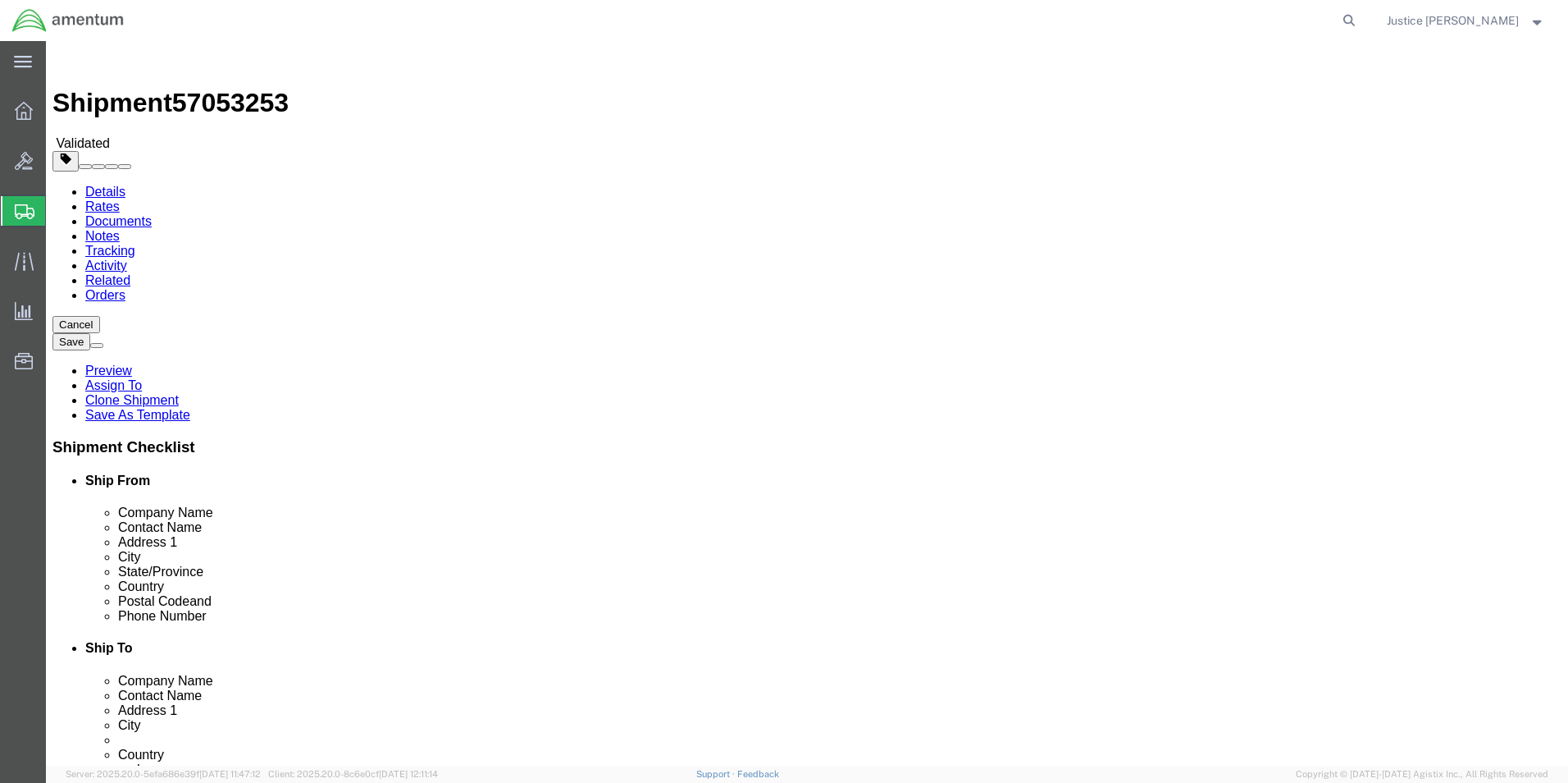
click button "Continue"
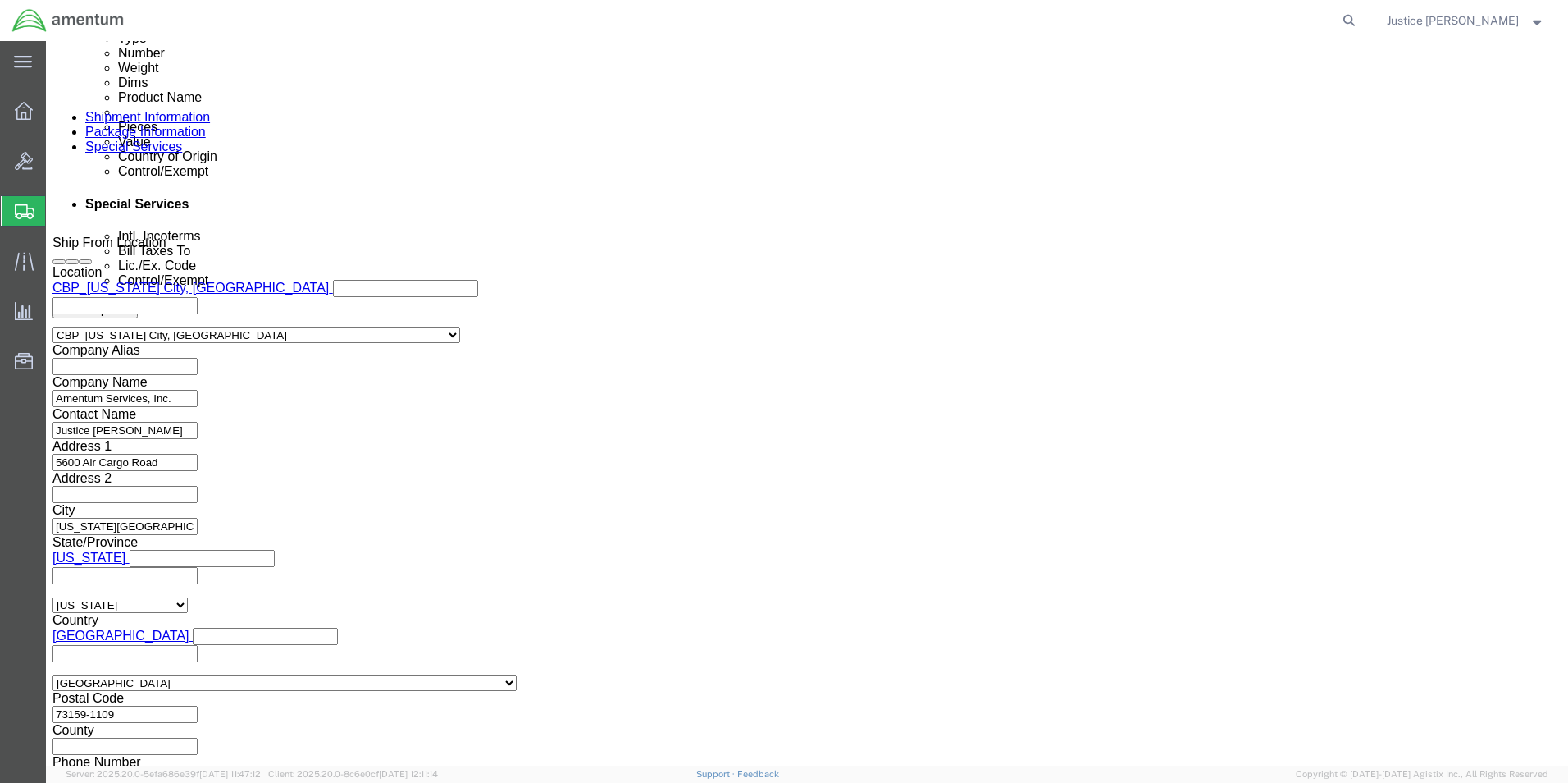
scroll to position [985, 0]
click button "Rate Shipment"
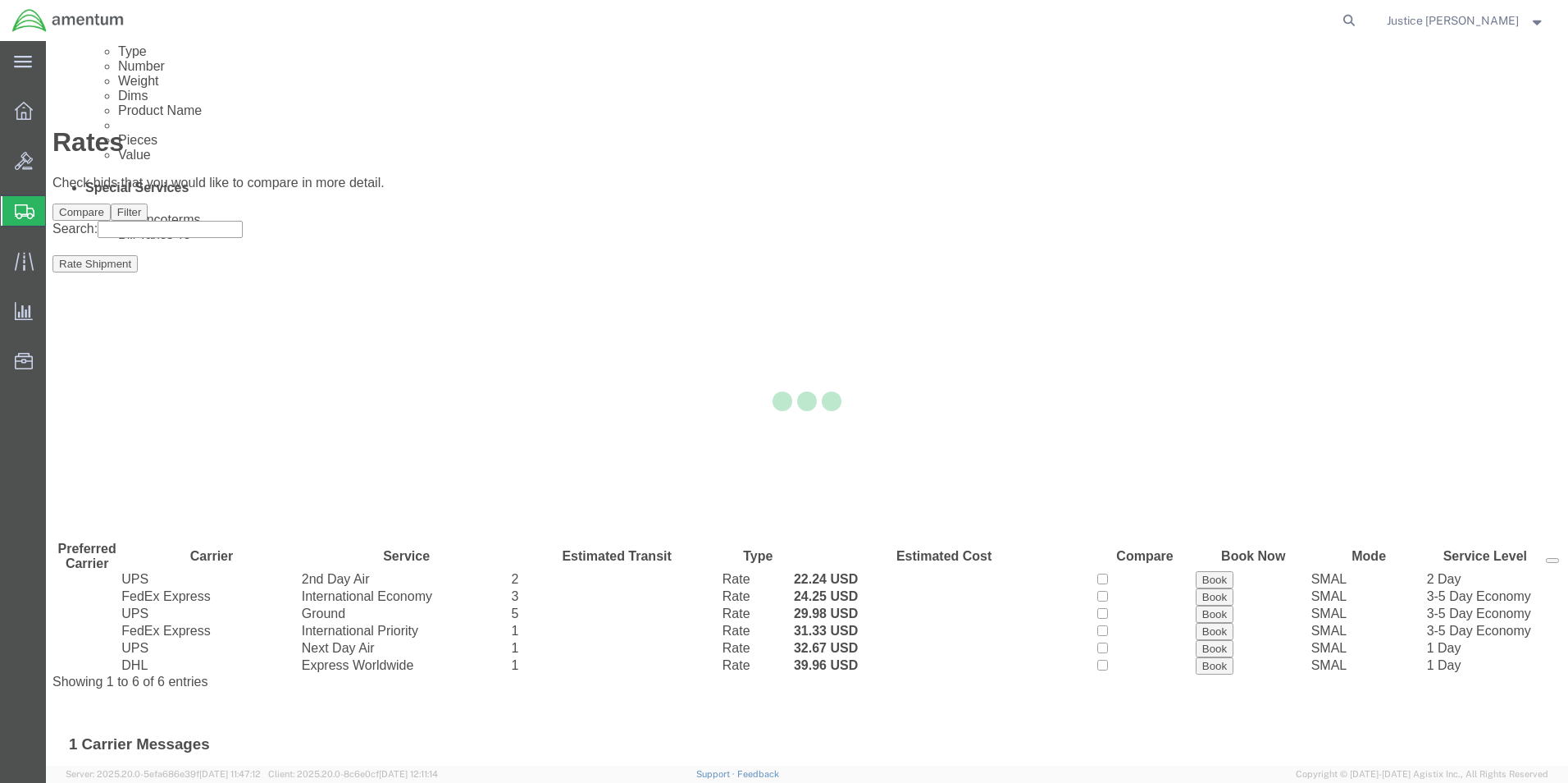
scroll to position [0, 0]
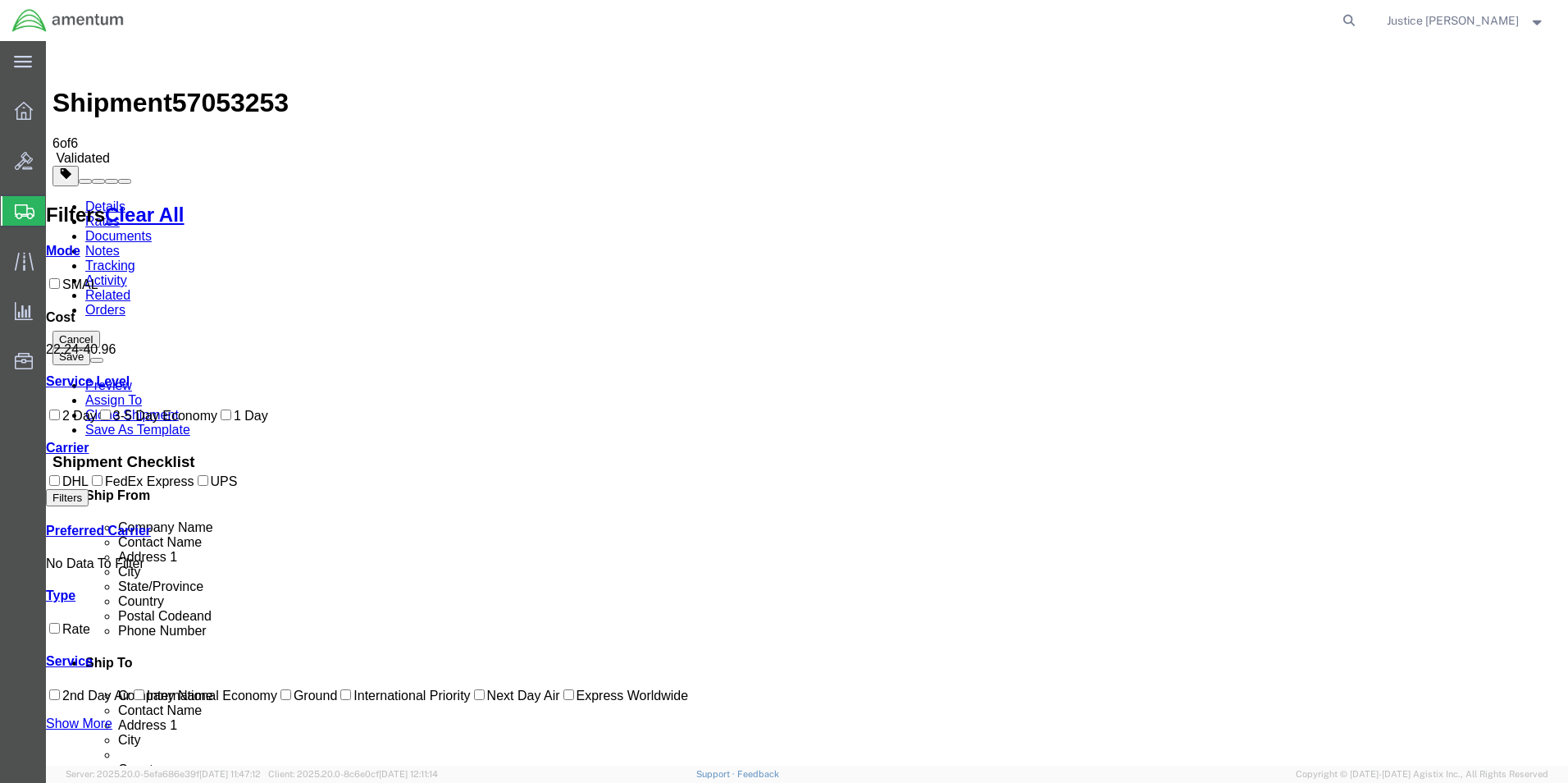
click at [179, 408] on link "Clone Shipment" at bounding box center [132, 415] width 93 height 14
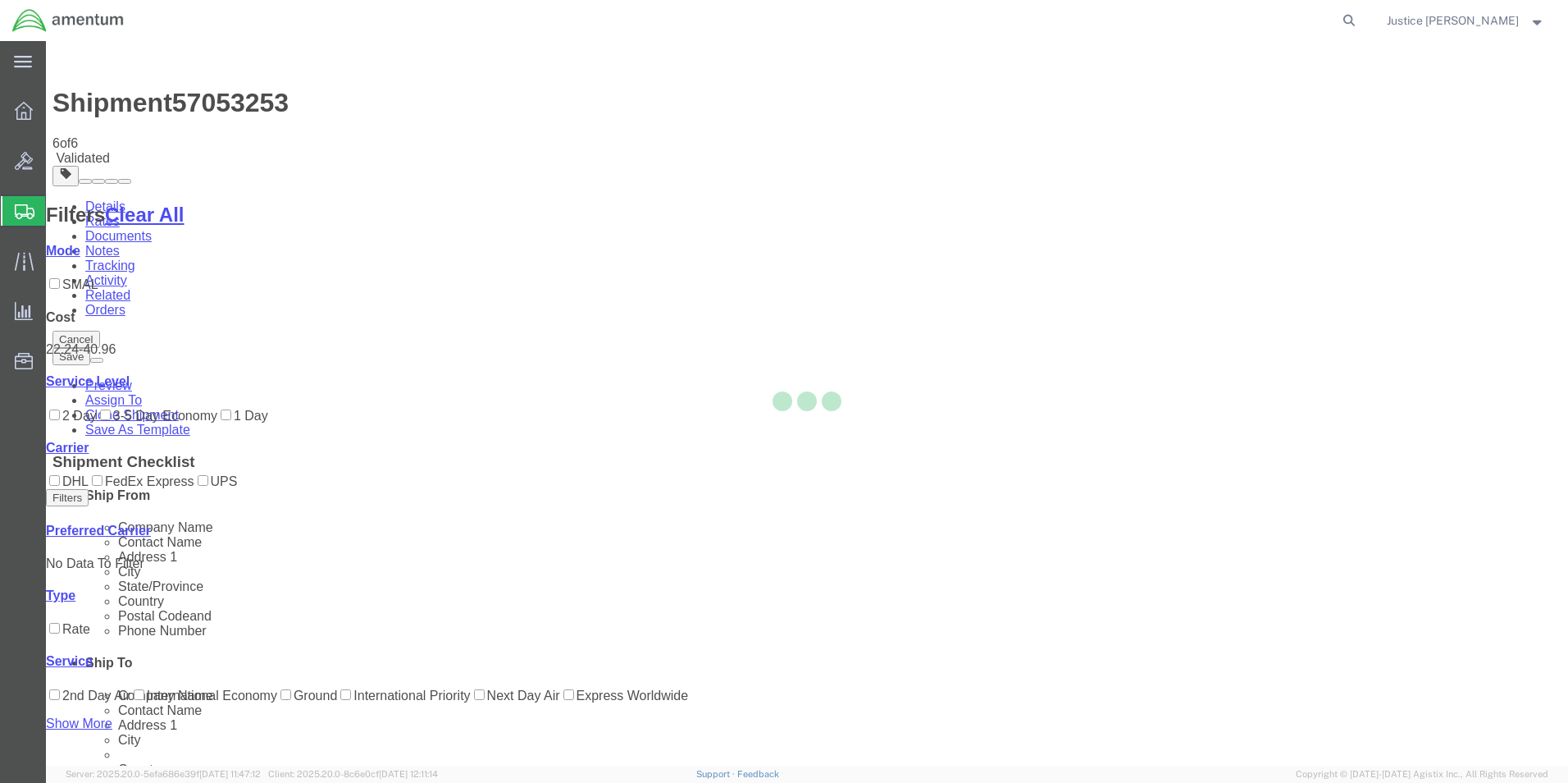
select select "49916"
select select "49933"
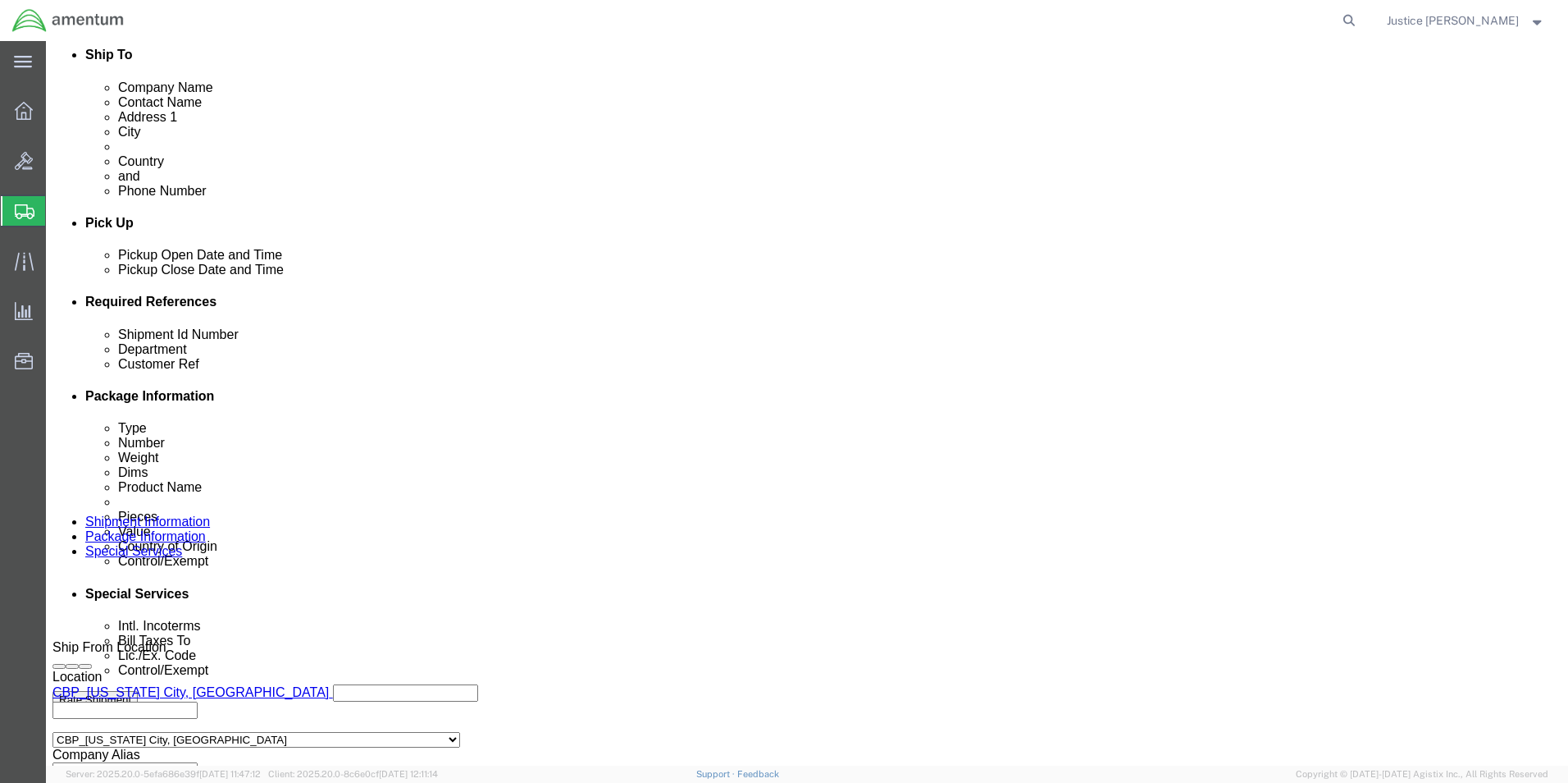
scroll to position [656, 0]
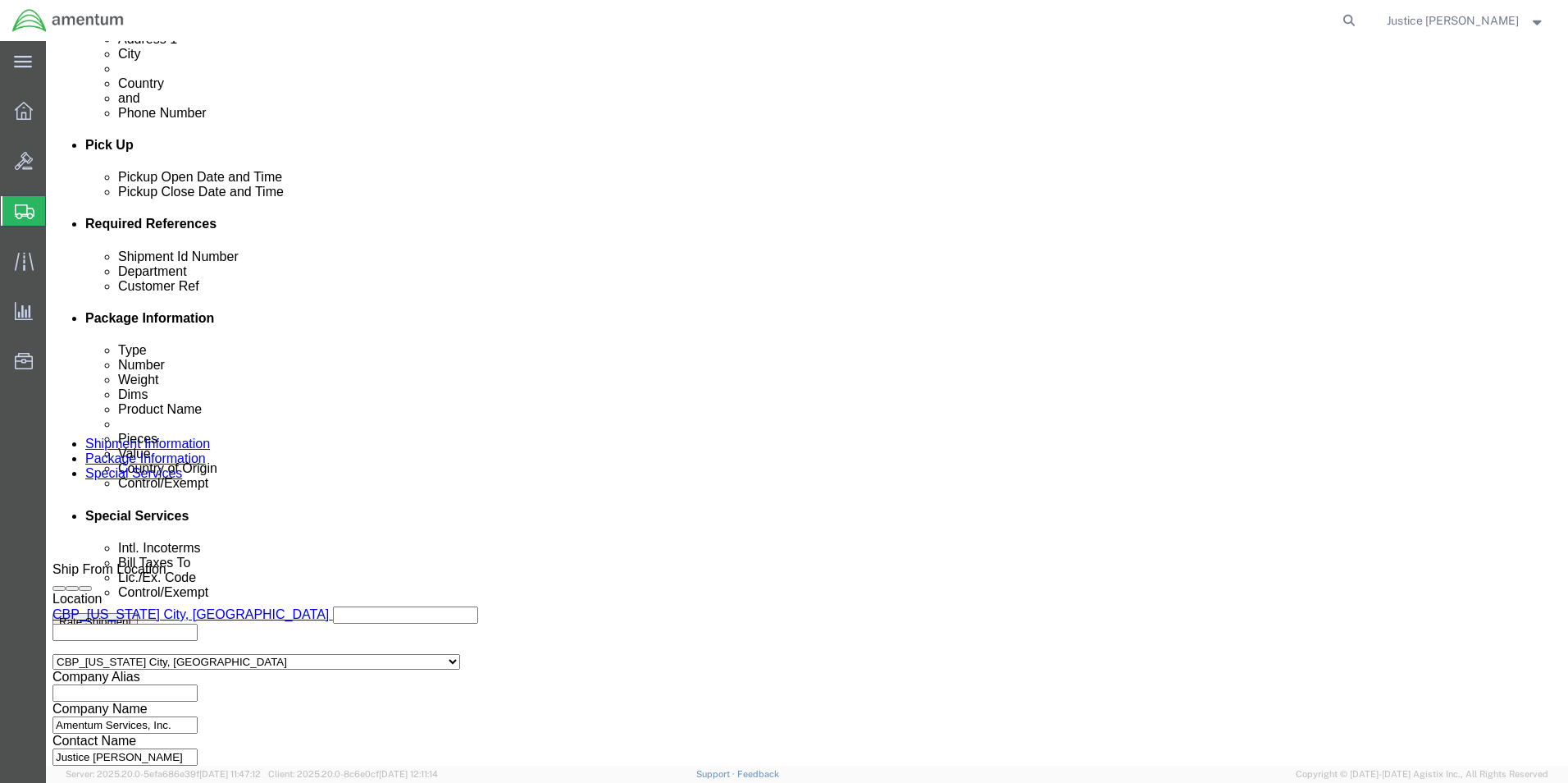
click button "Continue"
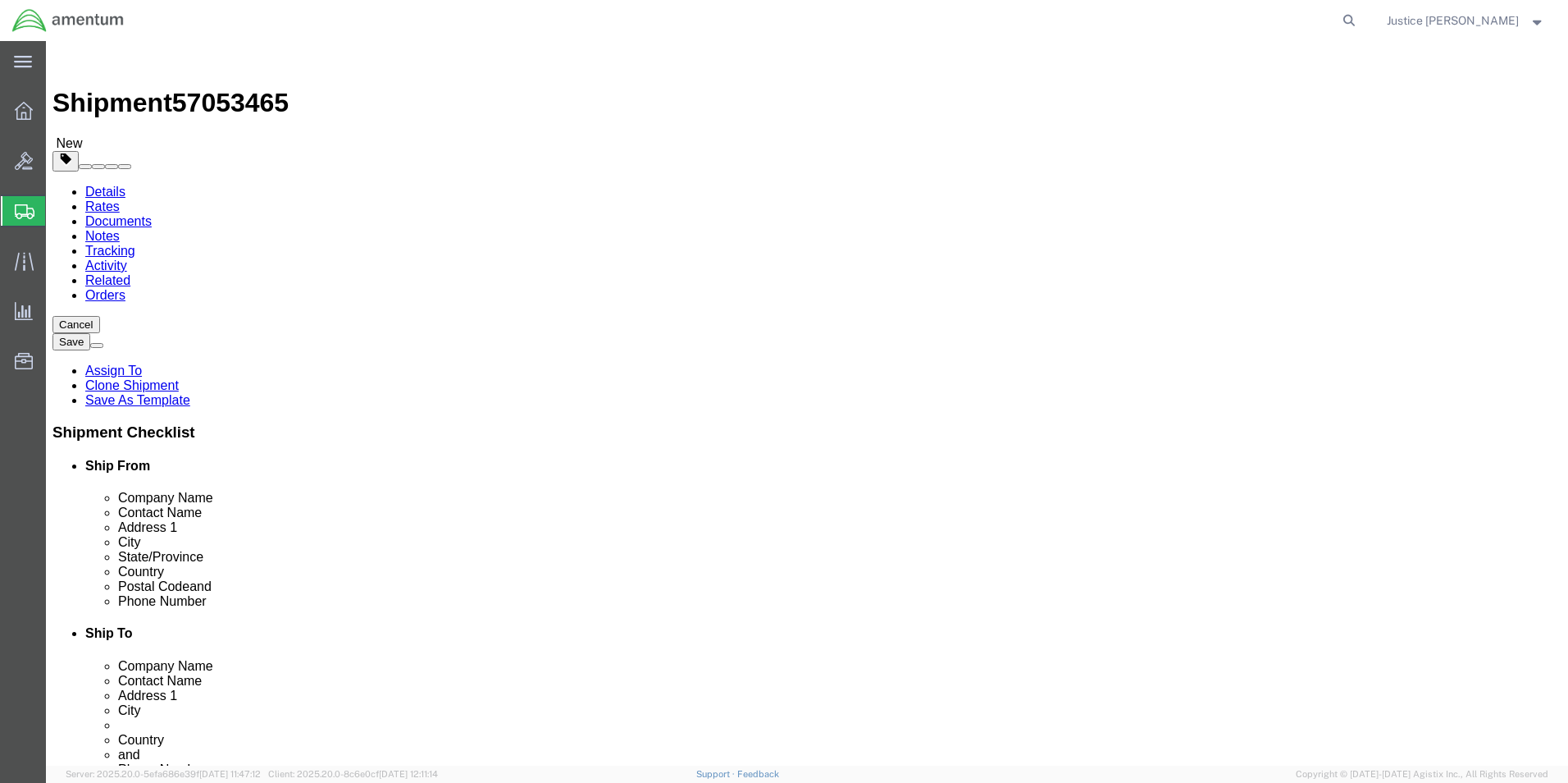
click dd "2000.00 USD"
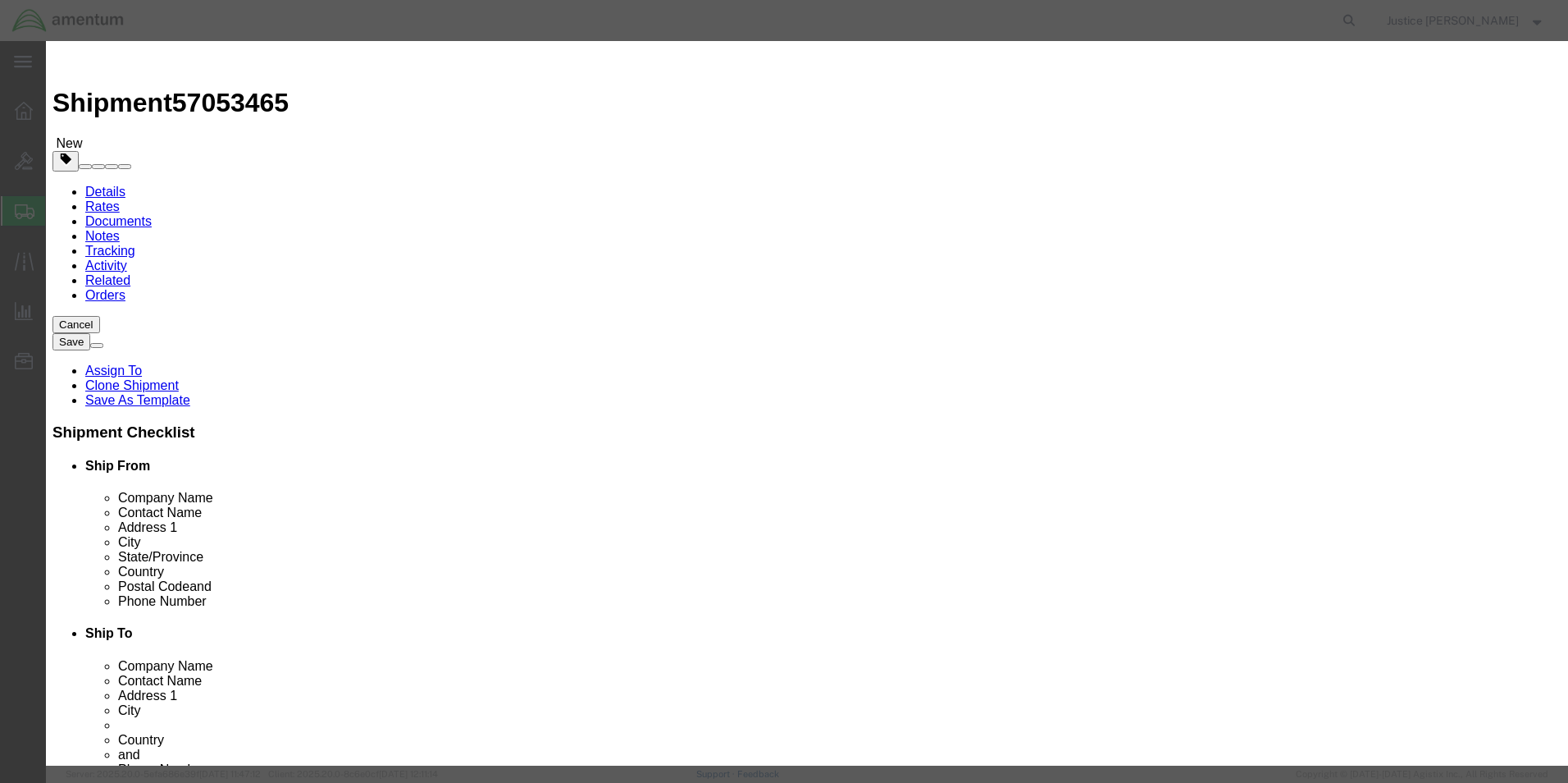
scroll to position [279, 0]
click button "Close"
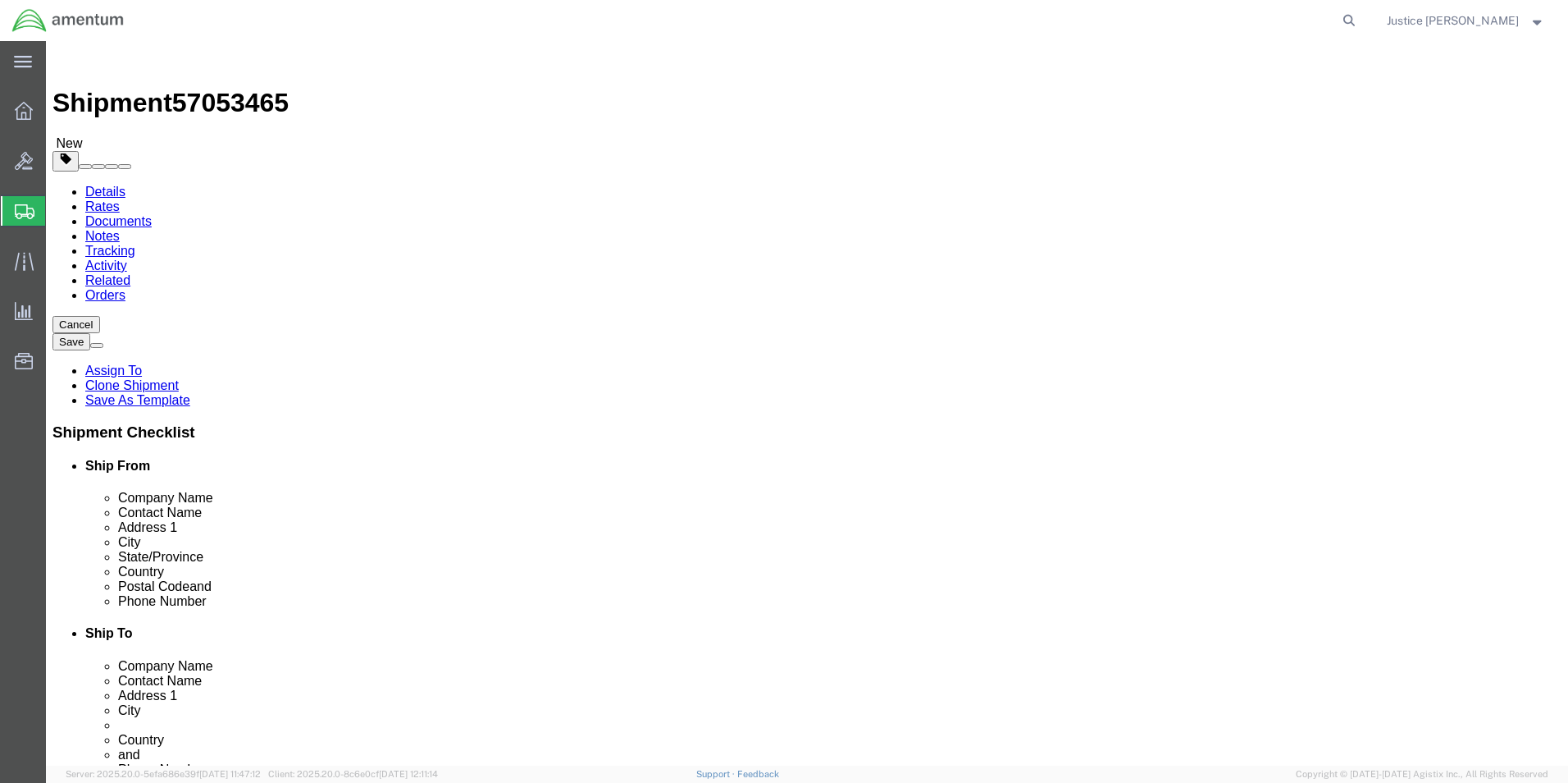
click button "Continue"
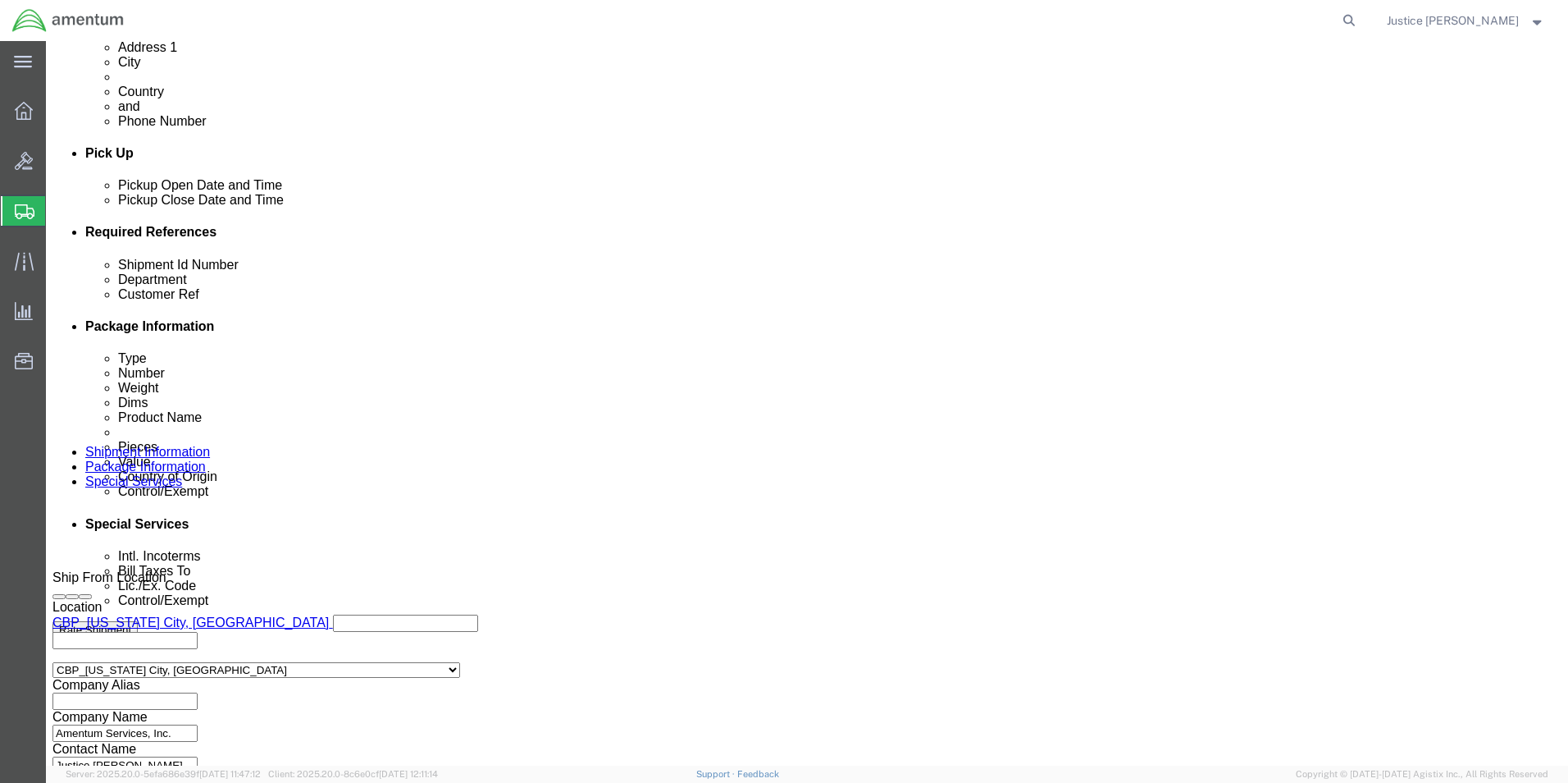
scroll to position [656, 0]
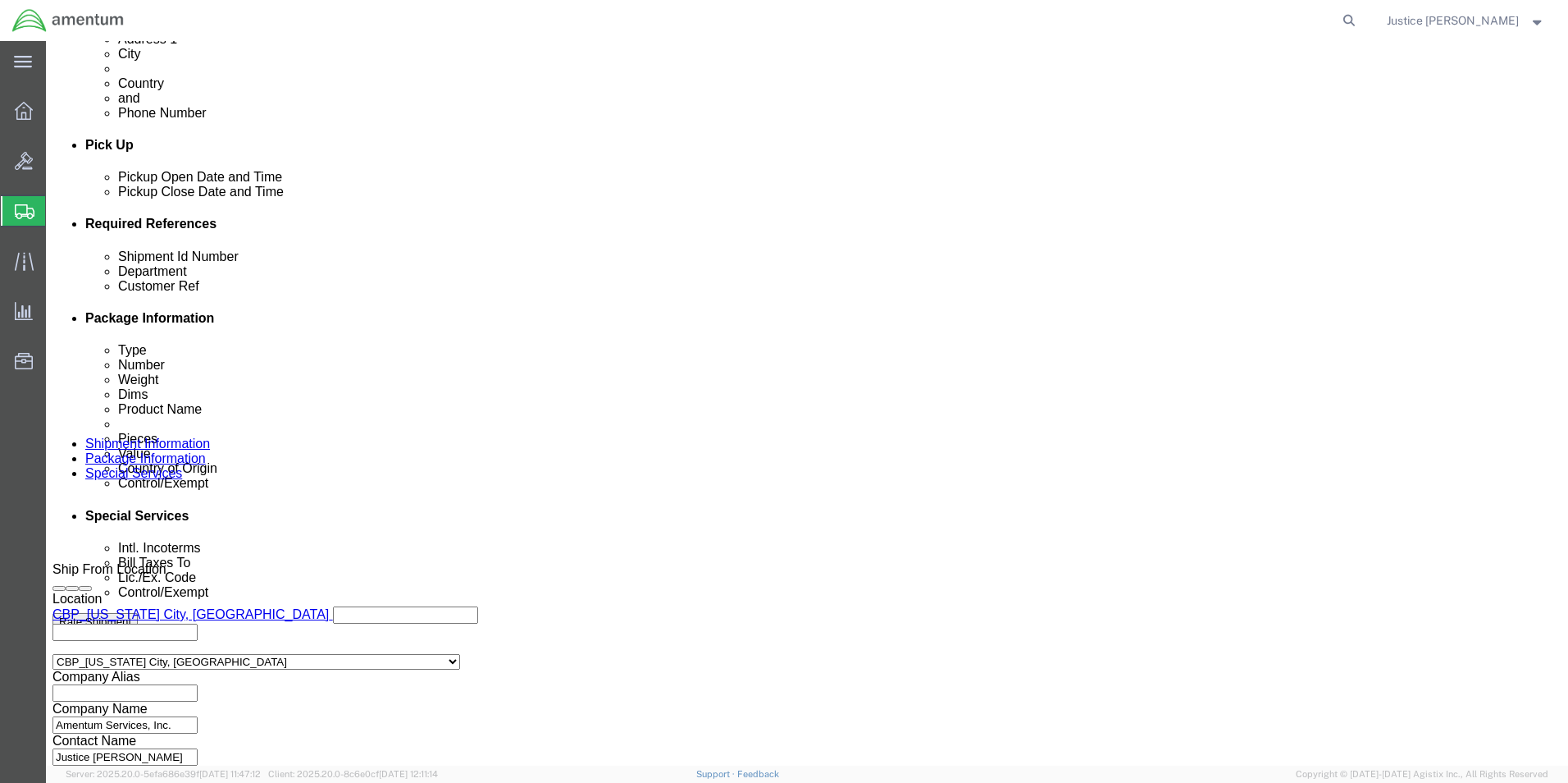
click select "Select Carriage Insurance Paid Carriage Paid To Cost and Freight Cost Insurance…"
select select "DAP"
click select "Select Carriage Insurance Paid Carriage Paid To Cost and Freight Cost Insurance…"
select select "SHIP"
click select "Select Recipient Account Sender/Shipper Third Party Account"
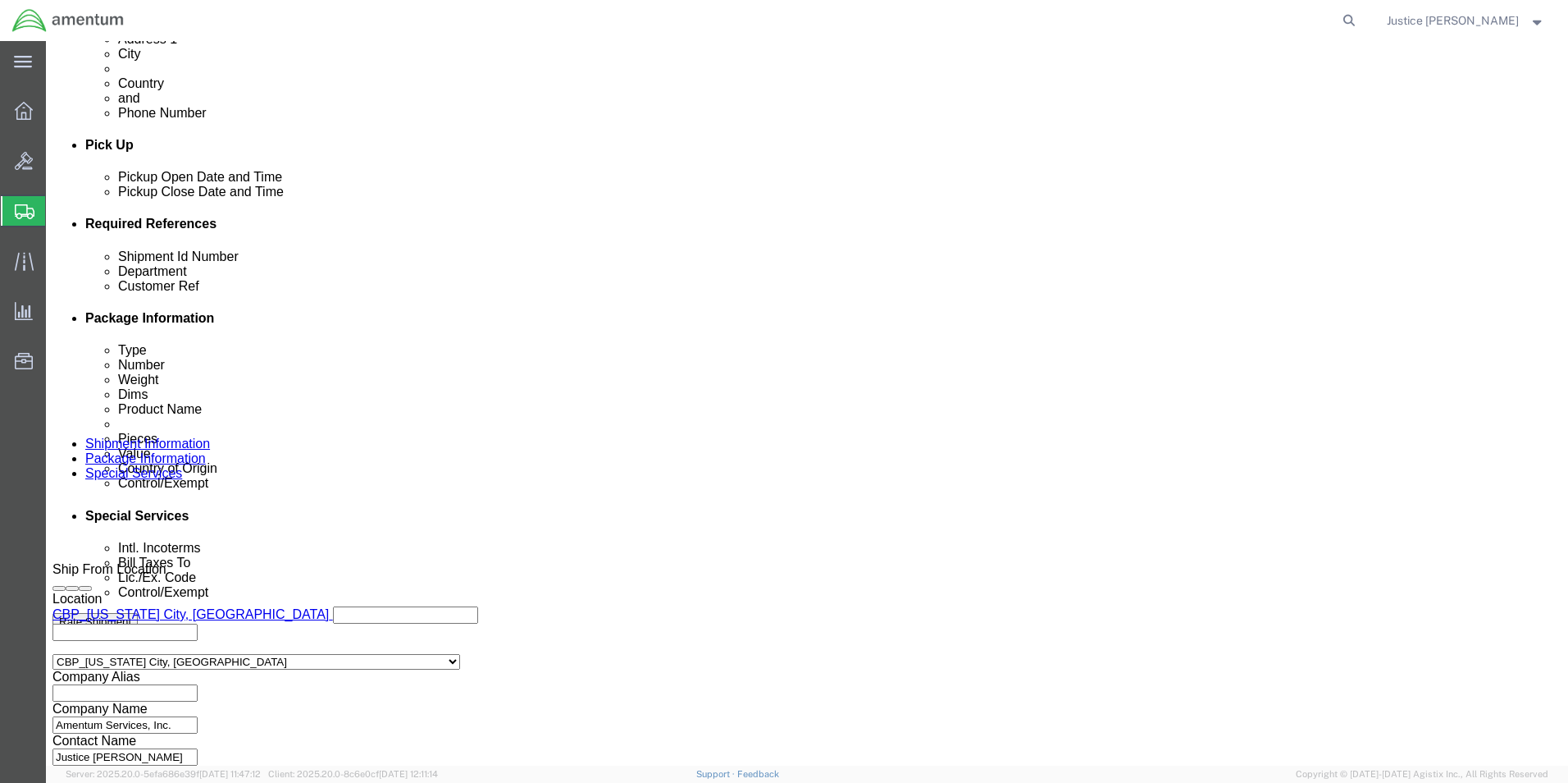
select select "SHIP"
click select "Select Recipient Account Sender/Shipper Third Party Account"
click div "Manage special services Handling Options Hold at Location Return Info Service O…"
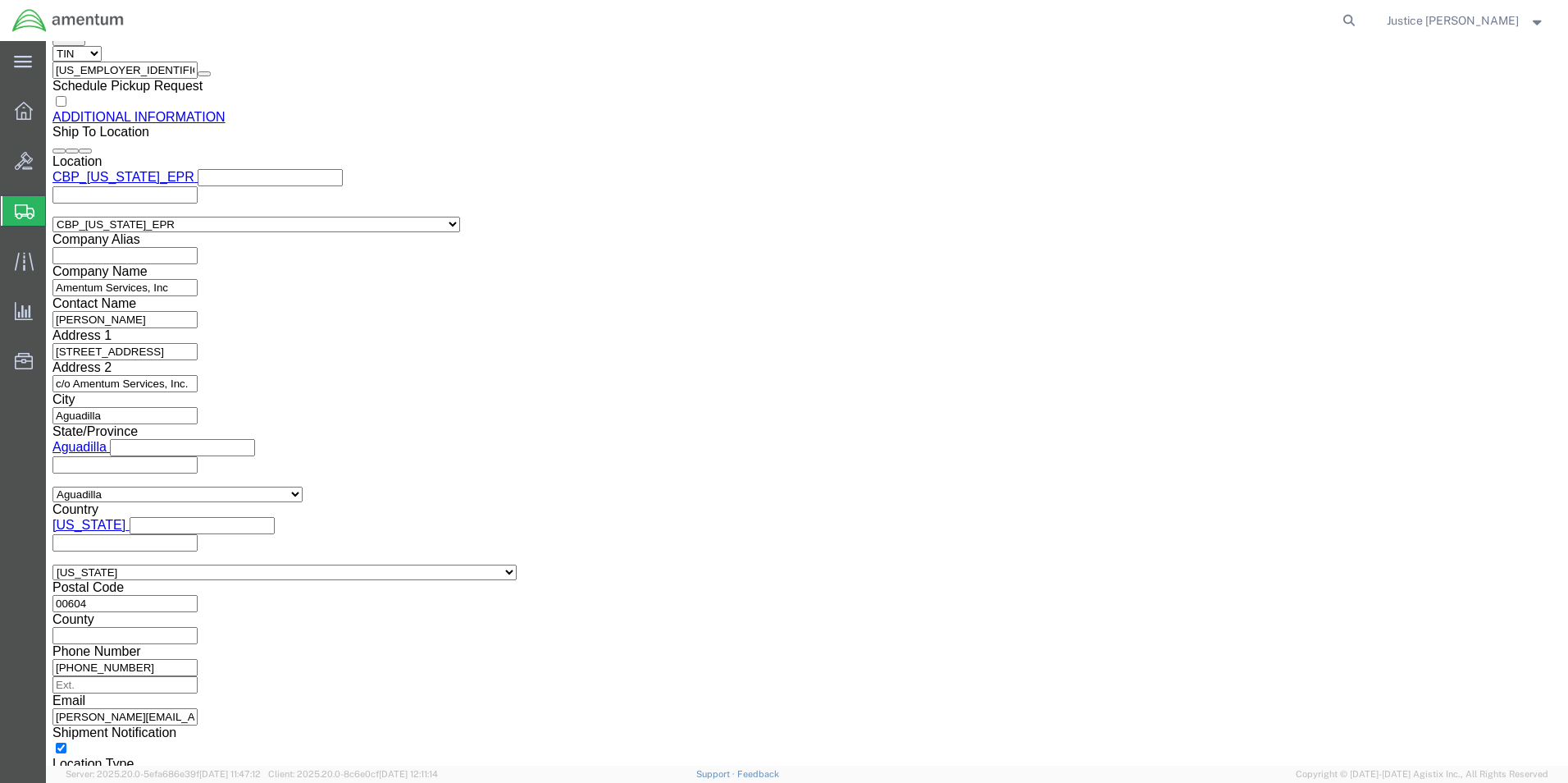
scroll to position [2174, 0]
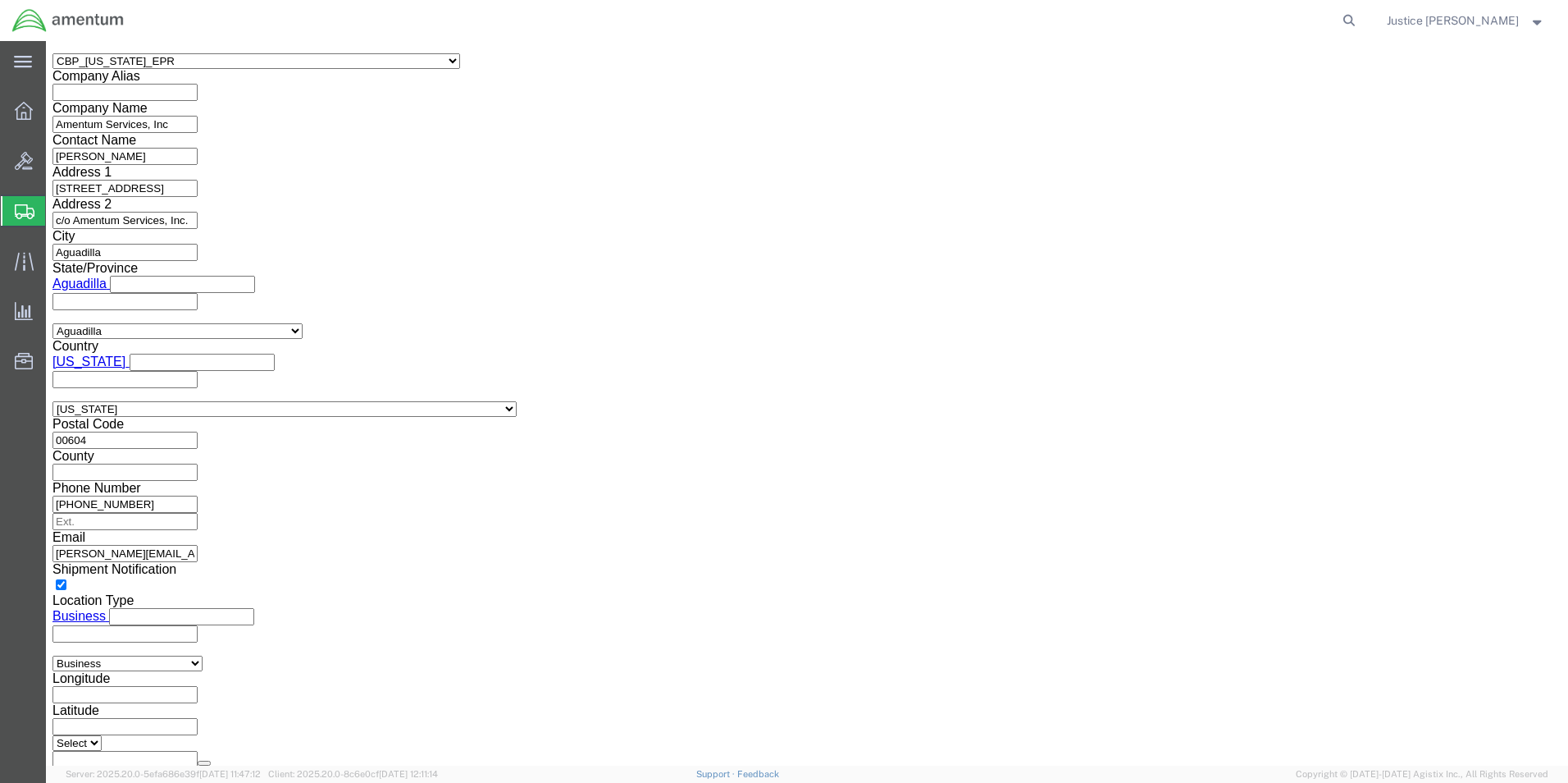
click button "Rate Shipment"
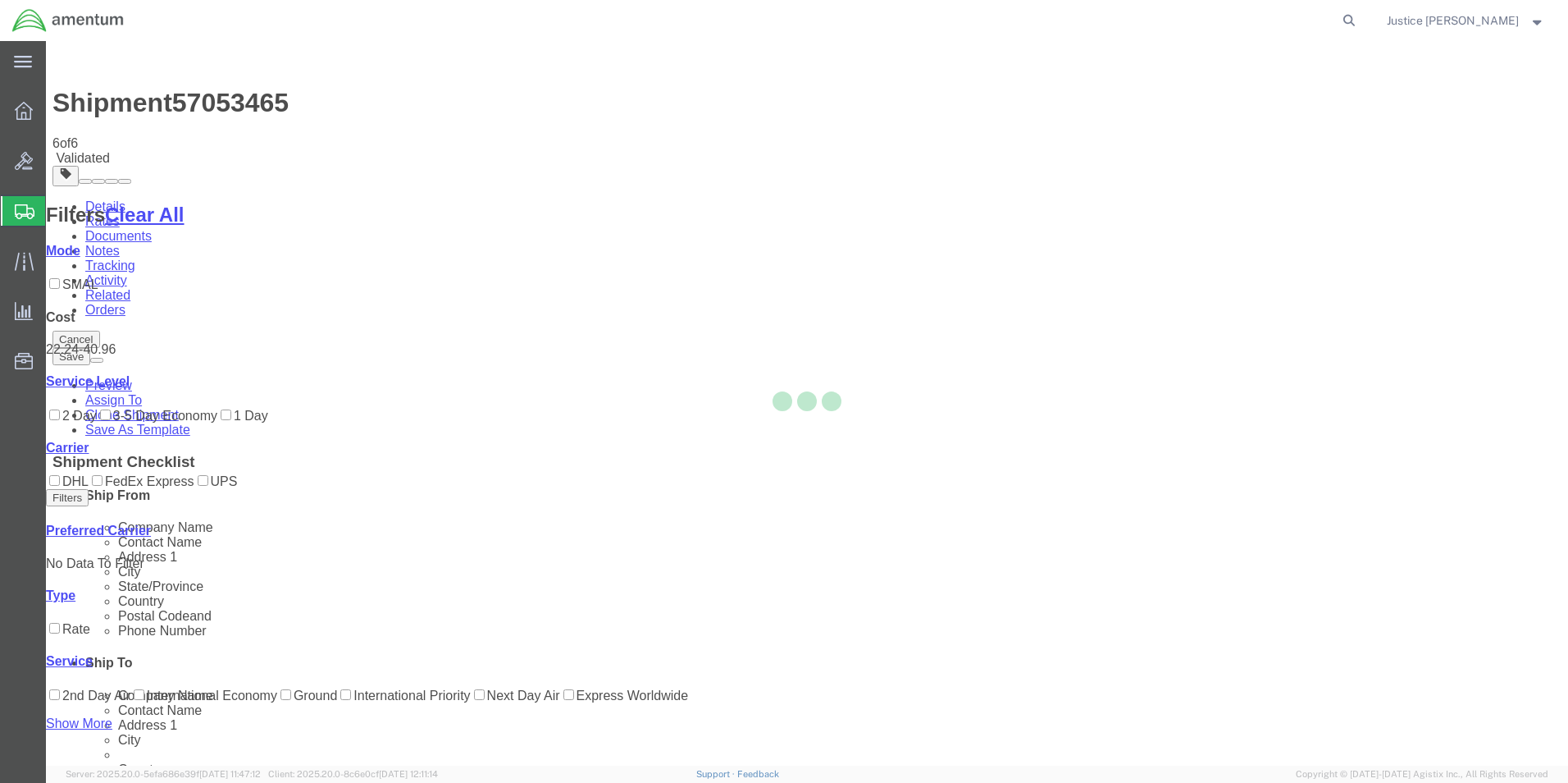
select select "49916"
select select "49933"
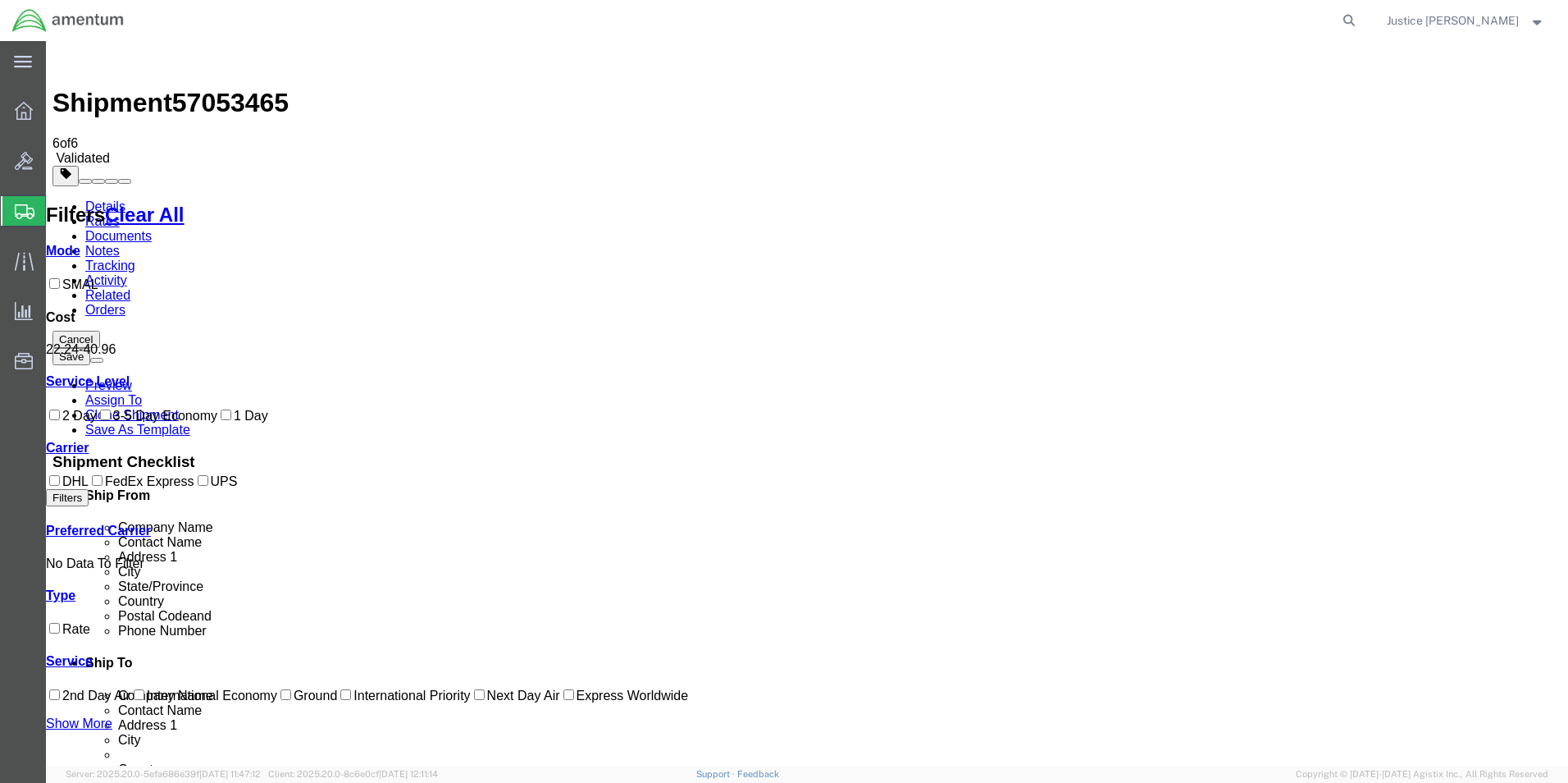
click at [87, 200] on link "Details" at bounding box center [106, 206] width 40 height 14
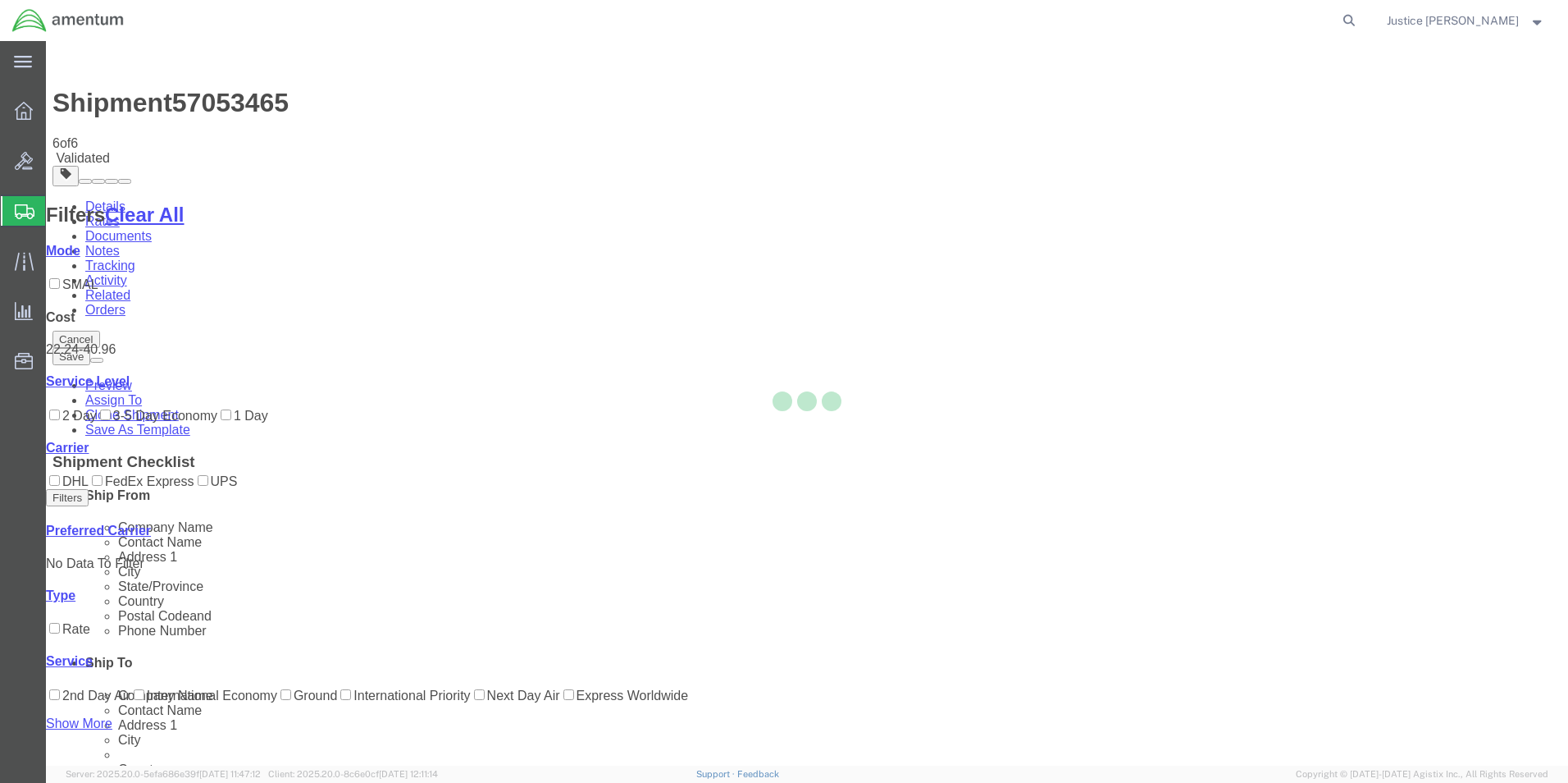
select select "49916"
select select "49933"
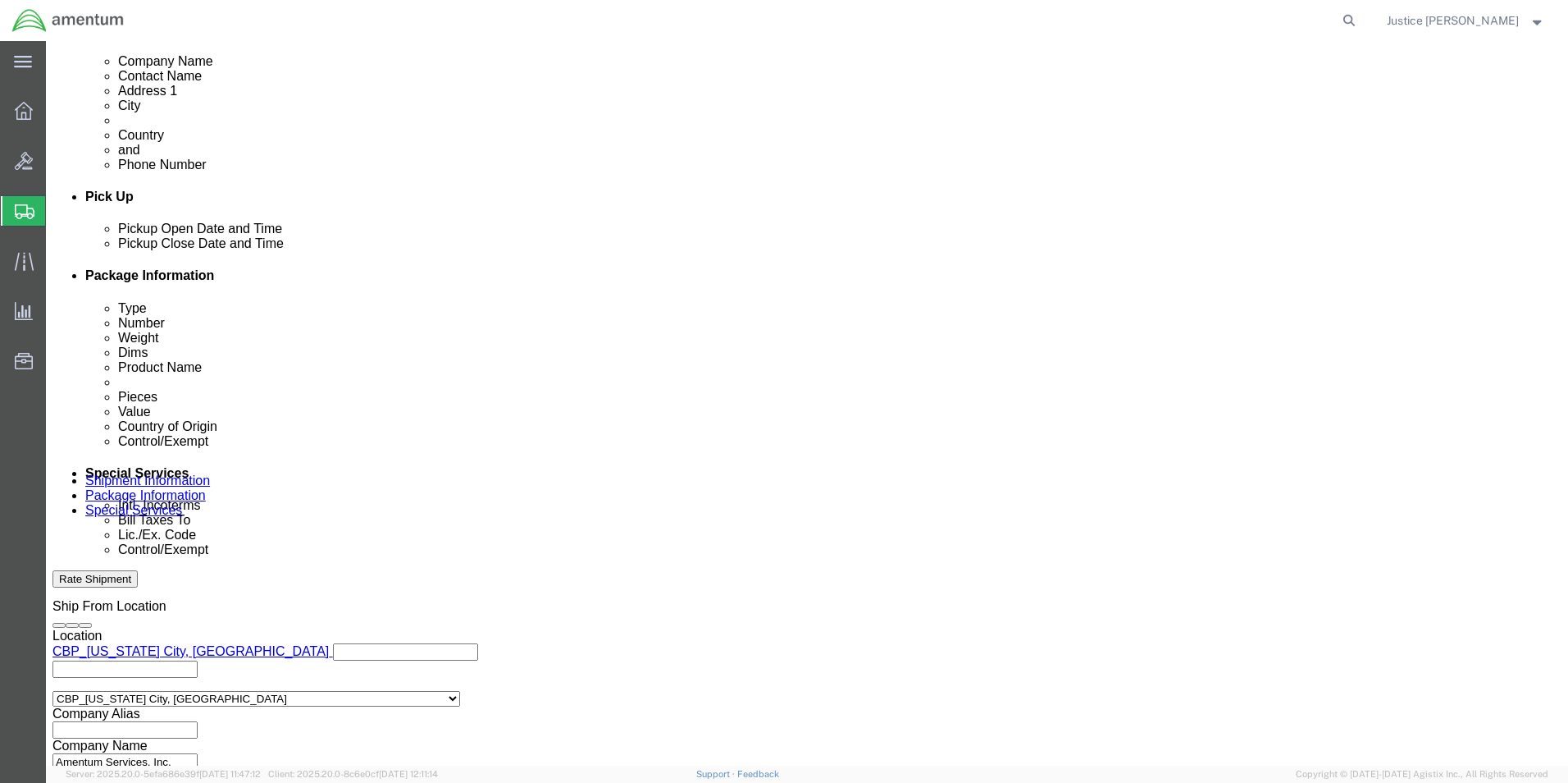
scroll to position [656, 0]
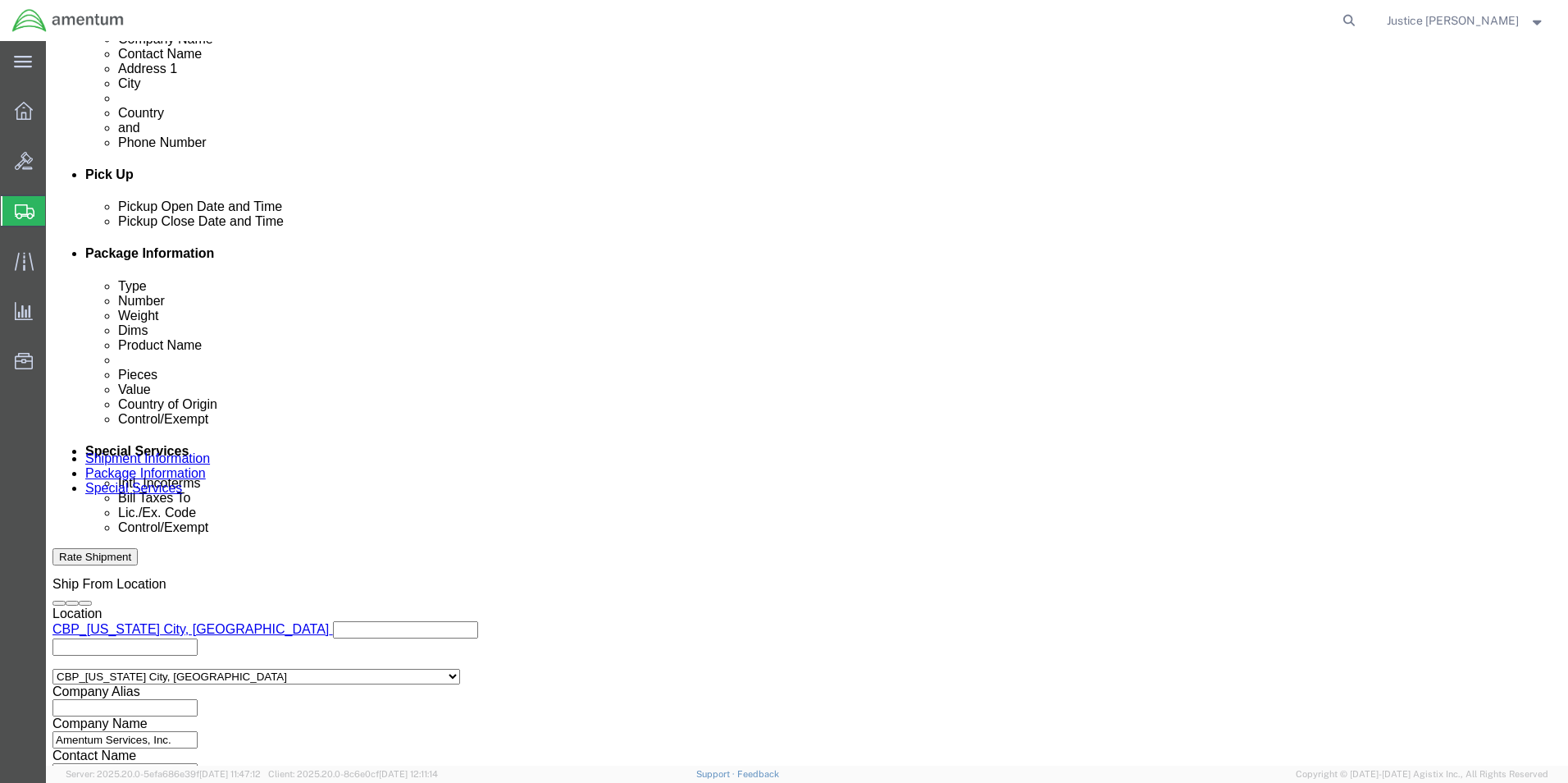
click button "Continue"
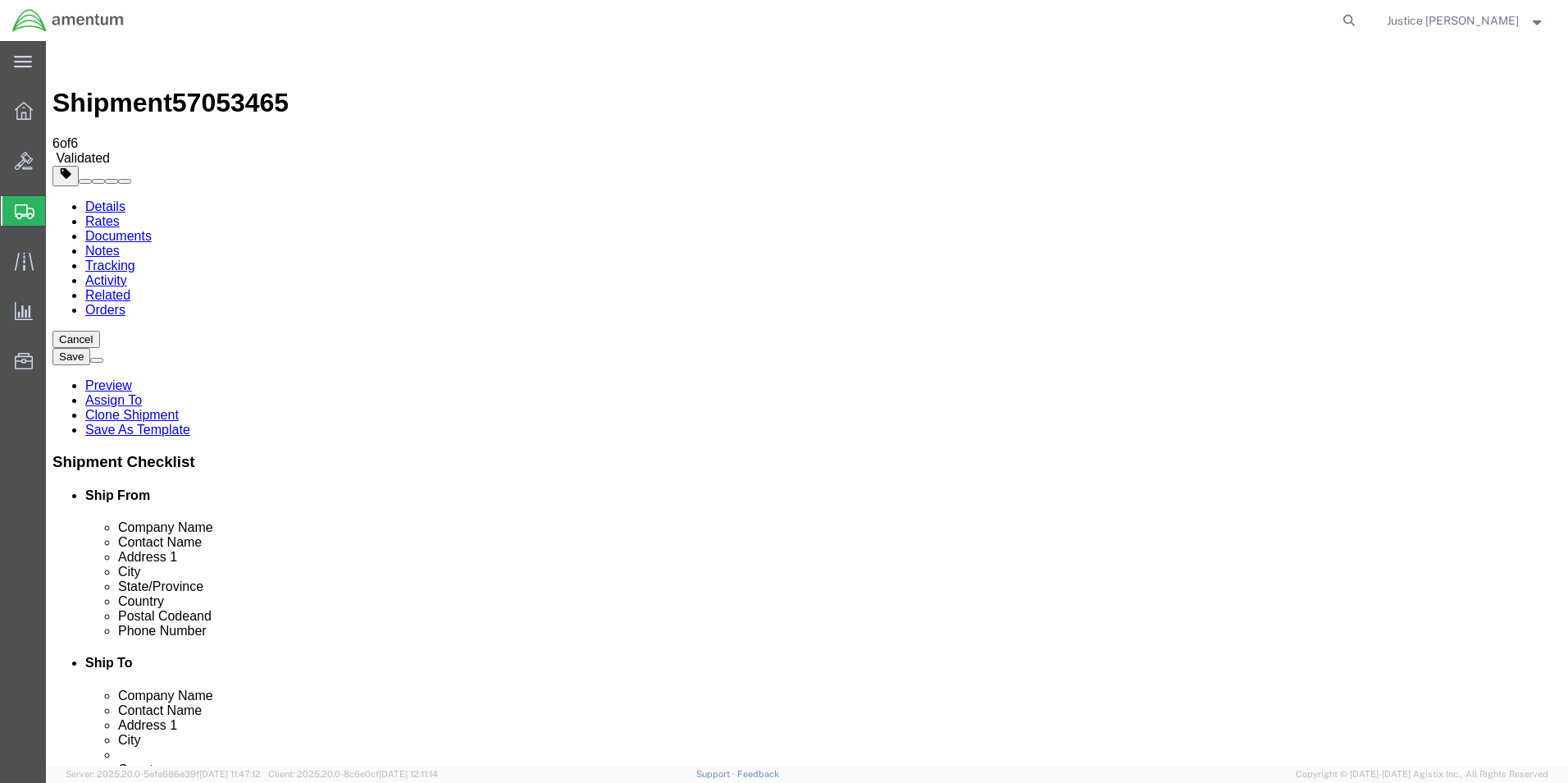
click div "Previous Continue"
click button "Continue"
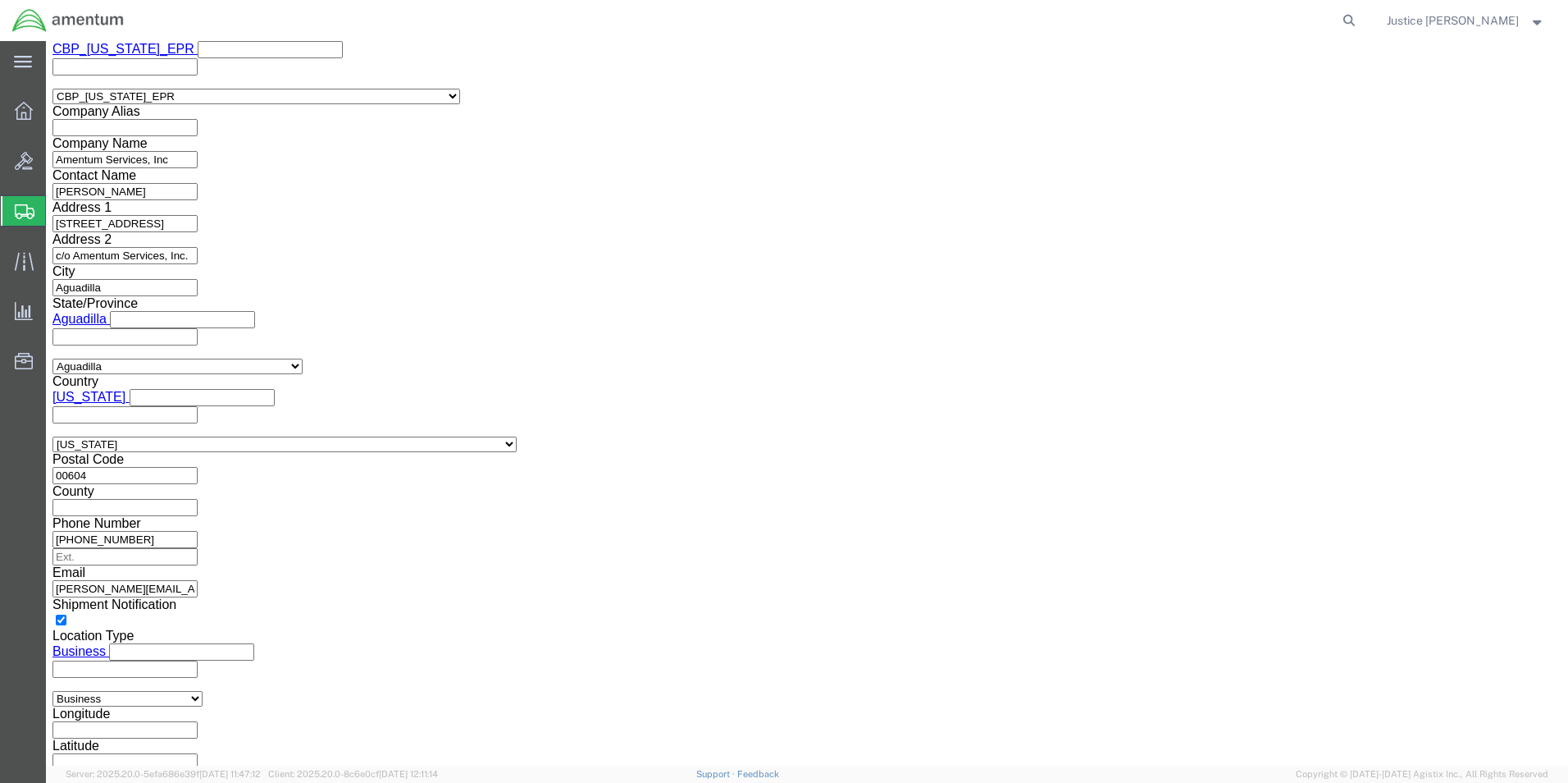
scroll to position [2174, 0]
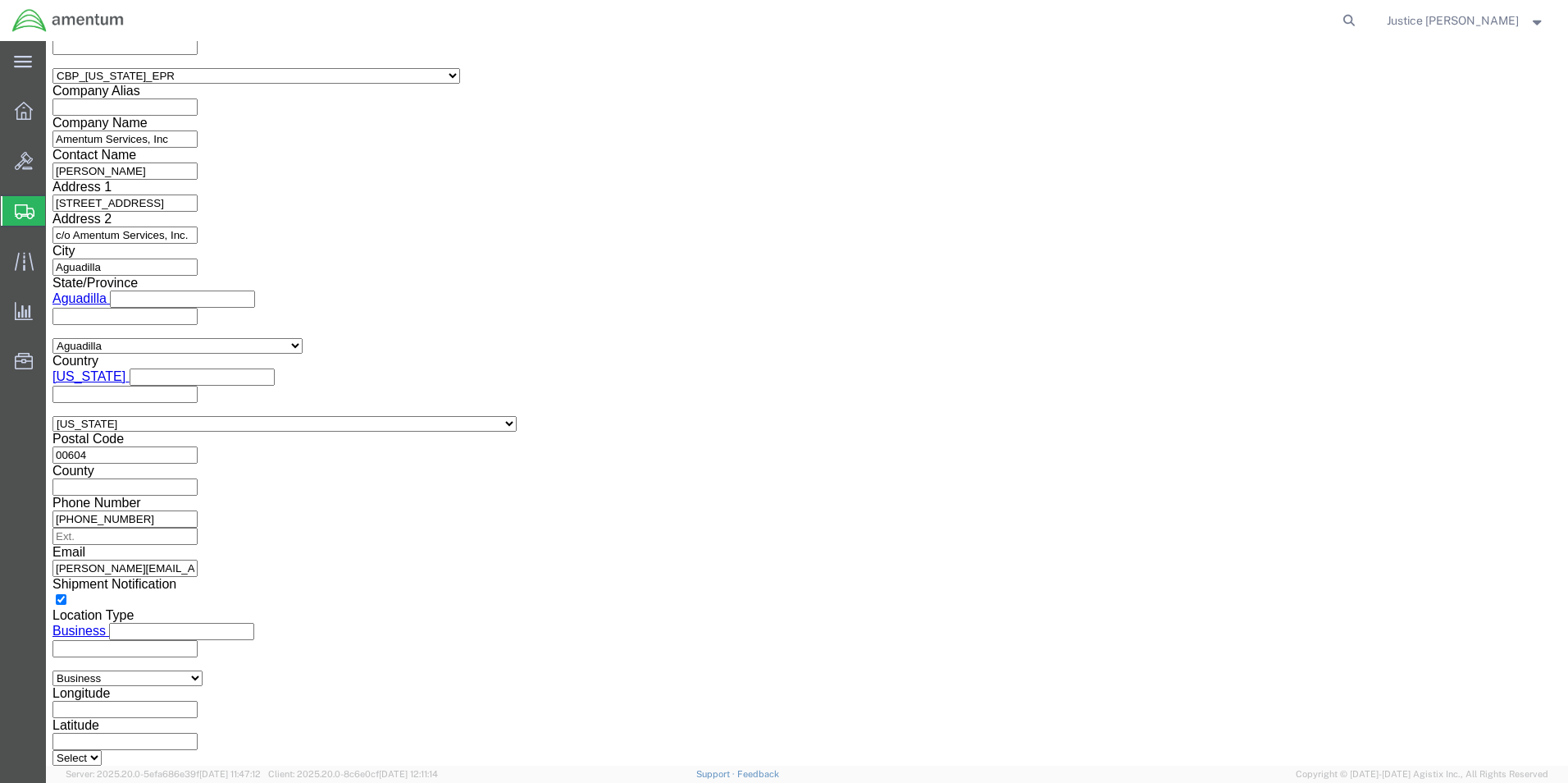
click button "Previous"
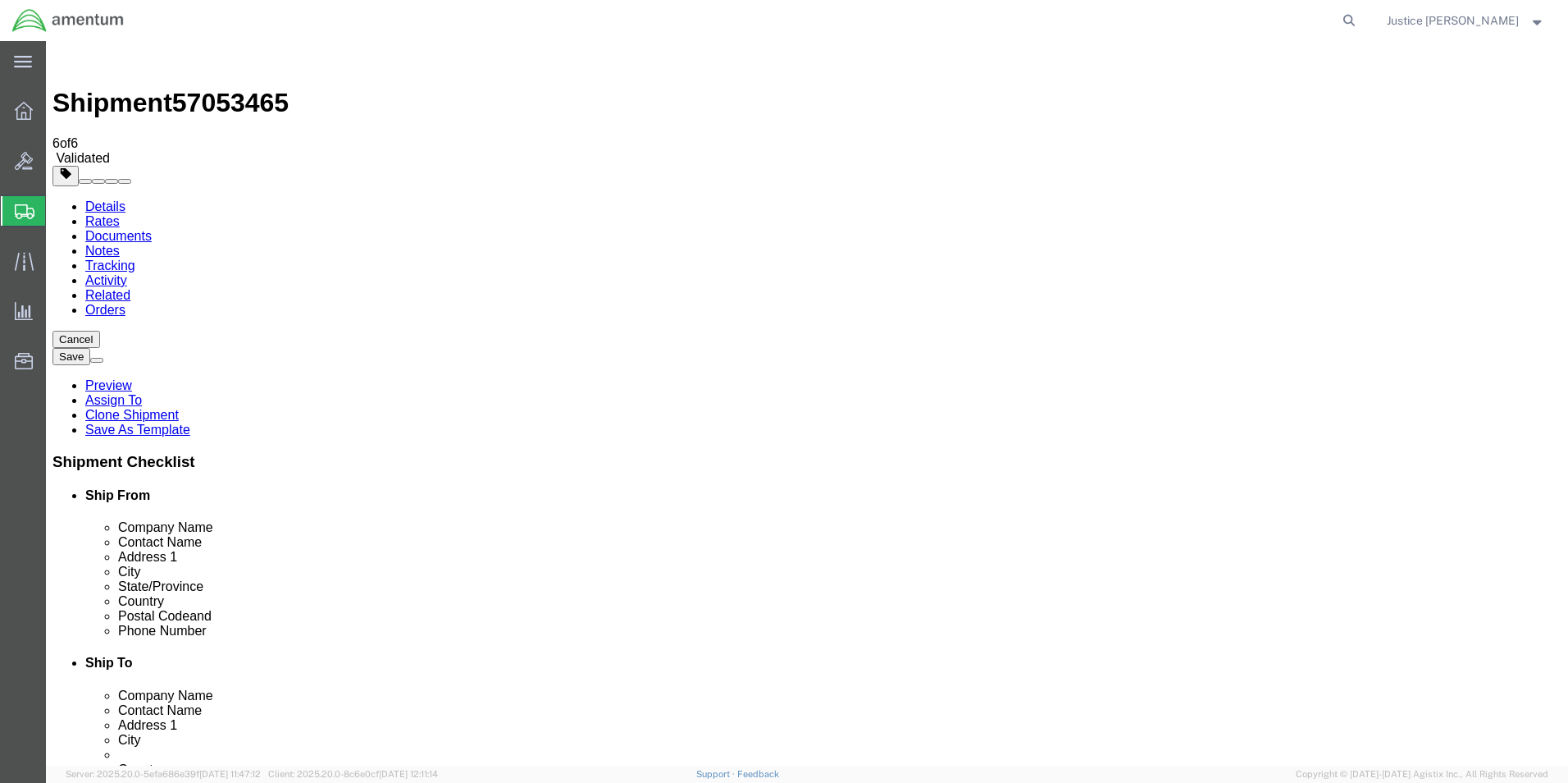
click button "Previous"
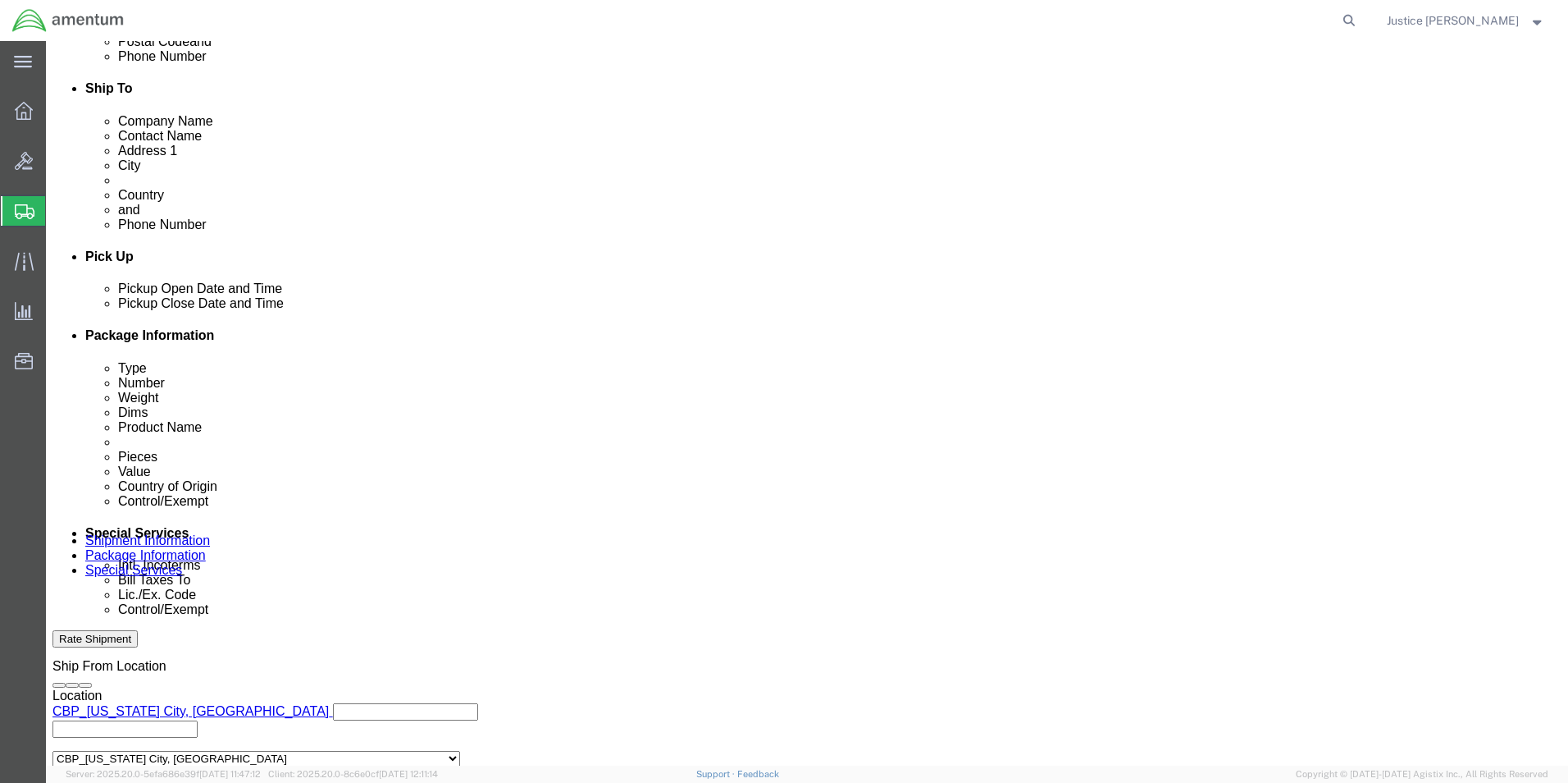
scroll to position [0, 45]
drag, startPoint x: 985, startPoint y: 437, endPoint x: 1130, endPoint y: 431, distance: 145.1
click div "REQUEST 556-009144/556-009143"
drag, startPoint x: 292, startPoint y: 437, endPoint x: 188, endPoint y: 431, distance: 104.2
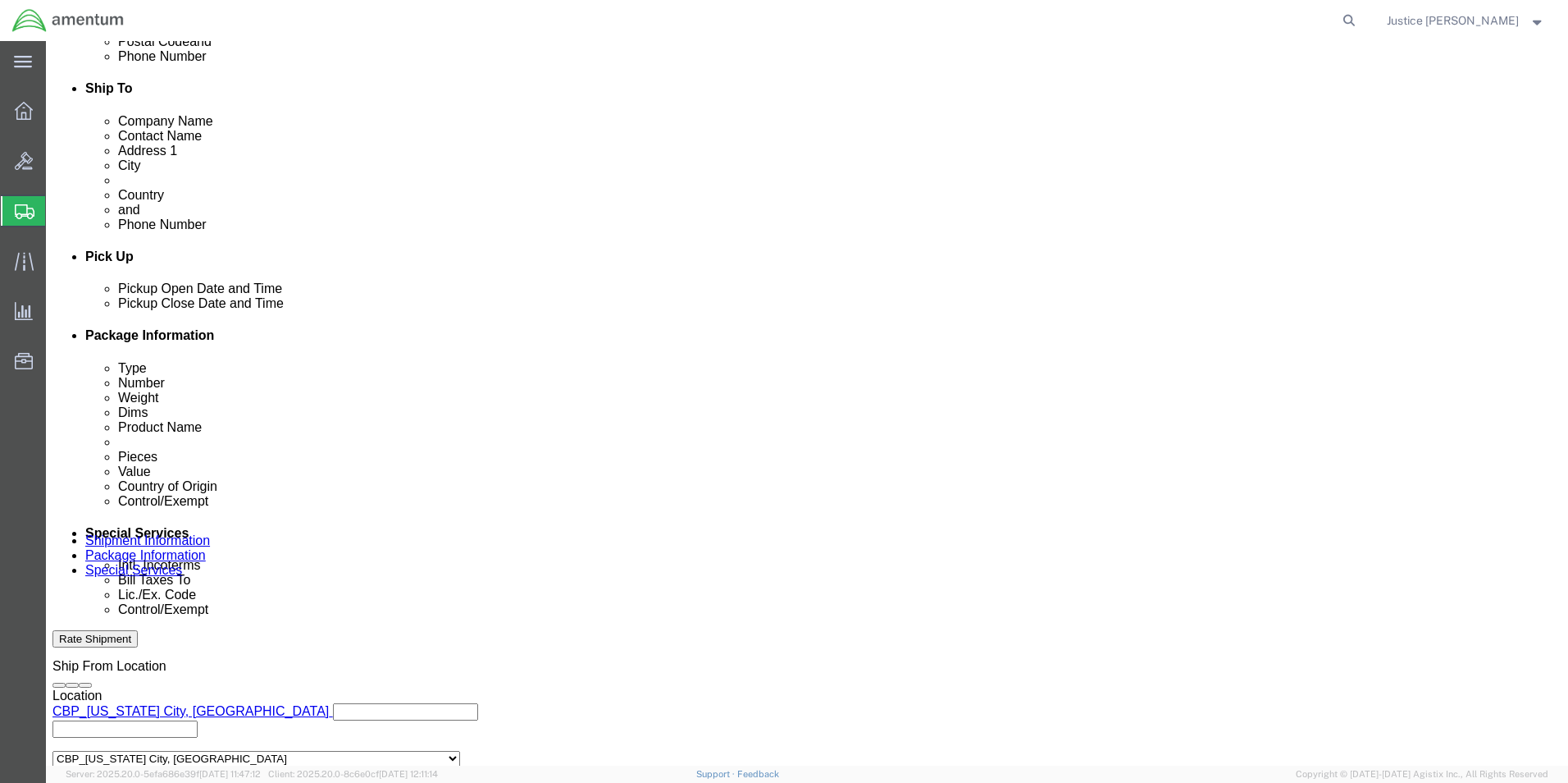
click div "Shipment Id Number 57053253"
paste input "REQUEST 556-009144/556-00914"
click div "Ship From Location Location [GEOGRAPHIC_DATA][US_STATE], [GEOGRAPHIC_DATA] Sele…"
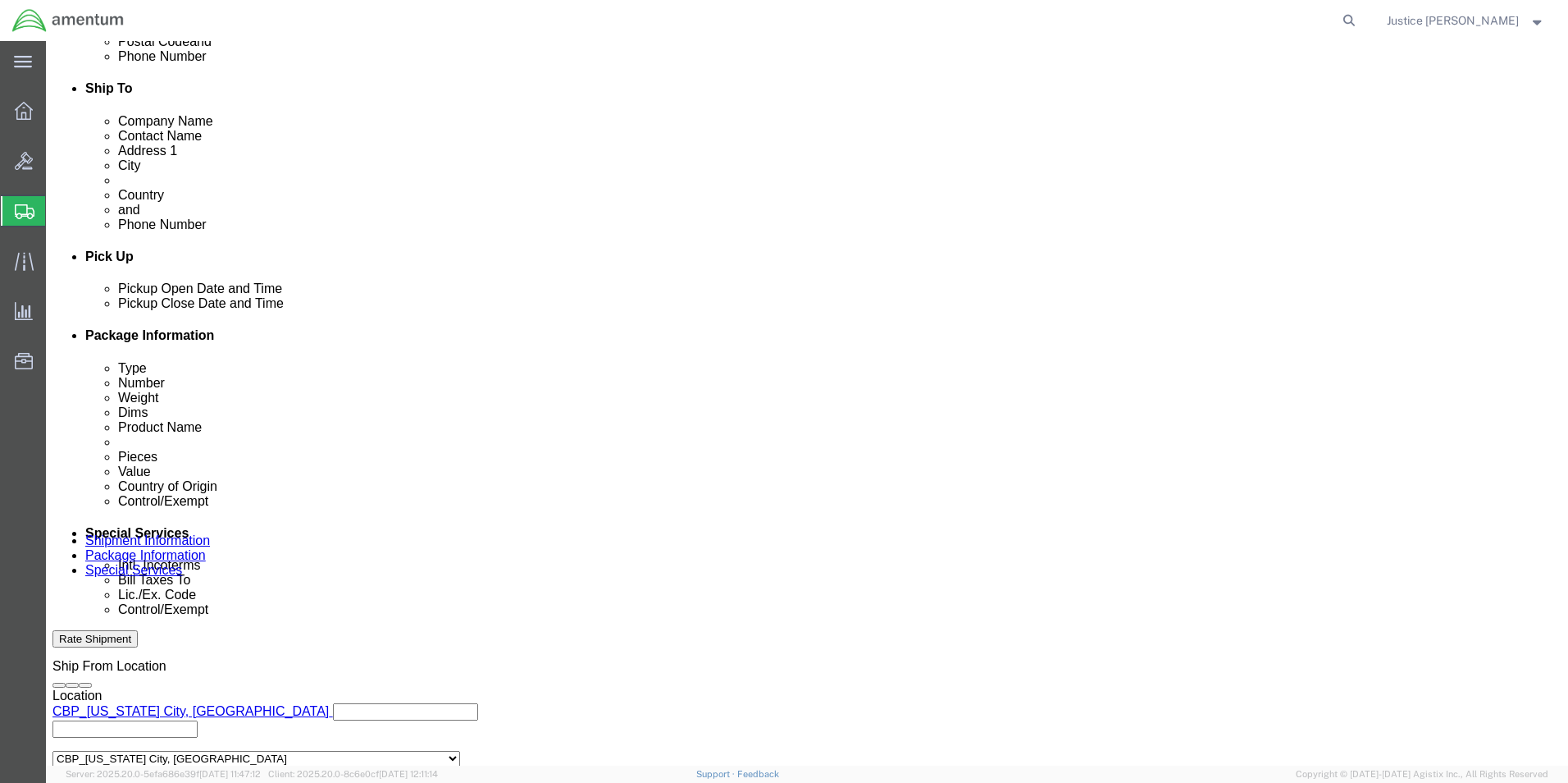
click input "REQUEST 556-009144/556-009143"
type input "556-009144/556-009143"
drag, startPoint x: 1098, startPoint y: 434, endPoint x: 1004, endPoint y: 437, distance: 94.0
click input "REQUEST 556-009144/556-009143"
drag, startPoint x: 1094, startPoint y: 433, endPoint x: 958, endPoint y: 436, distance: 136.0
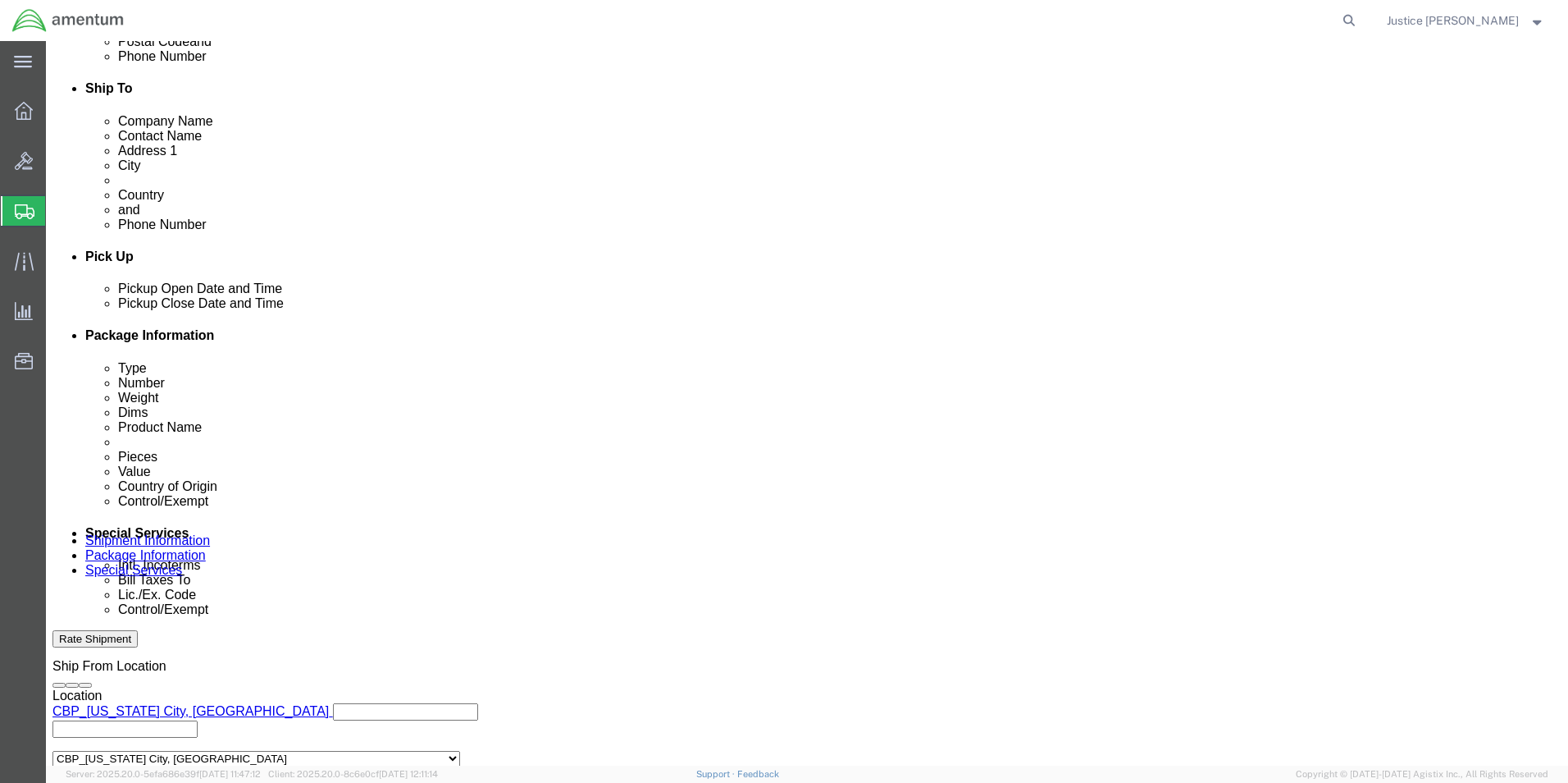
click div "Customer Ref RE4/556-009143"
type input "TRX REQUEST"
click div "Ship From Location Location [GEOGRAPHIC_DATA][US_STATE], [GEOGRAPHIC_DATA] Sele…"
click button "Rate Shipment"
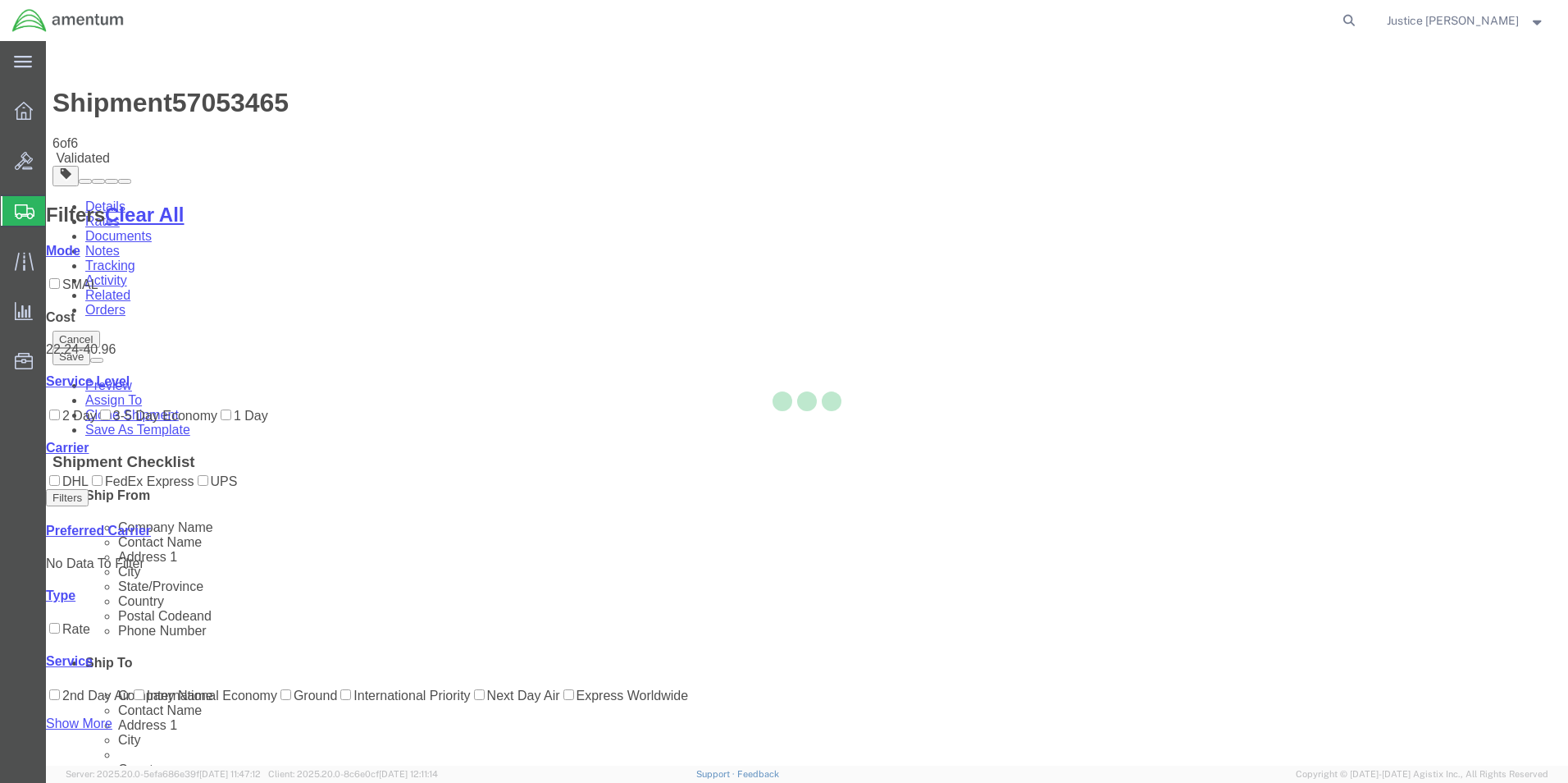
drag, startPoint x: 1195, startPoint y: 538, endPoint x: 1095, endPoint y: 487, distance: 112.3
click at [1119, 500] on div at bounding box center [806, 402] width 1522 height 724
select select "49916"
select select "49933"
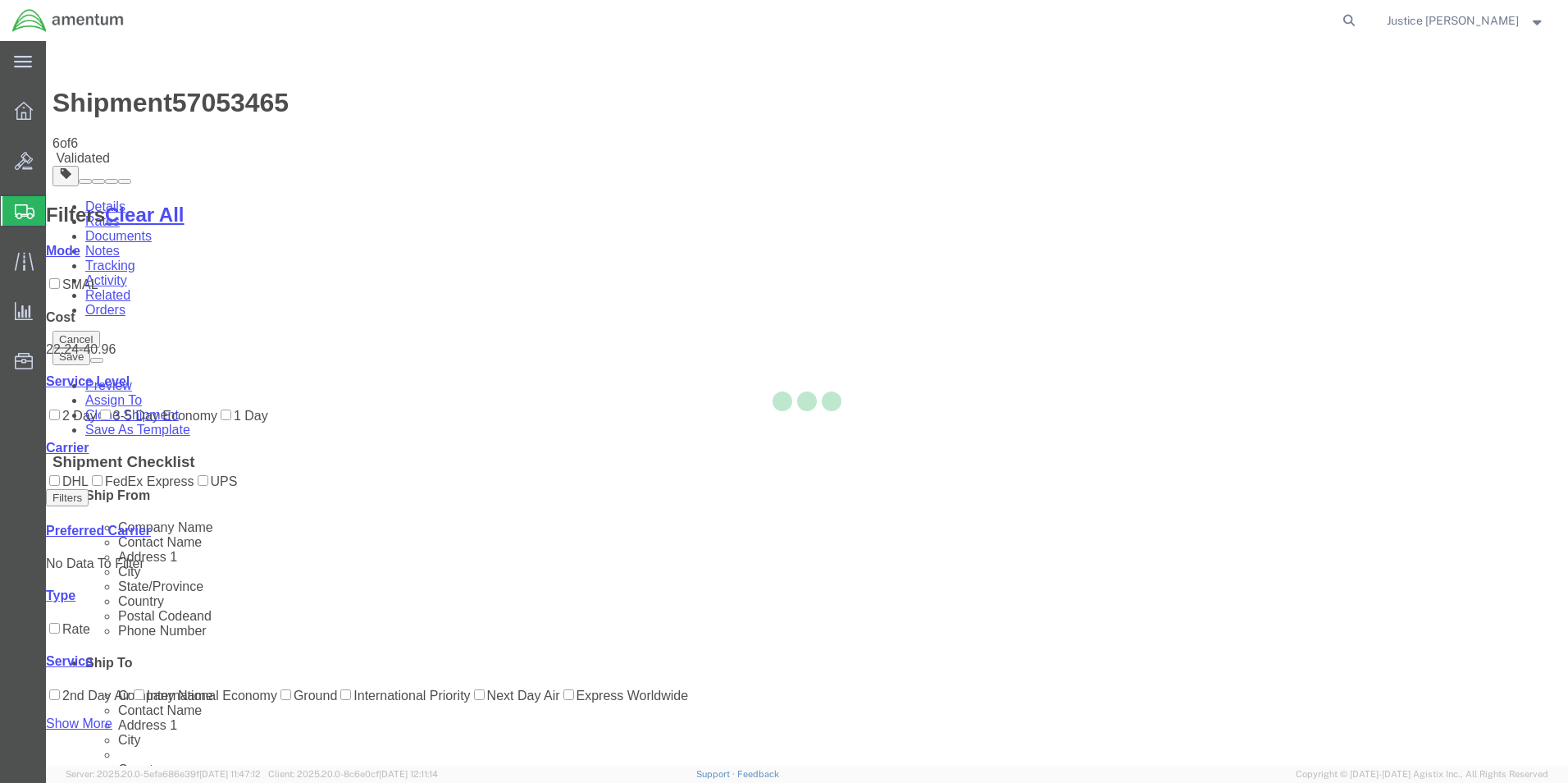
select select "49916"
select select "49933"
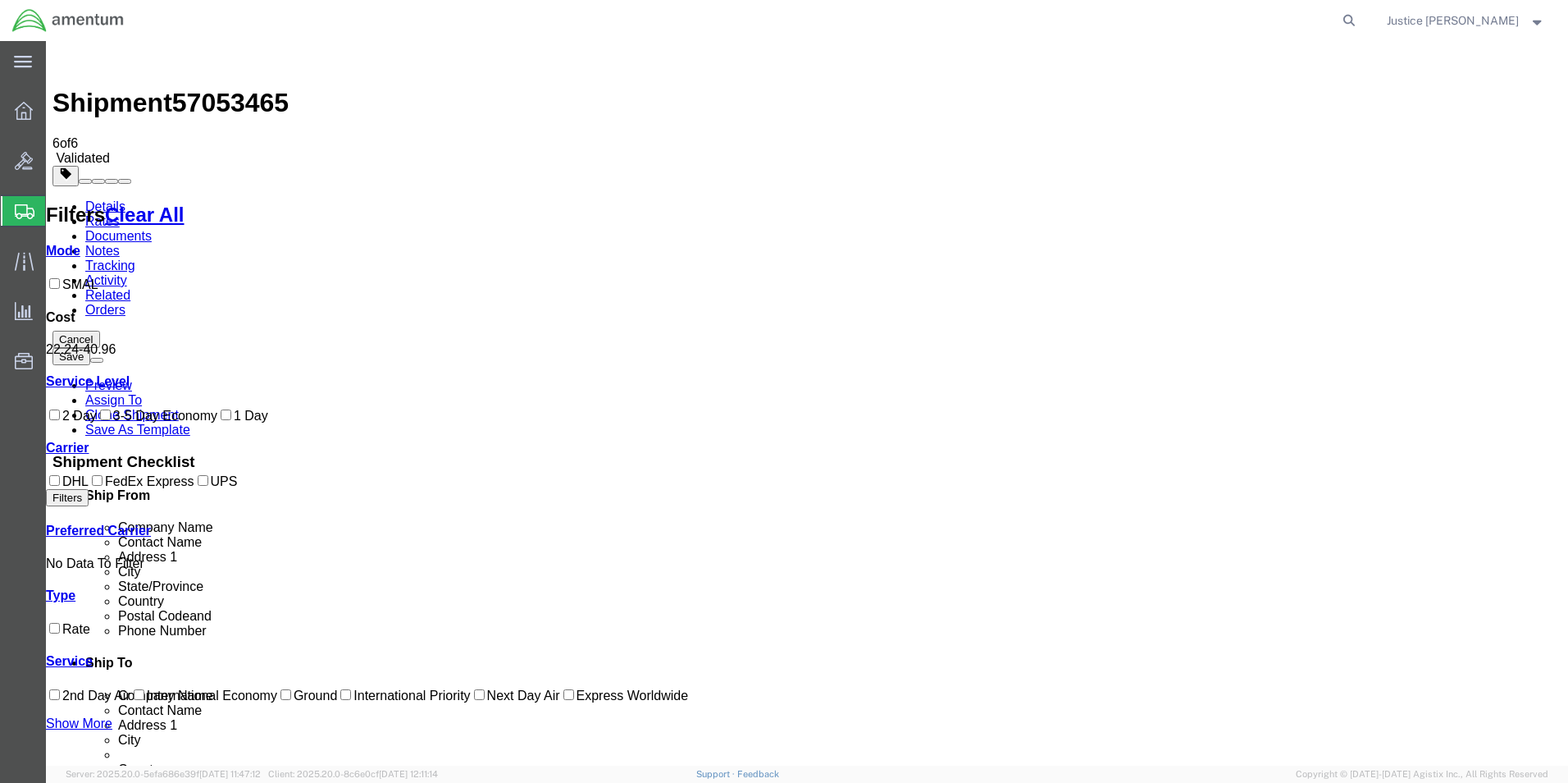
drag, startPoint x: 120, startPoint y: 100, endPoint x: 126, endPoint y: 108, distance: 10.0
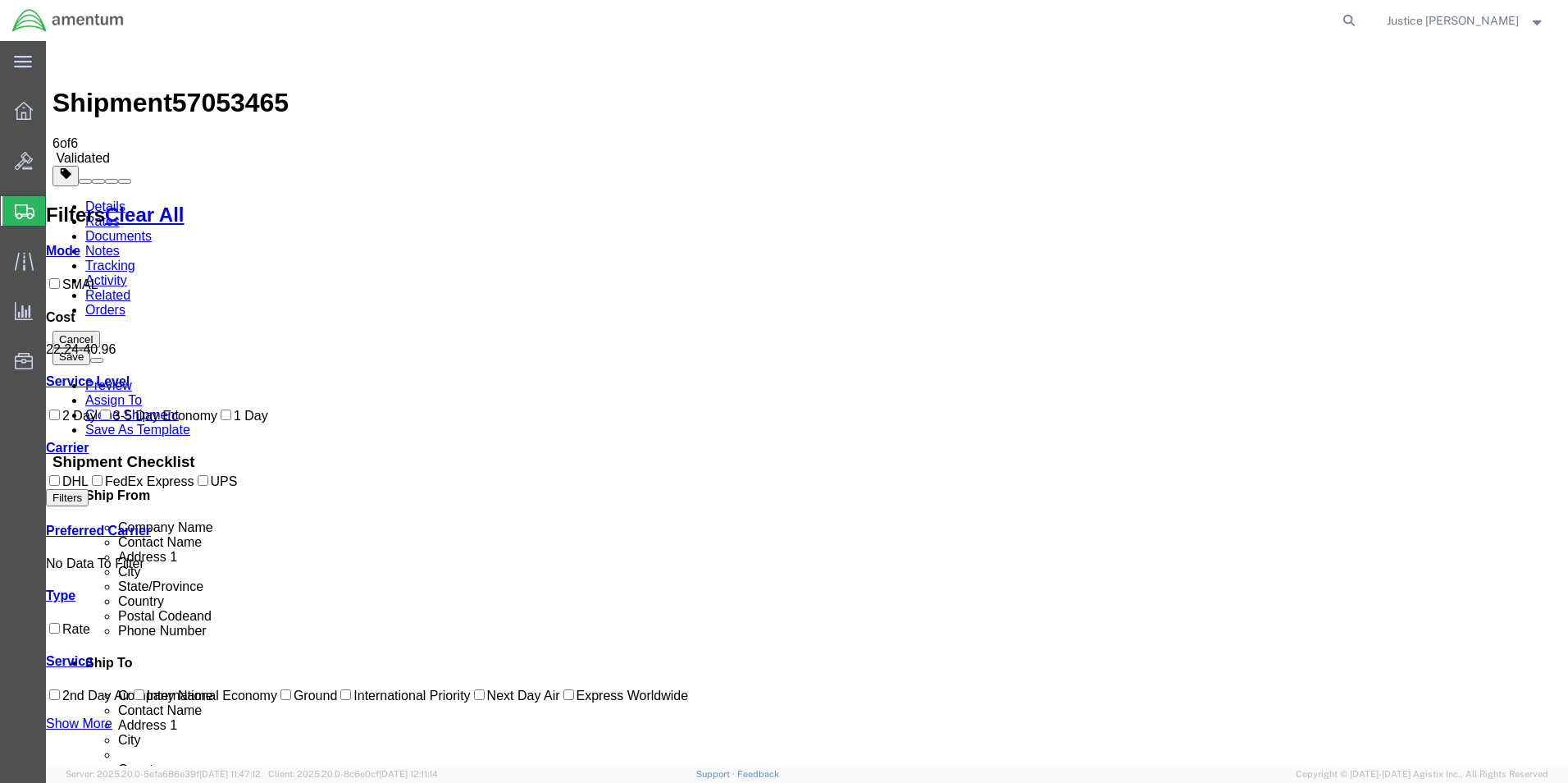
click at [120, 200] on link "Details" at bounding box center [106, 206] width 40 height 14
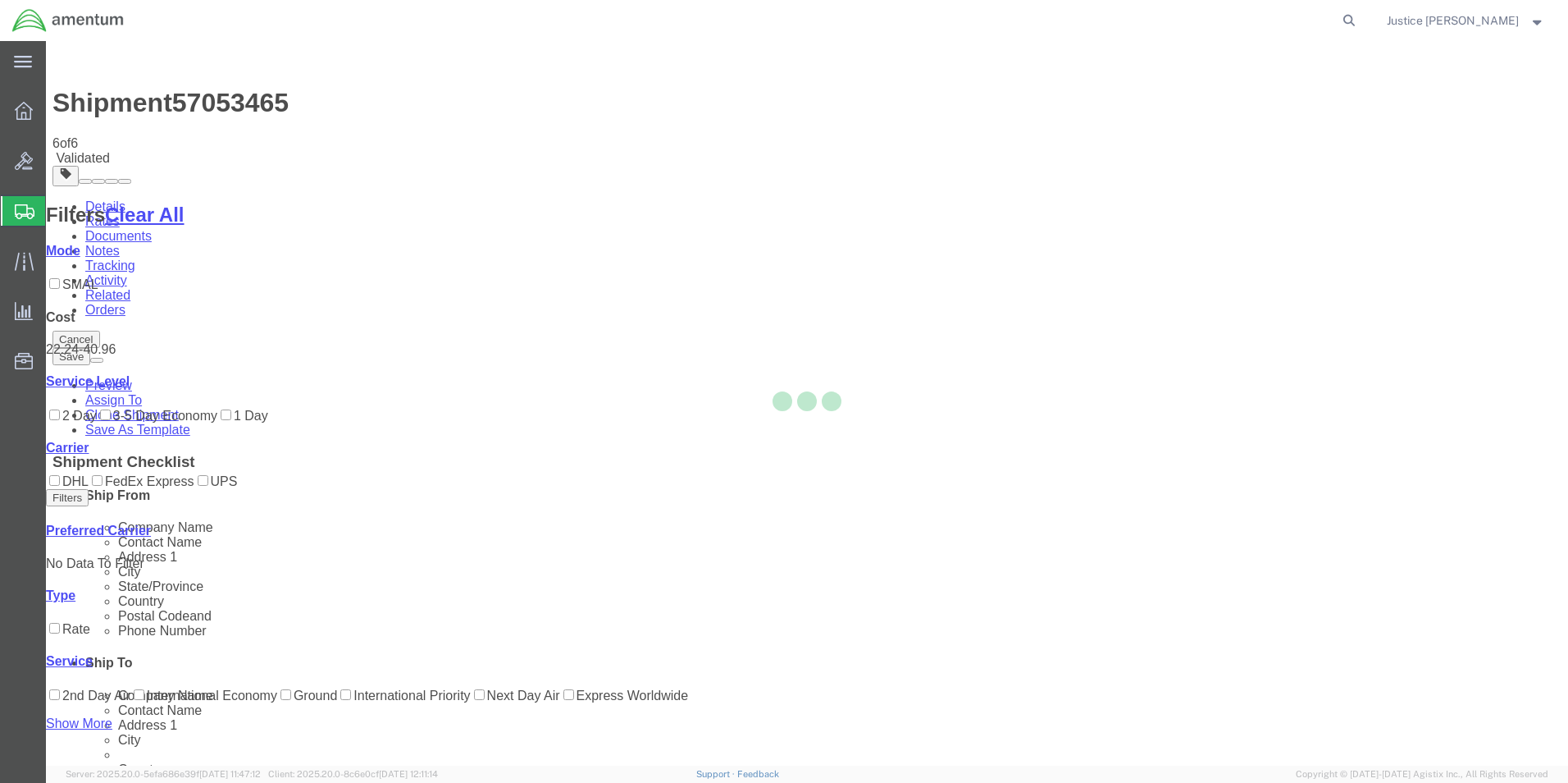
select select "49916"
select select "49933"
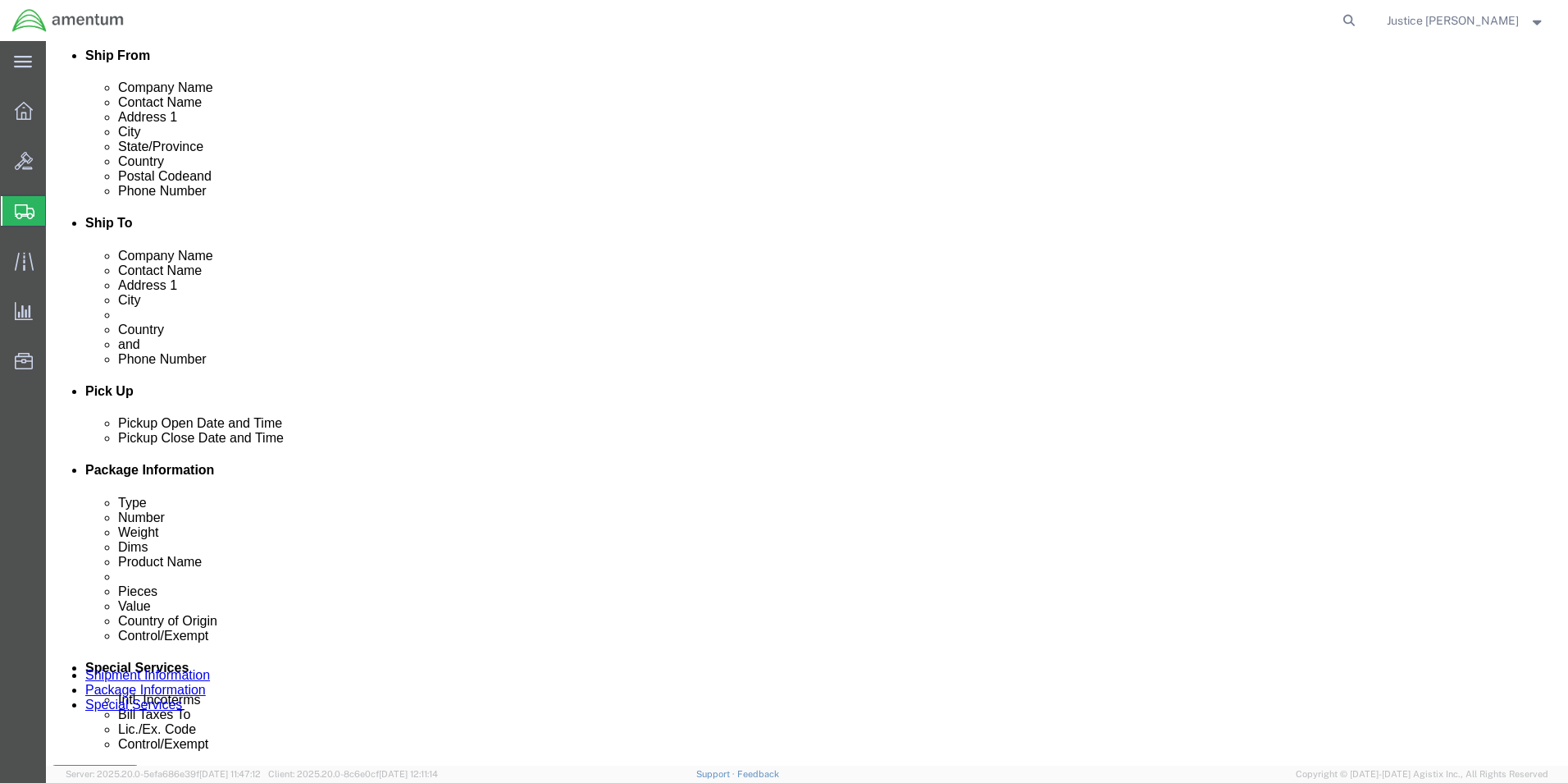
scroll to position [575, 0]
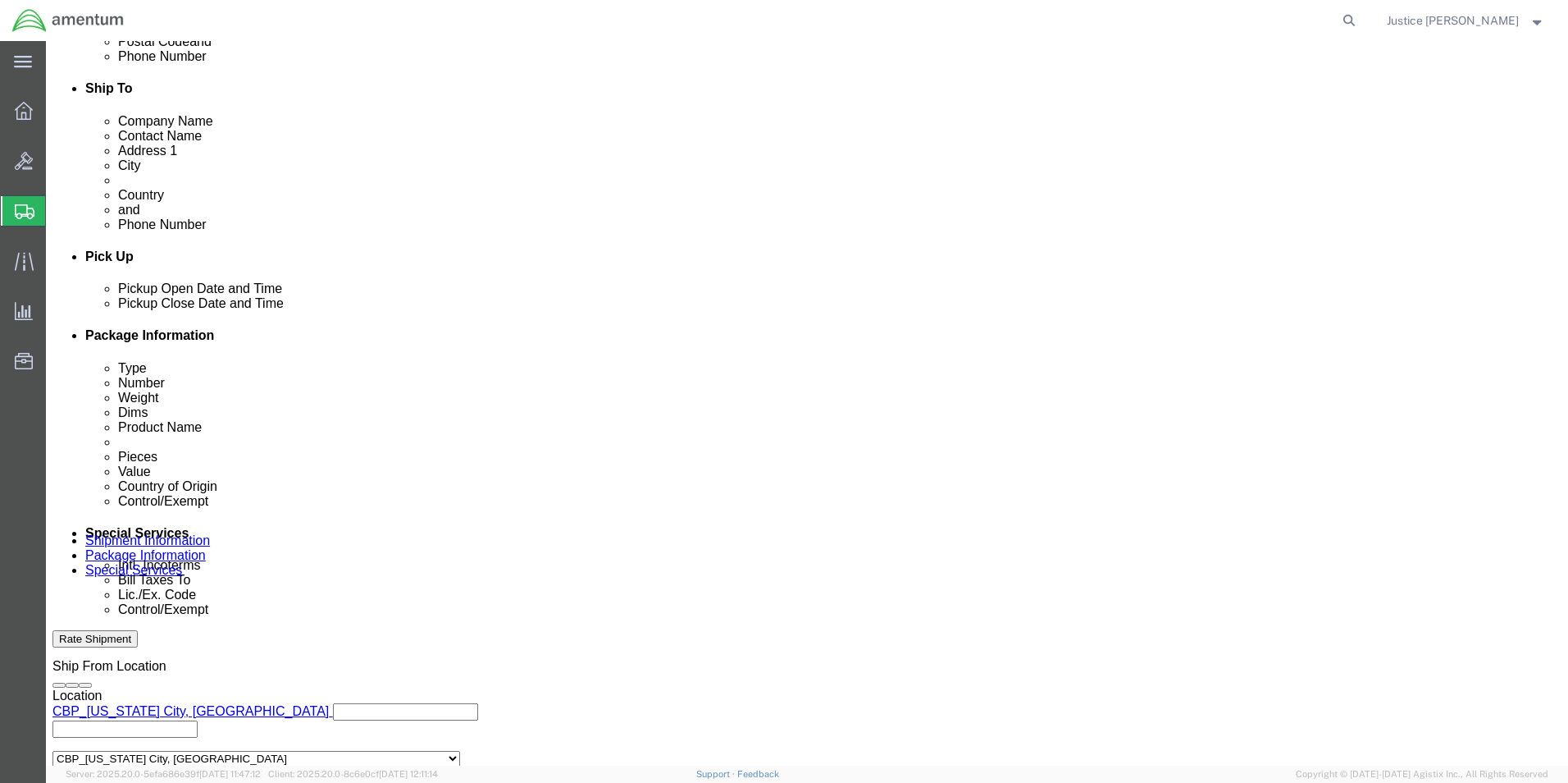
drag, startPoint x: 342, startPoint y: 433, endPoint x: 216, endPoint y: 446, distance: 126.7
click input "556-009144/556-009143"
click button "Cancel"
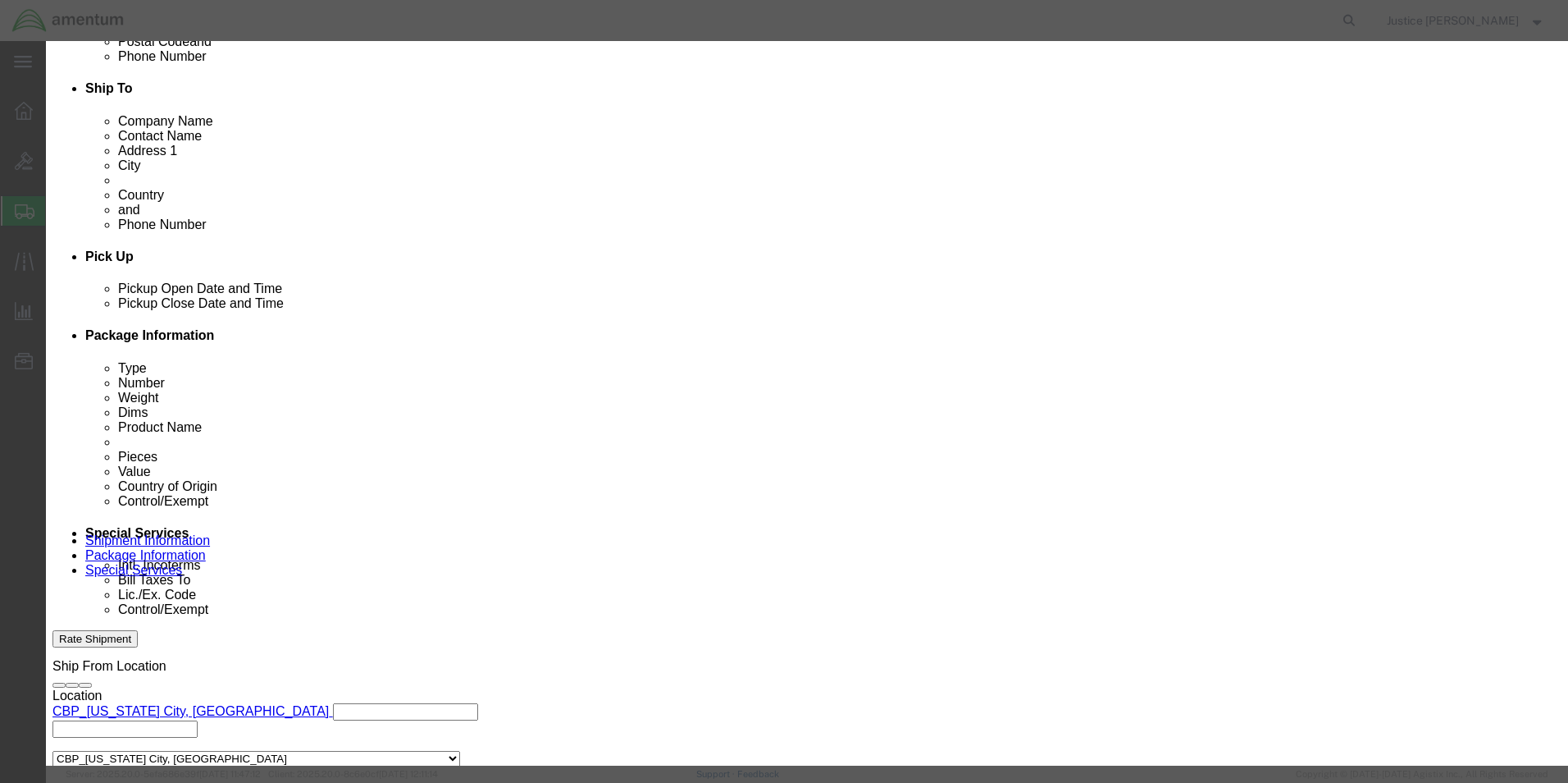
click button "Yes"
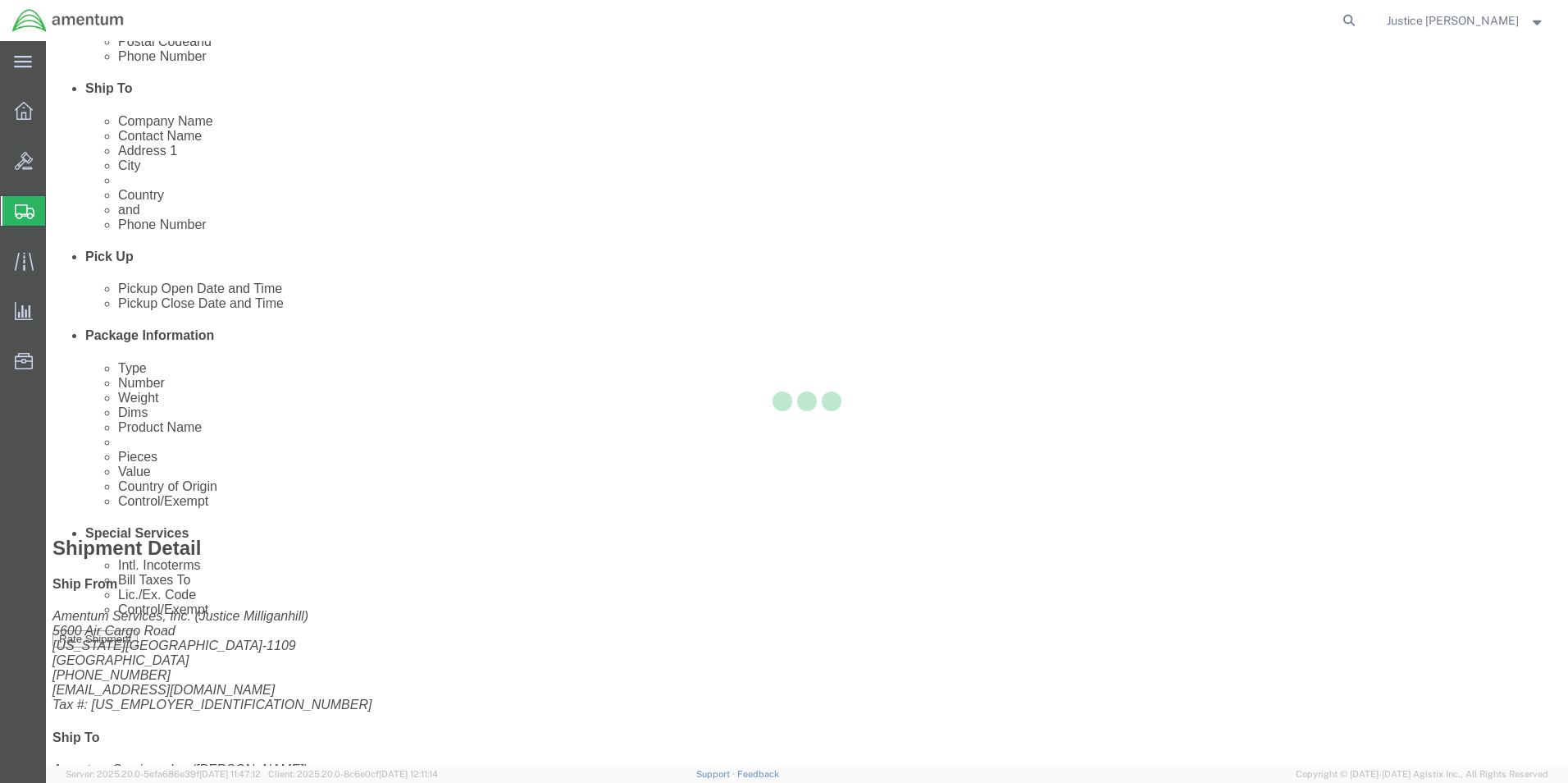
scroll to position [382, 0]
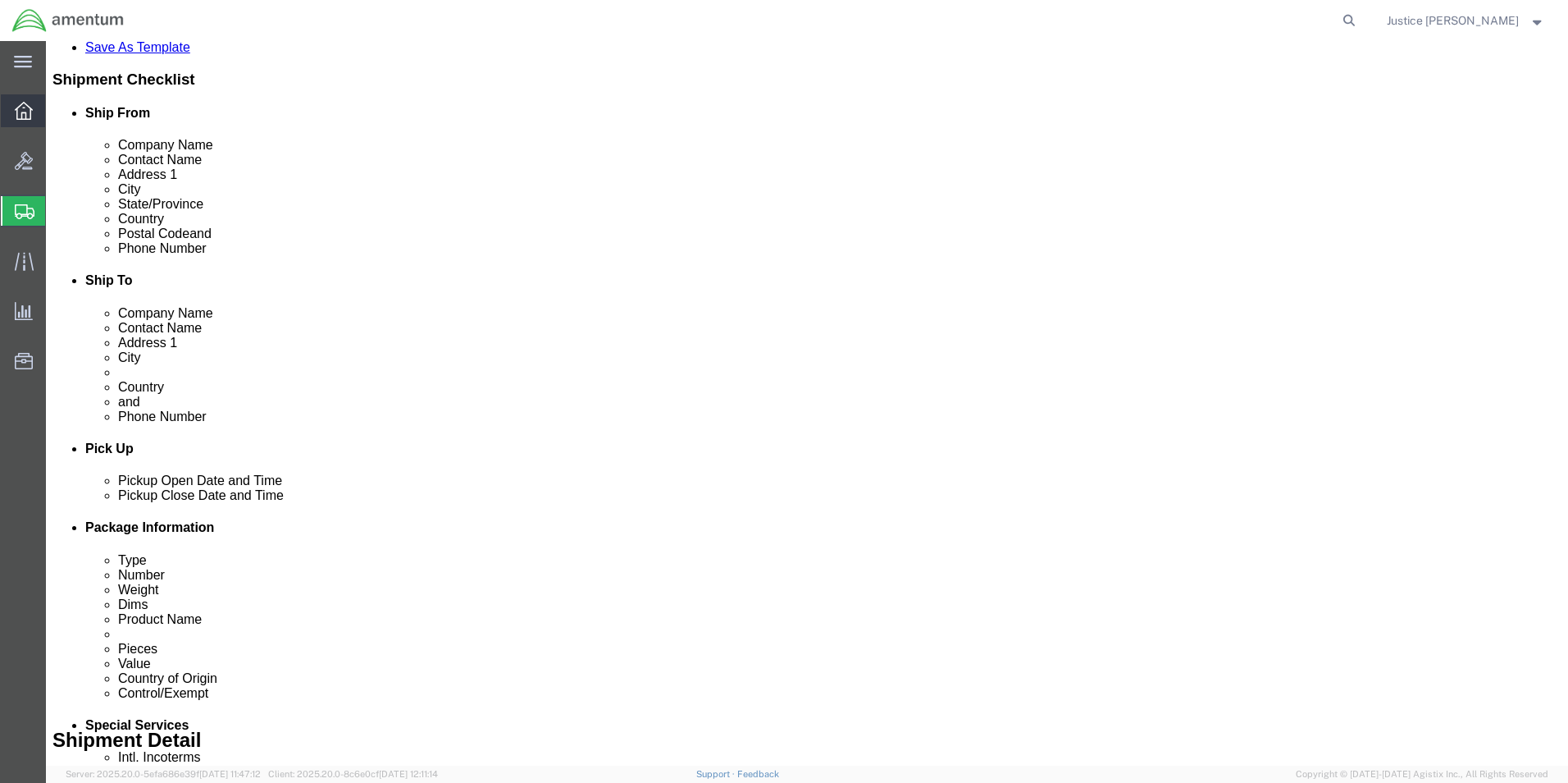
click at [29, 112] on icon at bounding box center [24, 110] width 18 height 18
